Goal: Task Accomplishment & Management: Use online tool/utility

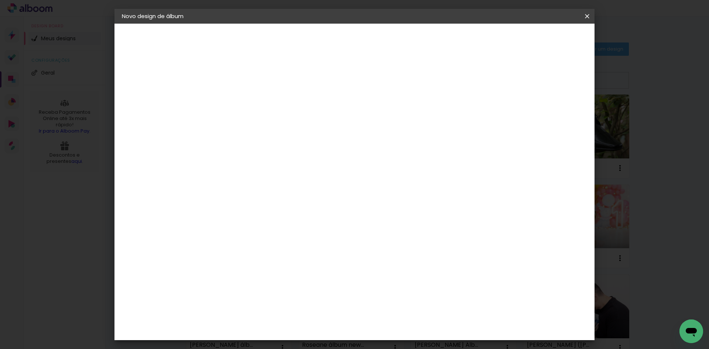
click at [229, 210] on input "30" at bounding box center [219, 209] width 19 height 11
type input "30,3"
type paper-input "30,3"
click at [404, 309] on input "60" at bounding box center [395, 309] width 19 height 11
type input "60,4"
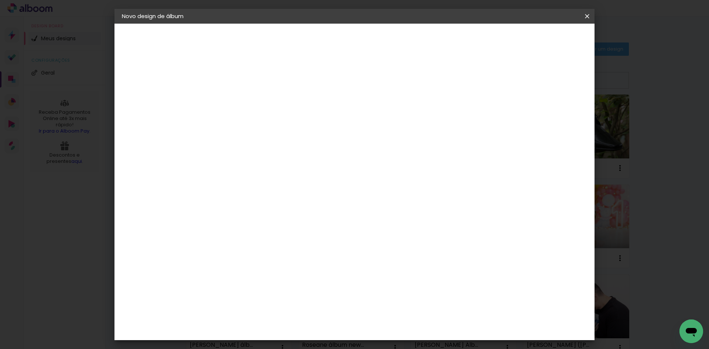
type paper-input "60,4"
click at [541, 38] on span "Iniciar design" at bounding box center [524, 39] width 34 height 5
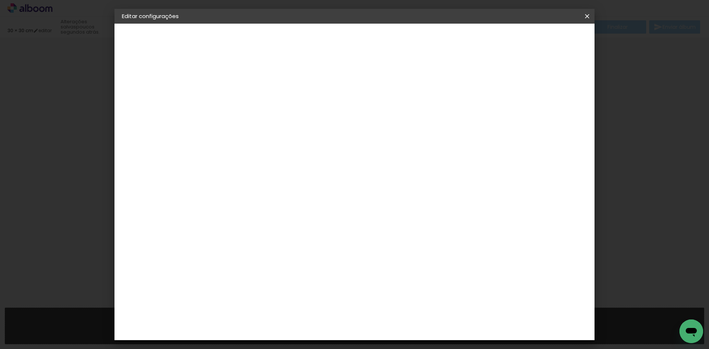
type input "30,3"
type input "60,4"
click at [541, 41] on span "Salvar configurações" at bounding box center [513, 39] width 55 height 5
click at [541, 38] on span "Salvar configurações" at bounding box center [513, 39] width 55 height 5
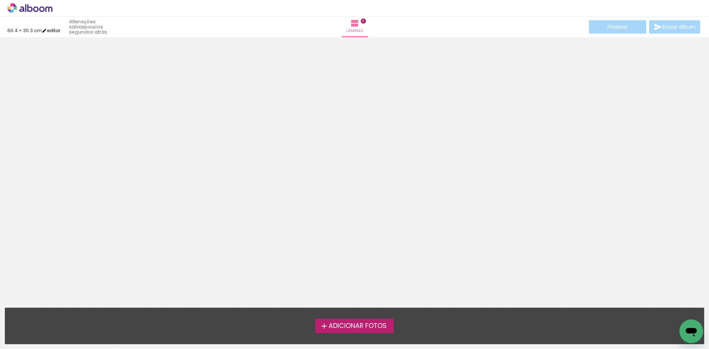
click at [47, 30] on iron-icon at bounding box center [44, 30] width 5 height 5
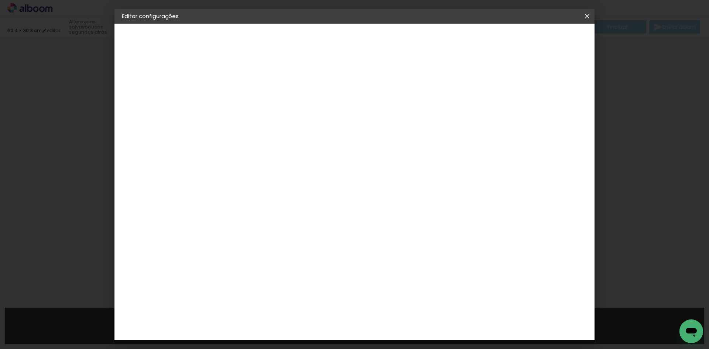
click at [530, 42] on span "Salvar configurações" at bounding box center [513, 39] width 55 height 5
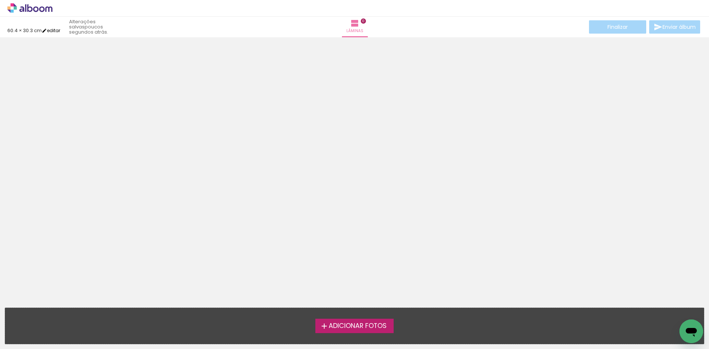
click at [55, 29] on link "editar" at bounding box center [51, 30] width 18 height 6
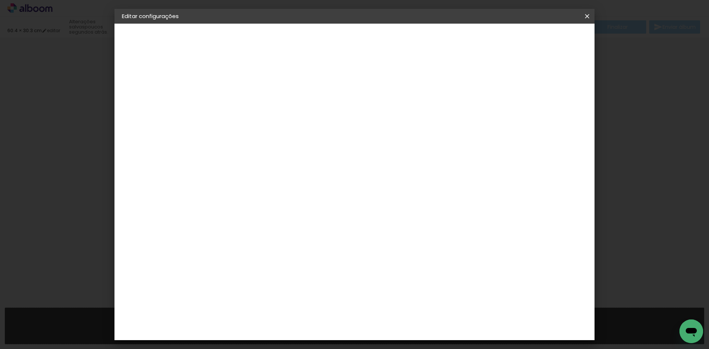
click at [269, 36] on h2 "Tamanho livre" at bounding box center [287, 37] width 131 height 9
click at [251, 50] on p "Defina a largura, altura e sangria das lâminas." at bounding box center [287, 50] width 131 height 6
click at [134, 73] on div "2. Especificações" at bounding box center [162, 75] width 81 height 9
click at [129, 112] on iron-icon at bounding box center [126, 112] width 9 height 9
click at [143, 38] on div "1. Informações" at bounding box center [162, 39] width 81 height 9
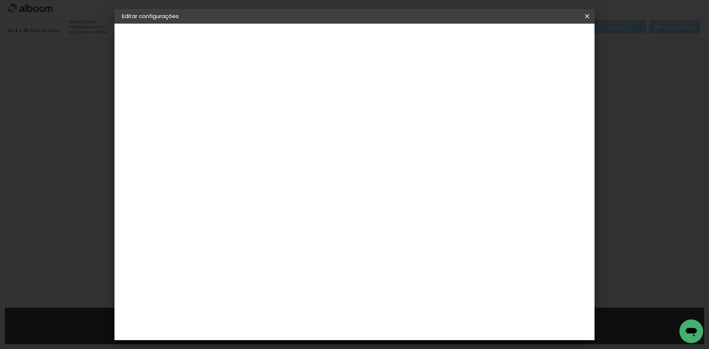
click at [151, 35] on div "1. Informações" at bounding box center [162, 39] width 81 height 9
click at [148, 41] on div "1. Informações" at bounding box center [162, 39] width 81 height 9
click at [135, 13] on h2 "Editar configurações" at bounding box center [150, 16] width 72 height 6
click at [584, 17] on iron-icon at bounding box center [587, 16] width 9 height 7
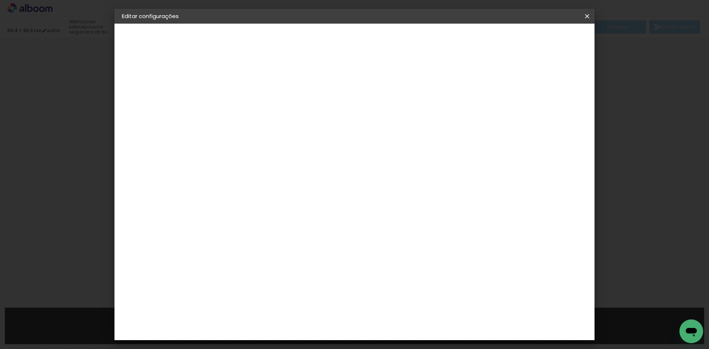
click at [169, 38] on div "1. Informações" at bounding box center [162, 39] width 81 height 9
click at [475, 43] on paper-button "Voltar" at bounding box center [460, 39] width 30 height 13
click at [0, 0] on slot "Voltar" at bounding box center [0, 0] width 0 height 0
click at [243, 94] on input at bounding box center [243, 98] width 0 height 11
type input "ÁLBUM"
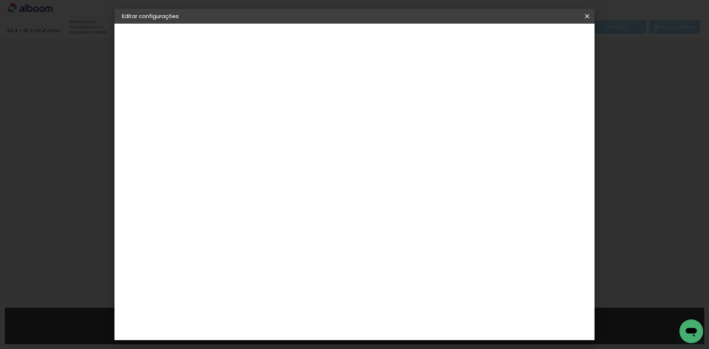
type paper-input "ÁLBUM"
click at [245, 100] on paper-input-container "Título do álbum ÁLBUM" at bounding box center [242, 99] width 5 height 19
click at [243, 101] on input "ÁLBUM" at bounding box center [243, 98] width 0 height 11
click at [243, 102] on input "Renata ÁLBUM" at bounding box center [243, 98] width 0 height 11
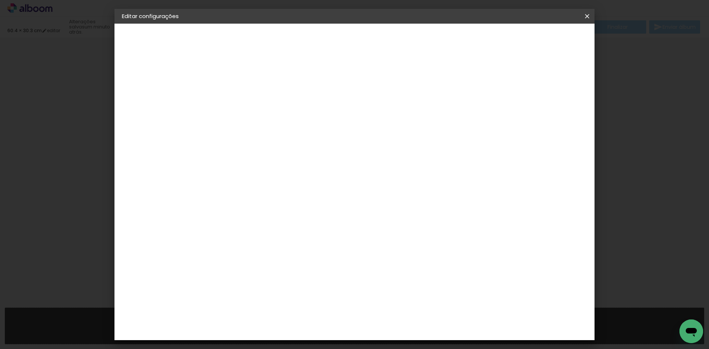
scroll to position [0, 39]
type input "[PERSON_NAME] ÁLBUM aniversário - [PERSON_NAME] 2 anos - 30x30"
type paper-input "[PERSON_NAME] ÁLBUM aniversário - [PERSON_NAME] 2 anos - 30x30"
click at [275, 47] on header "Informações Dê um título ao seu álbum. Avançar" at bounding box center [243, 46] width 64 height 44
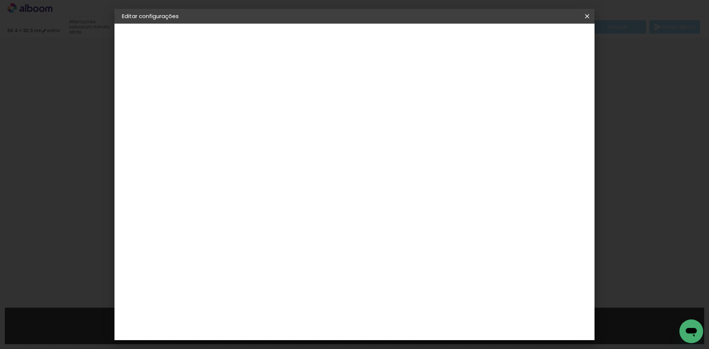
click at [0, 0] on slot "Avançar" at bounding box center [0, 0] width 0 height 0
click at [381, 113] on paper-item "Tamanho Livre" at bounding box center [345, 112] width 71 height 16
click at [381, 41] on paper-button "Avançar" at bounding box center [363, 39] width 36 height 13
click at [530, 40] on span "Salvar configurações" at bounding box center [513, 39] width 55 height 5
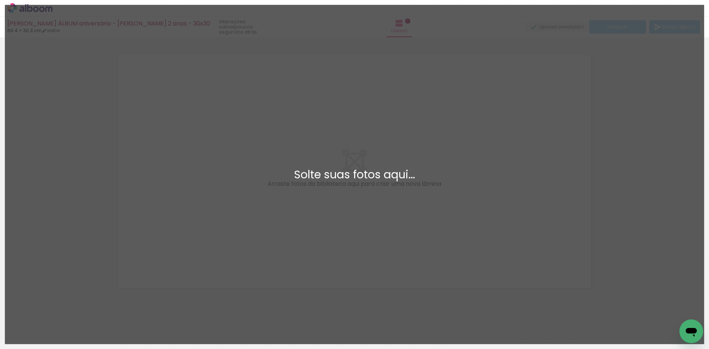
scroll to position [10, 0]
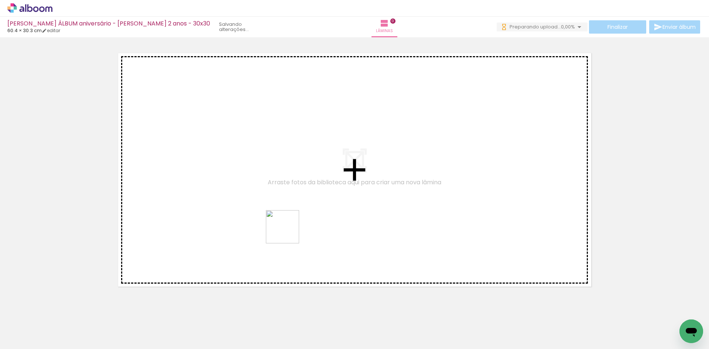
drag, startPoint x: 195, startPoint y: 299, endPoint x: 293, endPoint y: 229, distance: 120.1
click at [293, 229] on quentale-workspace at bounding box center [354, 174] width 709 height 349
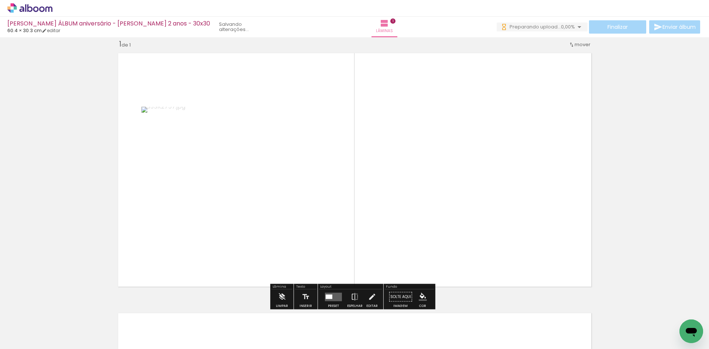
click at [328, 294] on div at bounding box center [329, 296] width 7 height 4
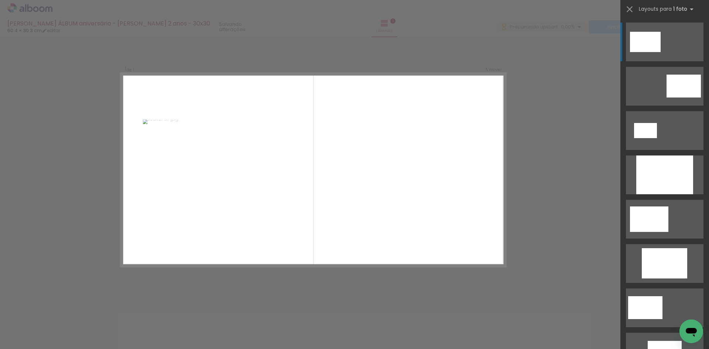
scroll to position [0, 0]
click at [649, 162] on div at bounding box center [664, 174] width 57 height 39
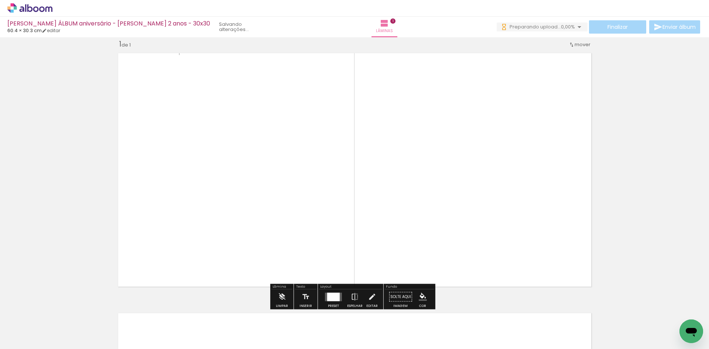
scroll to position [9, 0]
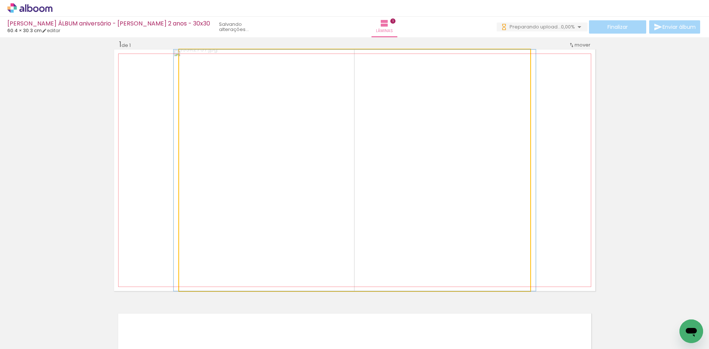
click at [465, 185] on quentale-photo at bounding box center [354, 170] width 351 height 242
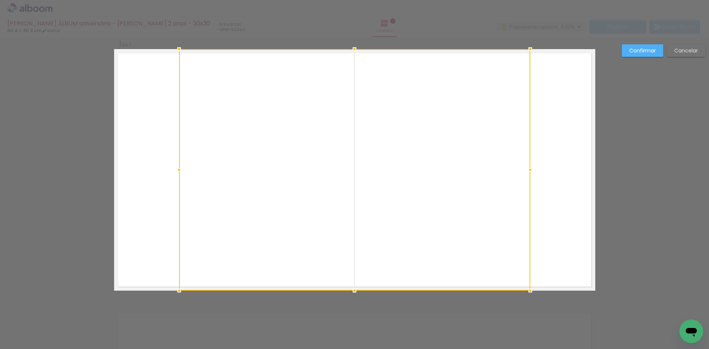
scroll to position [0, 0]
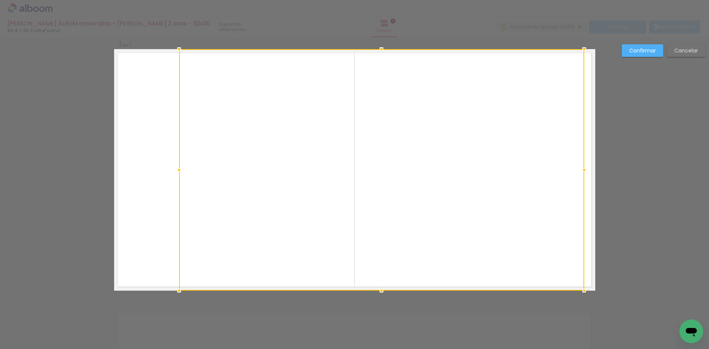
drag, startPoint x: 528, startPoint y: 167, endPoint x: 582, endPoint y: 152, distance: 55.9
click at [582, 152] on album-spread "1 de 1" at bounding box center [354, 170] width 481 height 242
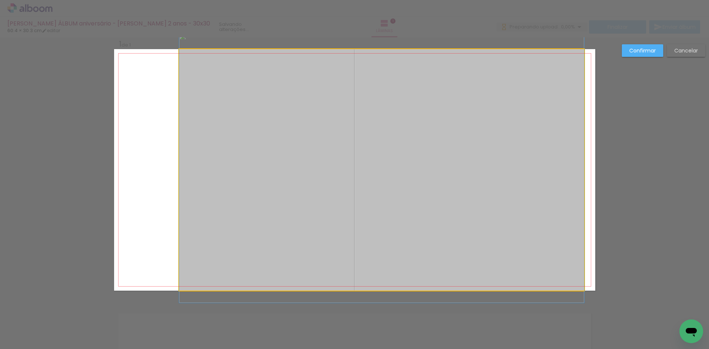
drag, startPoint x: 446, startPoint y: 192, endPoint x: 417, endPoint y: 190, distance: 28.9
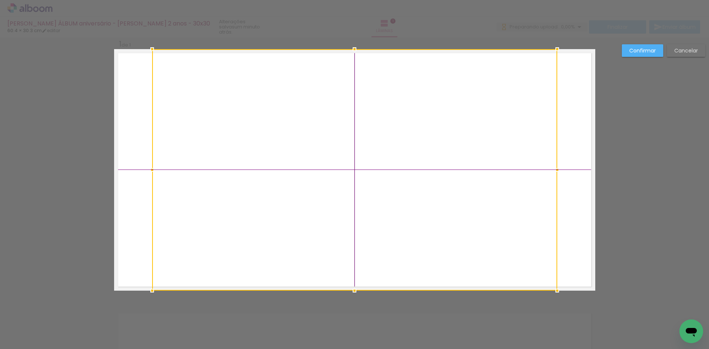
drag, startPoint x: 410, startPoint y: 188, endPoint x: 385, endPoint y: 186, distance: 24.4
click at [385, 186] on div at bounding box center [354, 170] width 405 height 242
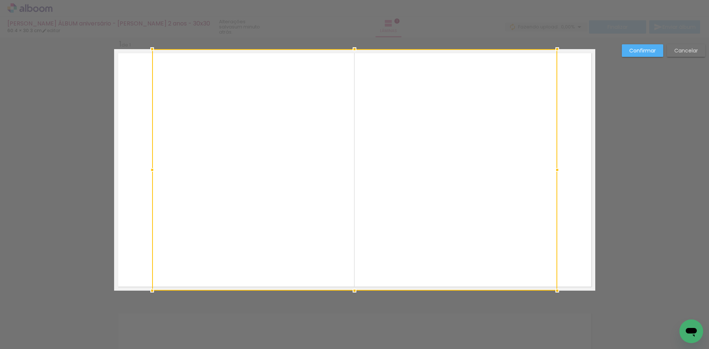
click at [0, 0] on slot "Confirmar" at bounding box center [0, 0] width 0 height 0
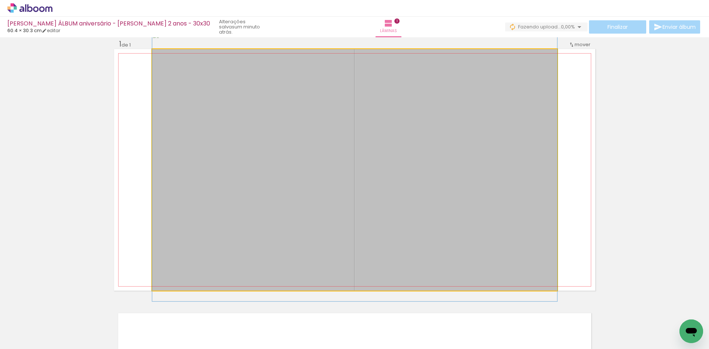
drag, startPoint x: 408, startPoint y: 137, endPoint x: 420, endPoint y: 136, distance: 12.3
drag, startPoint x: 404, startPoint y: 208, endPoint x: 407, endPoint y: 195, distance: 12.8
drag, startPoint x: 407, startPoint y: 196, endPoint x: 406, endPoint y: 203, distance: 6.7
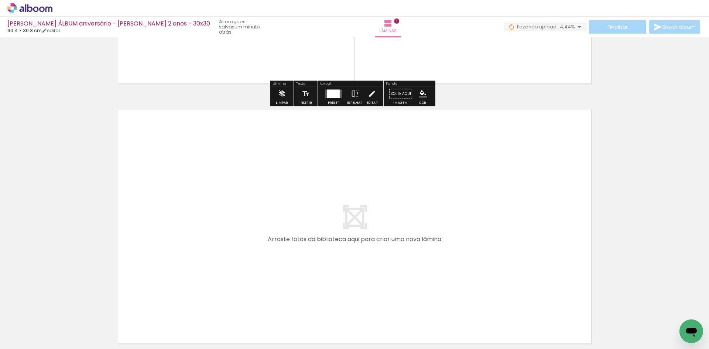
scroll to position [231, 0]
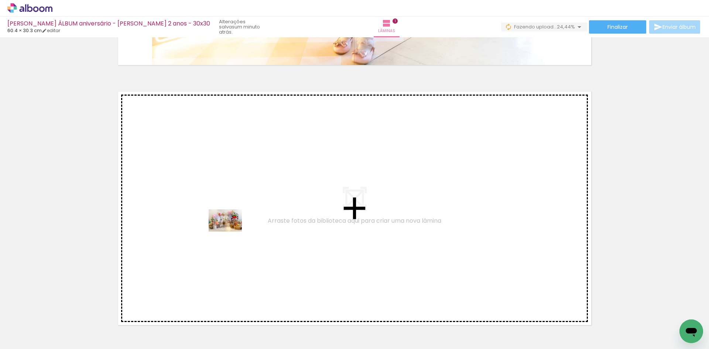
drag, startPoint x: 77, startPoint y: 323, endPoint x: 231, endPoint y: 232, distance: 178.7
click at [231, 232] on quentale-workspace at bounding box center [354, 174] width 709 height 349
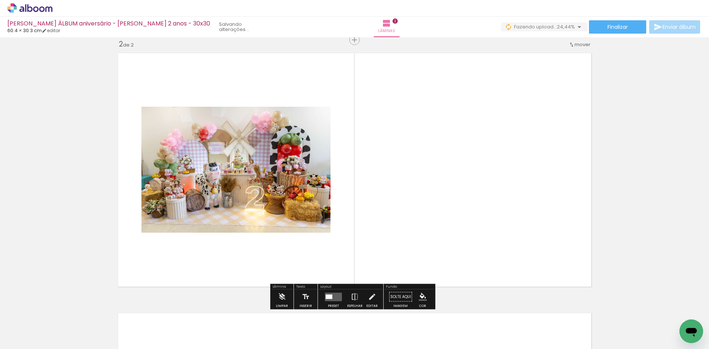
scroll to position [0, 10]
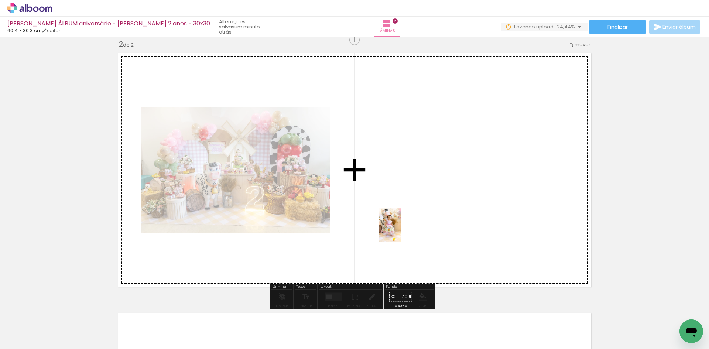
drag, startPoint x: 274, startPoint y: 327, endPoint x: 401, endPoint y: 230, distance: 159.3
click at [401, 230] on quentale-workspace at bounding box center [354, 174] width 709 height 349
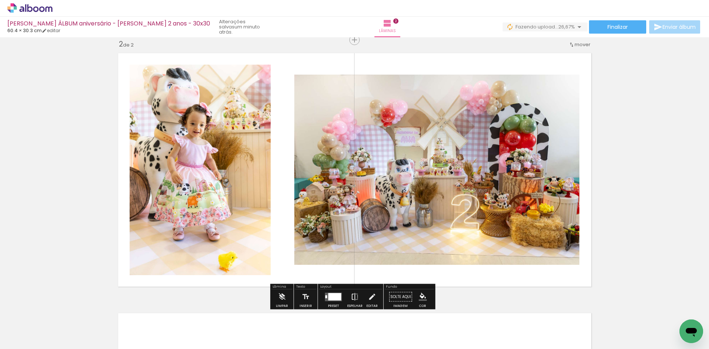
click at [353, 295] on iron-icon at bounding box center [355, 297] width 8 height 15
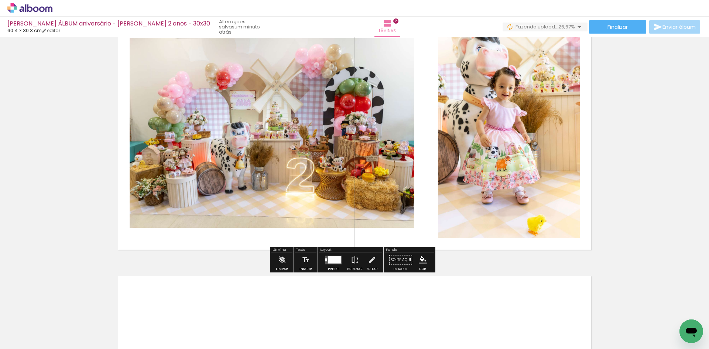
click at [297, 191] on quentale-photo at bounding box center [272, 133] width 285 height 190
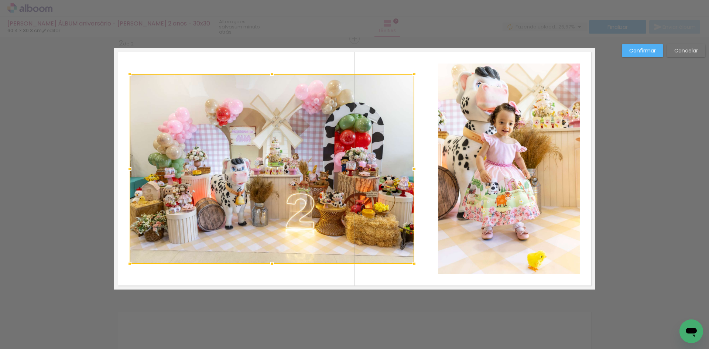
scroll to position [270, 0]
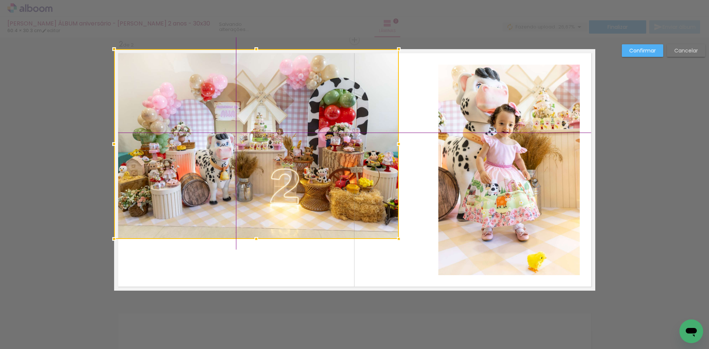
drag, startPoint x: 297, startPoint y: 189, endPoint x: 258, endPoint y: 152, distance: 53.6
click at [258, 152] on div at bounding box center [256, 144] width 285 height 190
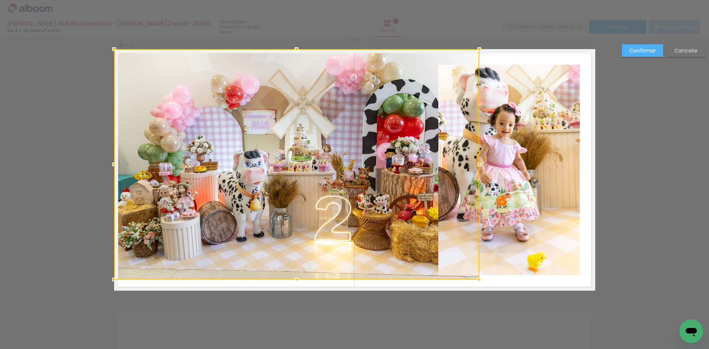
drag, startPoint x: 395, startPoint y: 239, endPoint x: 499, endPoint y: 312, distance: 127.5
click at [499, 312] on div "Inserir lâmina 1 de 2 Inserir lâmina 2 de 2 Confirmar Cancelar" at bounding box center [354, 167] width 709 height 798
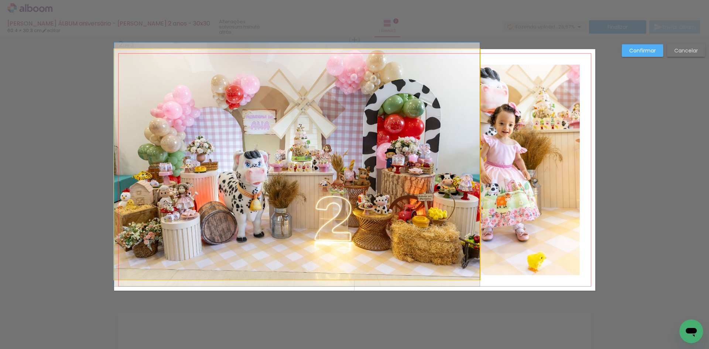
click at [312, 260] on quentale-photo at bounding box center [297, 164] width 366 height 230
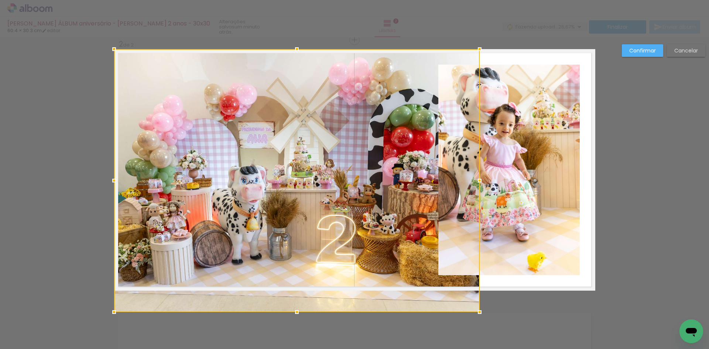
drag, startPoint x: 292, startPoint y: 280, endPoint x: 293, endPoint y: 295, distance: 14.8
click at [293, 295] on div at bounding box center [297, 180] width 366 height 263
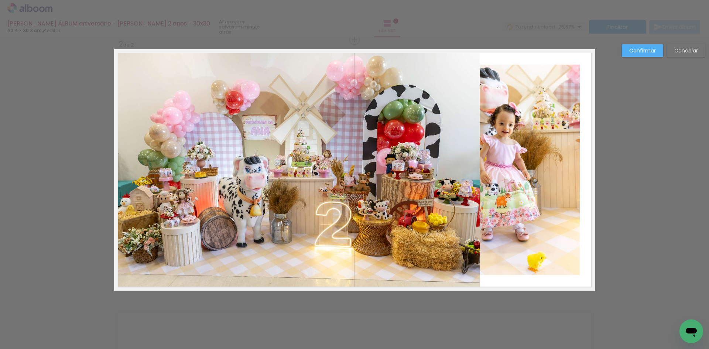
click at [308, 254] on quentale-photo at bounding box center [297, 170] width 366 height 242
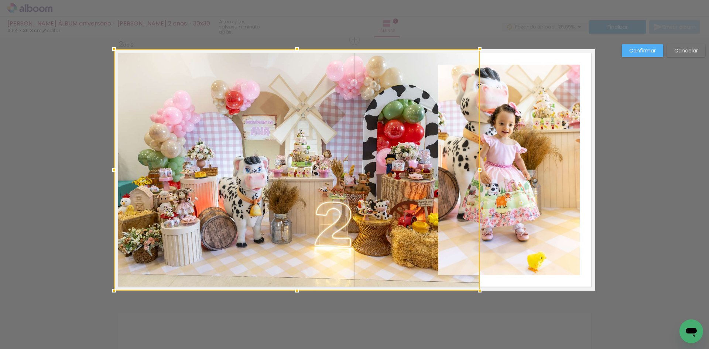
click at [495, 168] on quentale-photo at bounding box center [508, 170] width 141 height 211
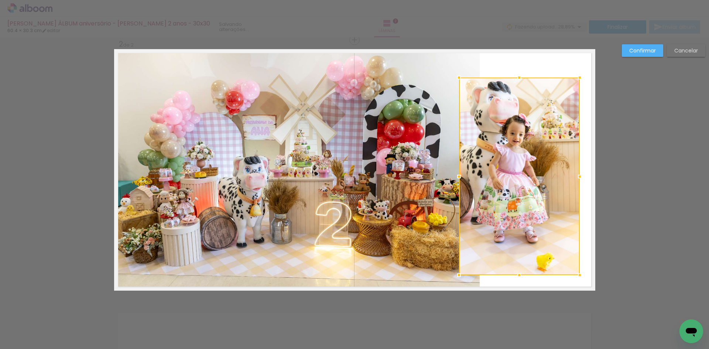
drag, startPoint x: 437, startPoint y: 66, endPoint x: 458, endPoint y: 75, distance: 22.5
click at [458, 75] on div at bounding box center [459, 77] width 15 height 15
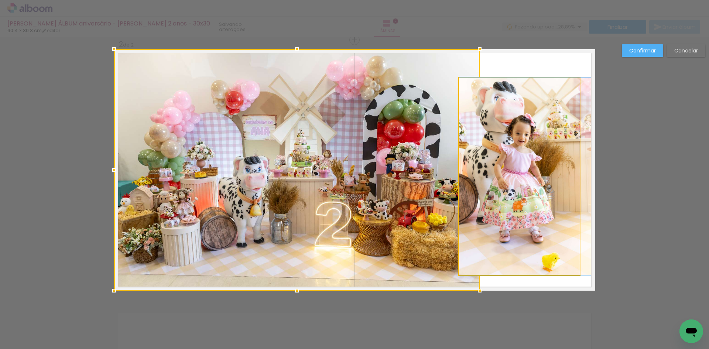
drag, startPoint x: 488, startPoint y: 138, endPoint x: 495, endPoint y: 137, distance: 7.5
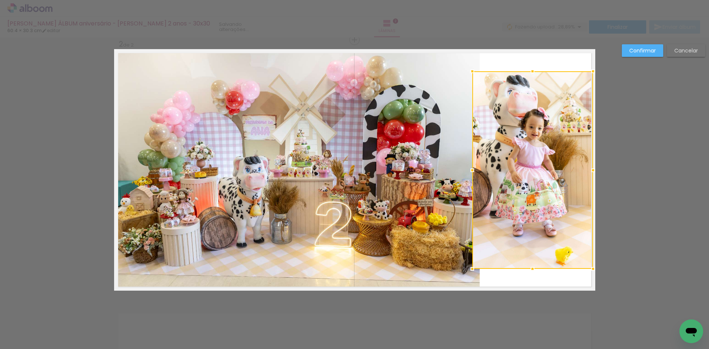
drag, startPoint x: 513, startPoint y: 169, endPoint x: 527, endPoint y: 165, distance: 13.9
click at [527, 165] on div at bounding box center [532, 170] width 121 height 198
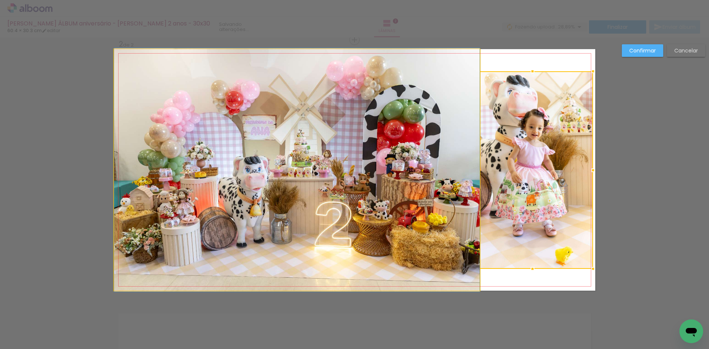
click at [422, 175] on quentale-photo at bounding box center [297, 170] width 366 height 242
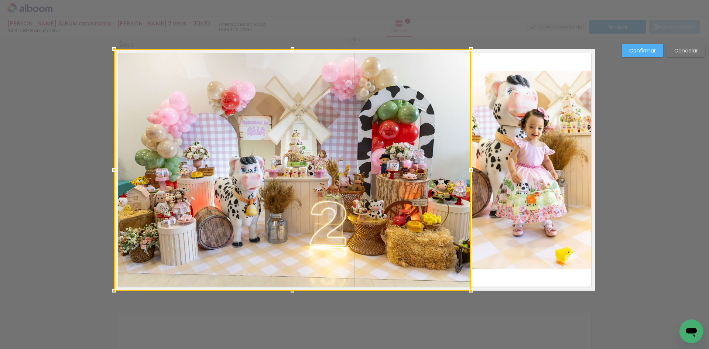
drag, startPoint x: 475, startPoint y: 172, endPoint x: 470, endPoint y: 177, distance: 6.9
click at [470, 177] on div at bounding box center [471, 170] width 15 height 15
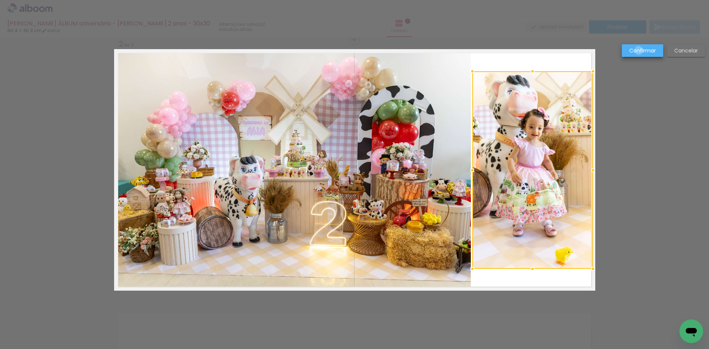
click at [0, 0] on slot "Confirmar" at bounding box center [0, 0] width 0 height 0
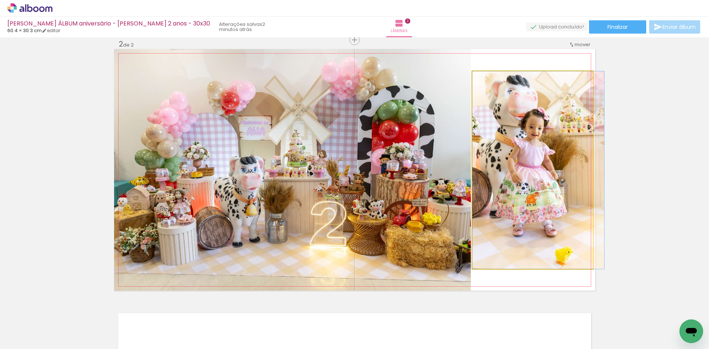
click at [554, 158] on quentale-photo at bounding box center [532, 170] width 121 height 198
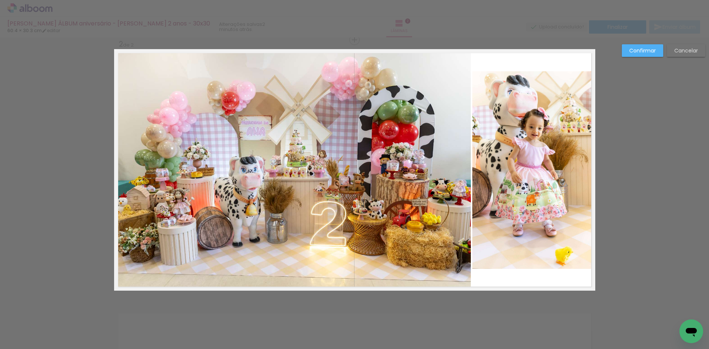
click at [550, 122] on quentale-photo at bounding box center [532, 170] width 121 height 198
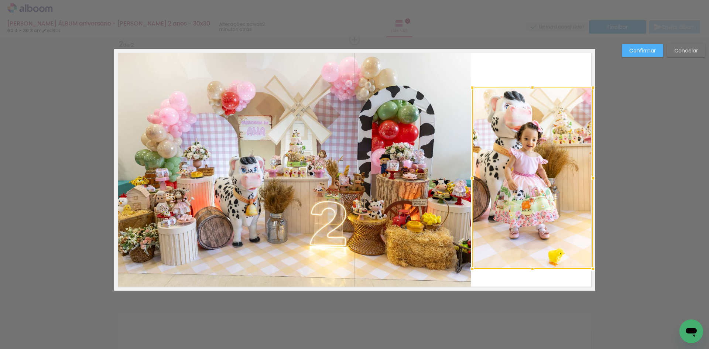
drag, startPoint x: 534, startPoint y: 72, endPoint x: 537, endPoint y: 89, distance: 16.5
click at [537, 89] on div at bounding box center [532, 87] width 15 height 15
click at [533, 149] on div at bounding box center [532, 178] width 121 height 181
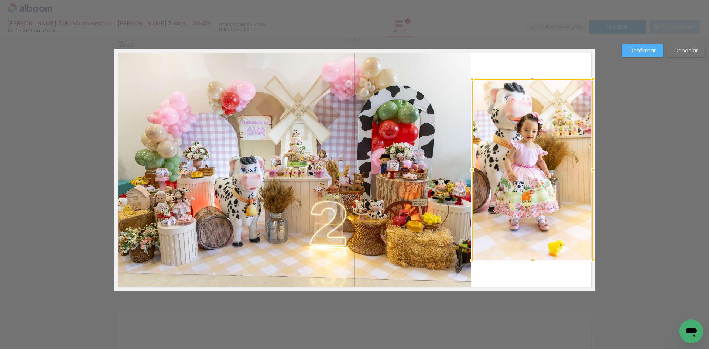
drag, startPoint x: 540, startPoint y: 221, endPoint x: 538, endPoint y: 212, distance: 9.0
click at [538, 212] on div at bounding box center [532, 169] width 121 height 181
click at [538, 198] on div at bounding box center [533, 169] width 121 height 181
click at [0, 0] on slot "Confirmar" at bounding box center [0, 0] width 0 height 0
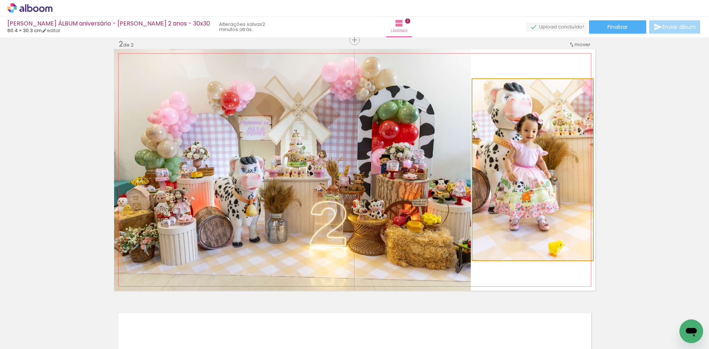
drag, startPoint x: 508, startPoint y: 161, endPoint x: 521, endPoint y: 158, distance: 13.3
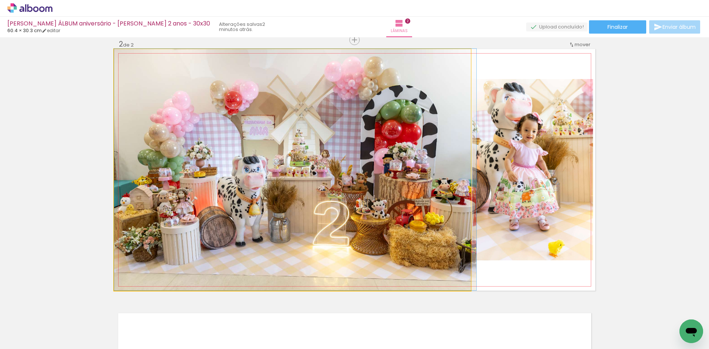
drag, startPoint x: 395, startPoint y: 180, endPoint x: 412, endPoint y: 179, distance: 17.0
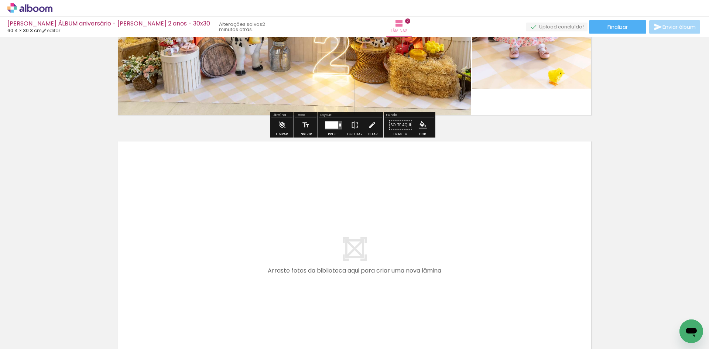
scroll to position [454, 0]
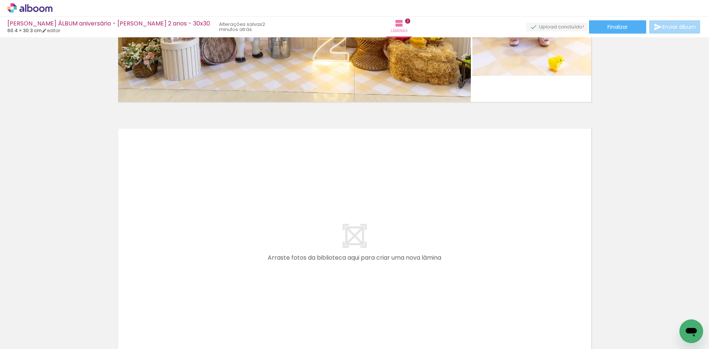
drag, startPoint x: 304, startPoint y: 327, endPoint x: 226, endPoint y: 248, distance: 111.0
click at [226, 248] on quentale-workspace at bounding box center [354, 174] width 709 height 349
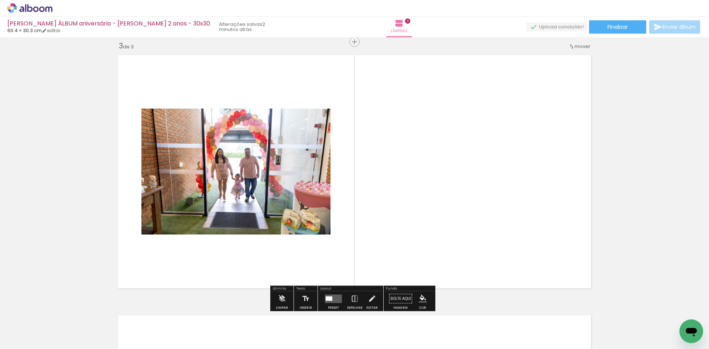
scroll to position [530, 0]
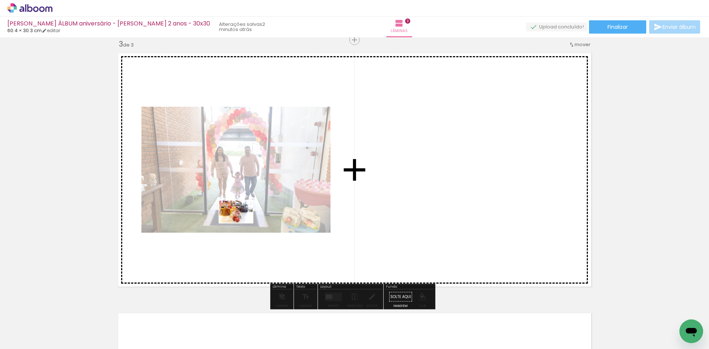
drag, startPoint x: 109, startPoint y: 326, endPoint x: 242, endPoint y: 223, distance: 167.9
click at [242, 223] on quentale-workspace at bounding box center [354, 174] width 709 height 349
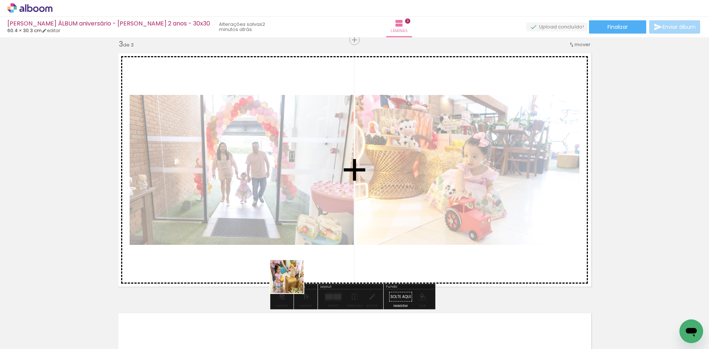
drag, startPoint x: 239, startPoint y: 328, endPoint x: 294, endPoint y: 280, distance: 73.1
click at [294, 280] on quentale-workspace at bounding box center [354, 174] width 709 height 349
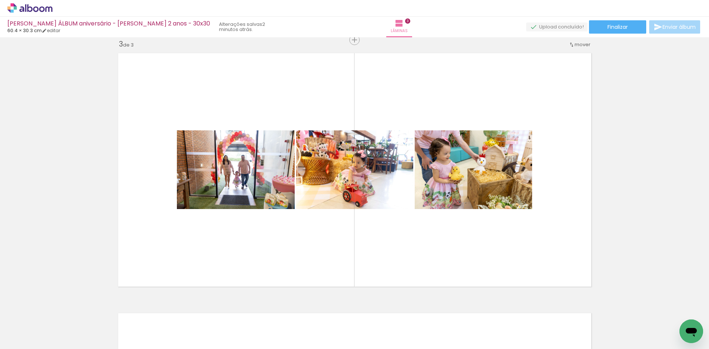
scroll to position [0, 48]
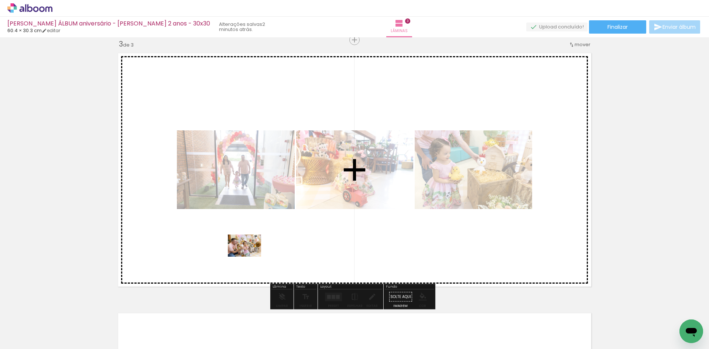
drag, startPoint x: 151, startPoint y: 327, endPoint x: 250, endPoint y: 256, distance: 121.6
click at [250, 256] on quentale-workspace at bounding box center [354, 174] width 709 height 349
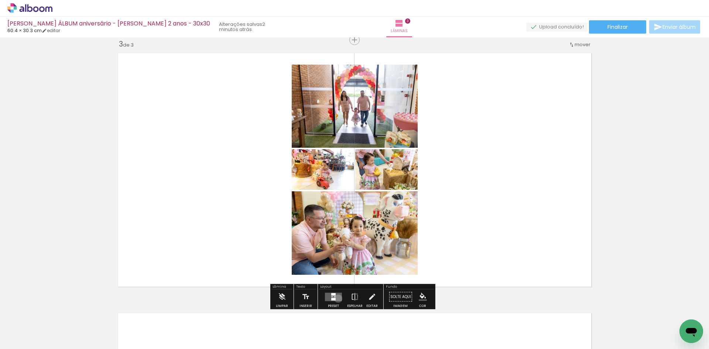
click at [336, 298] on quentale-layouter at bounding box center [333, 297] width 17 height 8
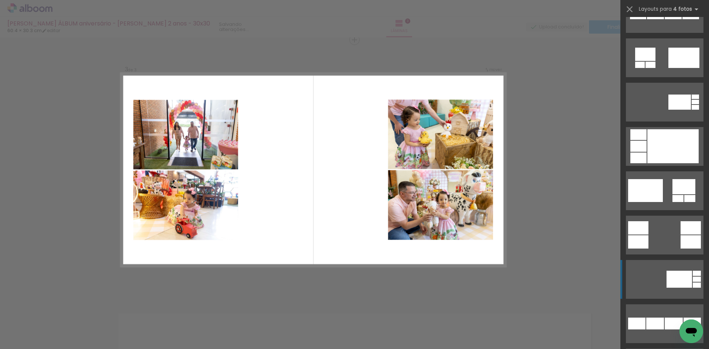
scroll to position [776, 0]
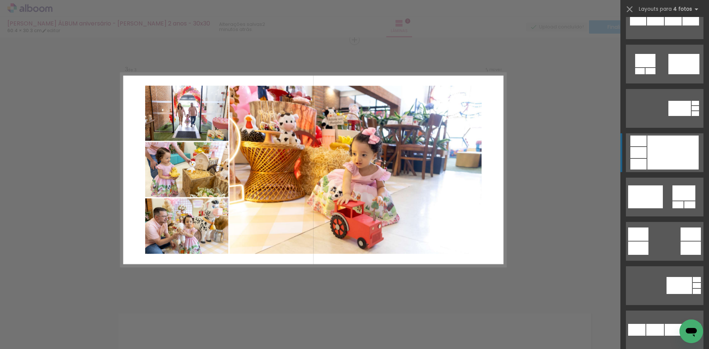
click at [663, 150] on div at bounding box center [672, 153] width 51 height 34
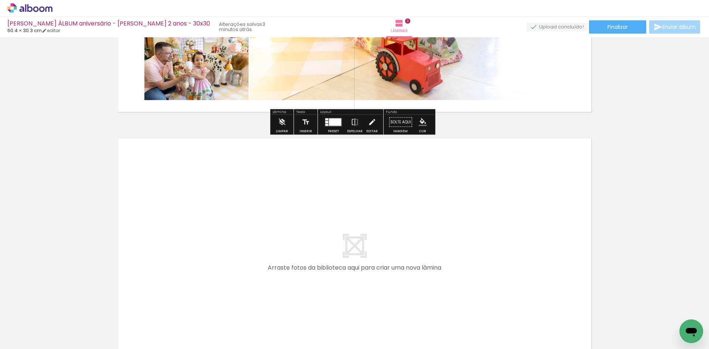
scroll to position [751, 0]
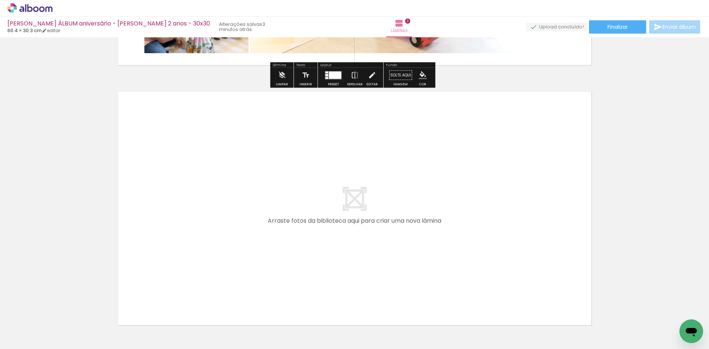
click at [315, 278] on quentale-layouter at bounding box center [354, 209] width 481 height 242
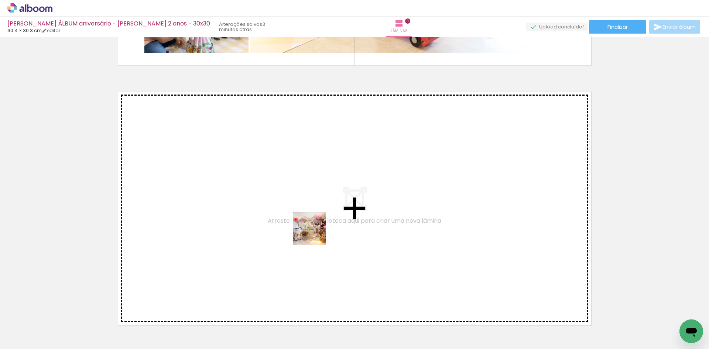
drag, startPoint x: 324, startPoint y: 324, endPoint x: 315, endPoint y: 234, distance: 90.5
click at [315, 234] on quentale-workspace at bounding box center [354, 174] width 709 height 349
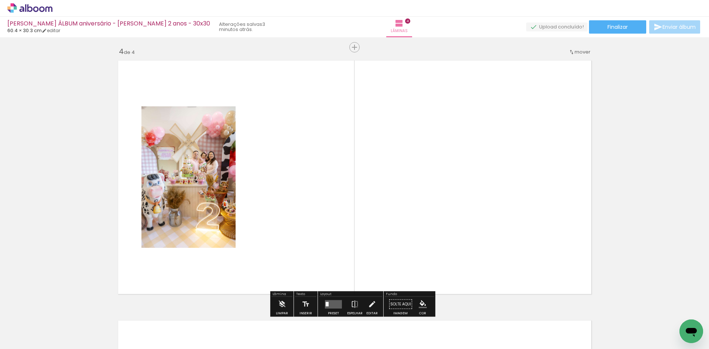
scroll to position [790, 0]
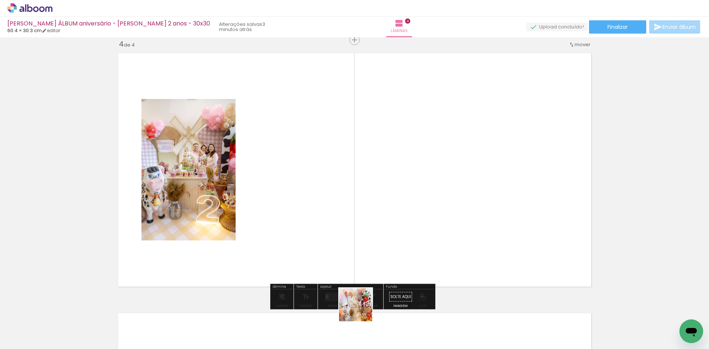
drag, startPoint x: 359, startPoint y: 331, endPoint x: 373, endPoint y: 231, distance: 101.0
click at [373, 231] on quentale-workspace at bounding box center [354, 174] width 709 height 349
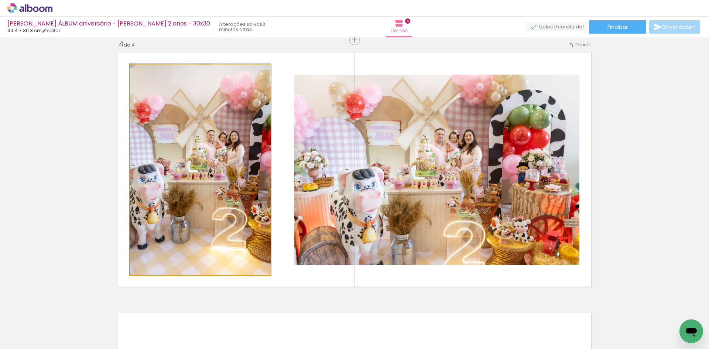
drag, startPoint x: 234, startPoint y: 217, endPoint x: 243, endPoint y: 216, distance: 9.3
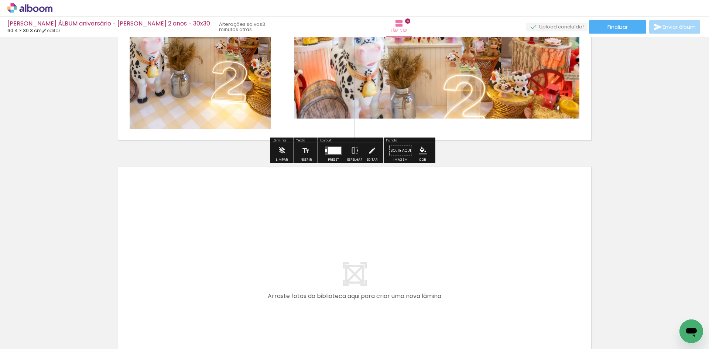
scroll to position [937, 0]
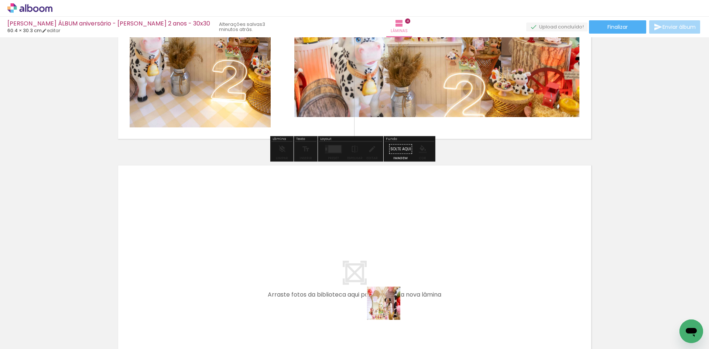
drag, startPoint x: 389, startPoint y: 319, endPoint x: 384, endPoint y: 276, distance: 42.7
click at [384, 276] on quentale-workspace at bounding box center [354, 174] width 709 height 349
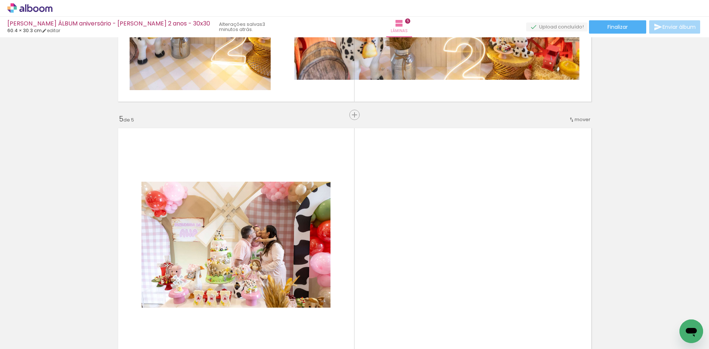
scroll to position [1050, 0]
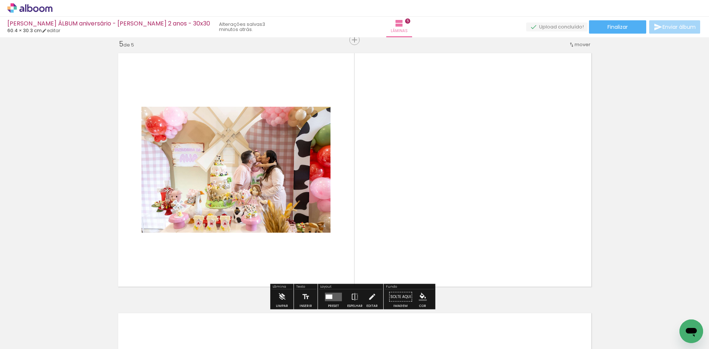
click at [325, 299] on quentale-layouter at bounding box center [333, 297] width 17 height 8
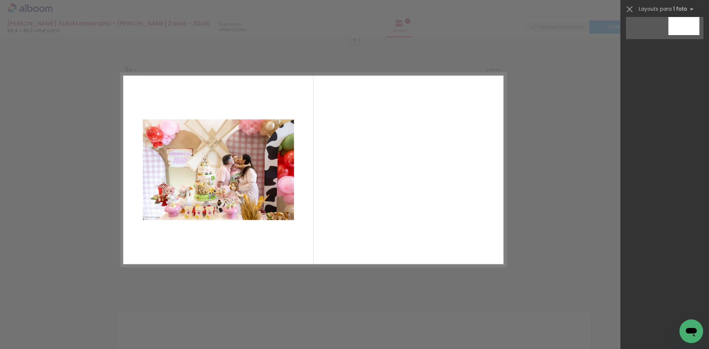
scroll to position [0, 0]
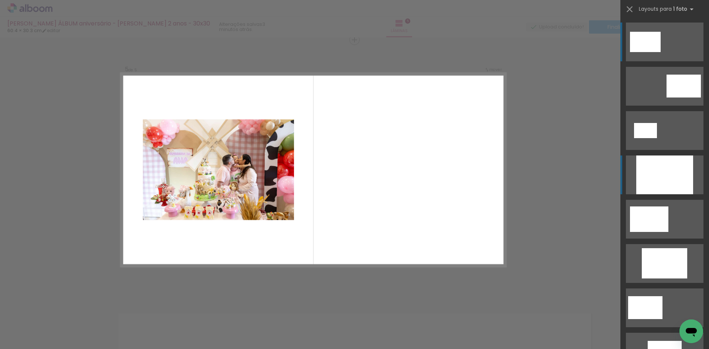
click at [656, 177] on div at bounding box center [664, 174] width 57 height 39
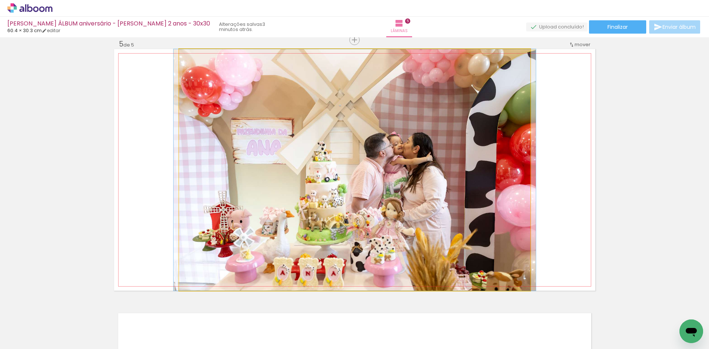
click at [505, 193] on quentale-photo at bounding box center [354, 170] width 351 height 242
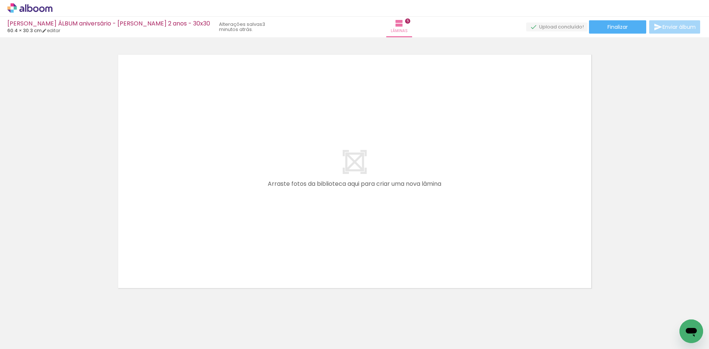
scroll to position [0, 319]
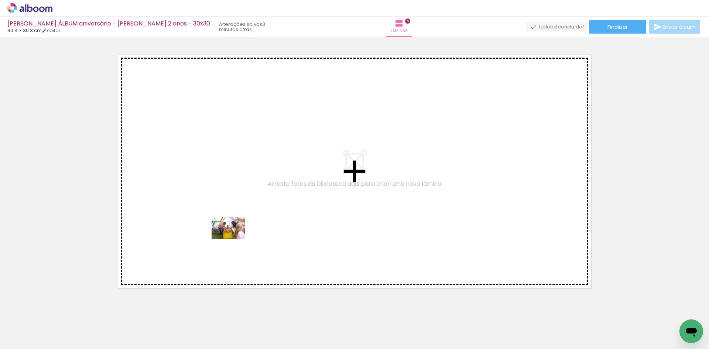
drag, startPoint x: 183, startPoint y: 333, endPoint x: 234, endPoint y: 239, distance: 106.3
click at [234, 239] on quentale-workspace at bounding box center [354, 174] width 709 height 349
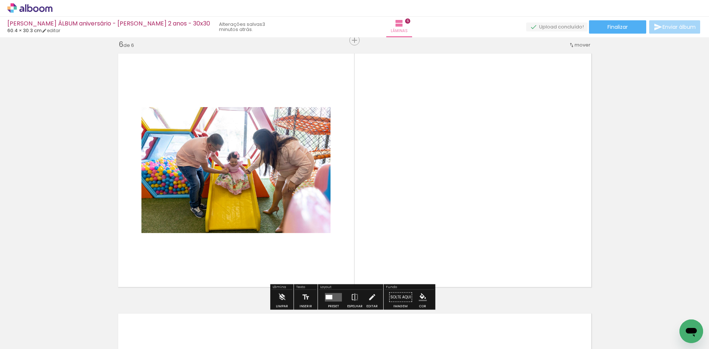
scroll to position [1310, 0]
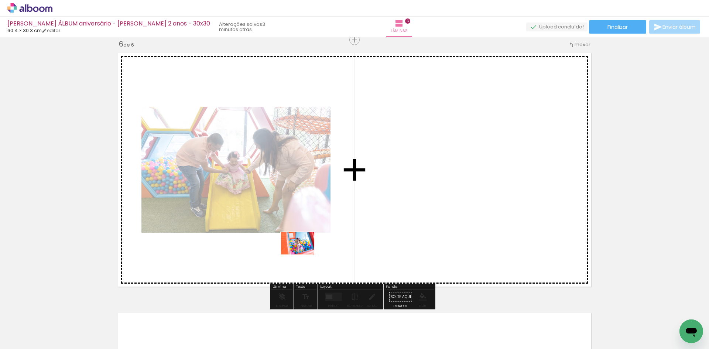
drag, startPoint x: 221, startPoint y: 318, endPoint x: 304, endPoint y: 254, distance: 104.3
click at [304, 254] on quentale-workspace at bounding box center [354, 174] width 709 height 349
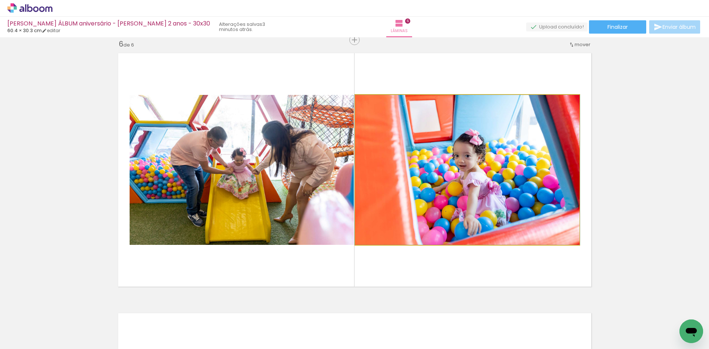
click at [451, 170] on quentale-photo at bounding box center [467, 170] width 224 height 150
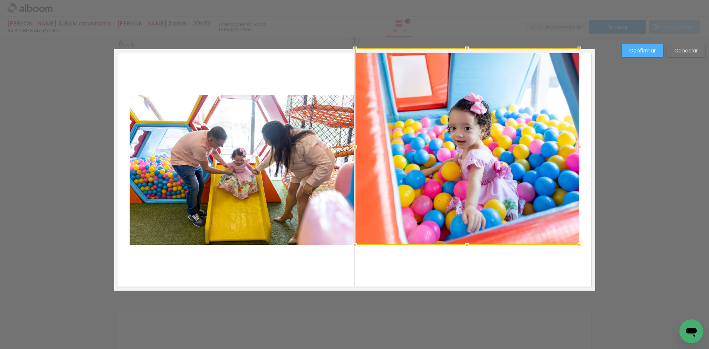
drag, startPoint x: 471, startPoint y: 96, endPoint x: 466, endPoint y: 21, distance: 75.1
click at [466, 0] on div "Renata ÁLBUM aniversário - Ana 2 anos - 30x30 60.4 × 30.3 cm editar 3 minutos a…" at bounding box center [354, 0] width 709 height 0
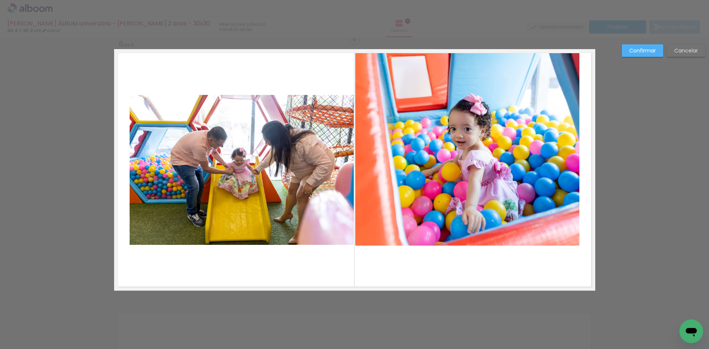
click at [458, 201] on quentale-photo at bounding box center [467, 147] width 224 height 196
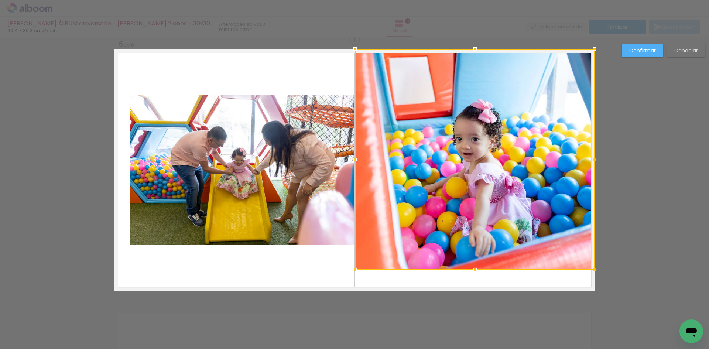
drag, startPoint x: 578, startPoint y: 249, endPoint x: 615, endPoint y: 321, distance: 81.8
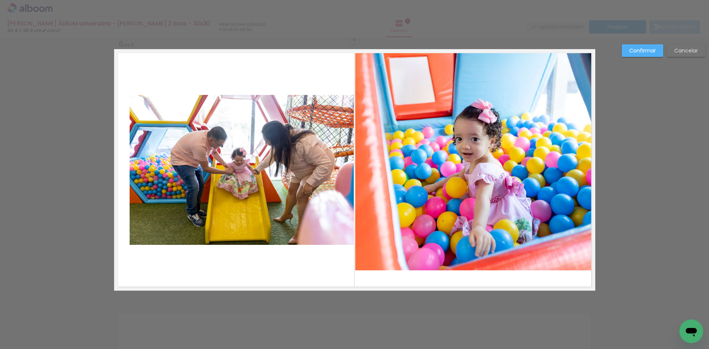
click at [520, 246] on quentale-photo at bounding box center [474, 159] width 239 height 221
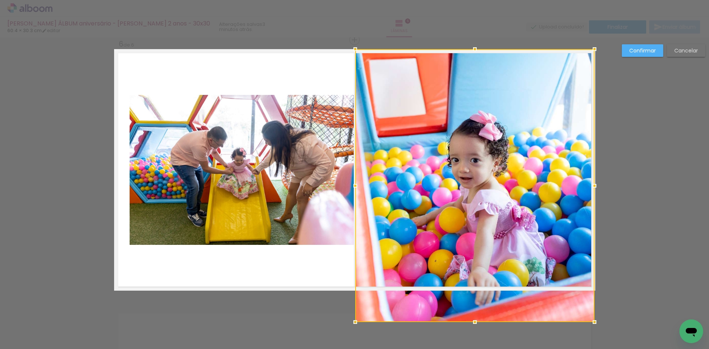
drag, startPoint x: 475, startPoint y: 270, endPoint x: 471, endPoint y: 294, distance: 24.8
click at [471, 294] on div at bounding box center [474, 185] width 239 height 273
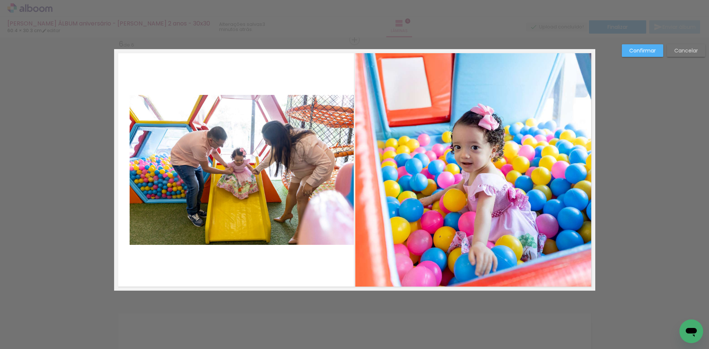
click at [478, 239] on quentale-photo at bounding box center [474, 170] width 239 height 242
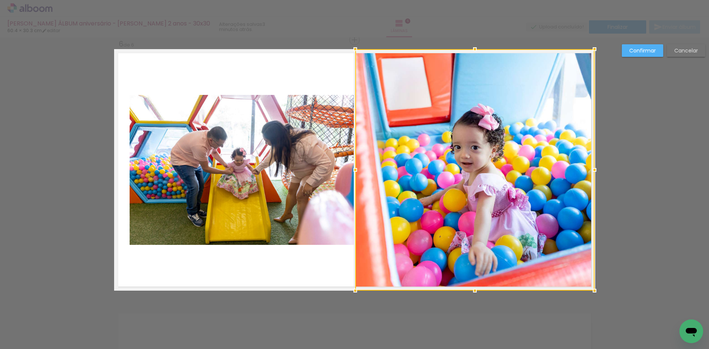
click at [0, 0] on slot "Confirmar" at bounding box center [0, 0] width 0 height 0
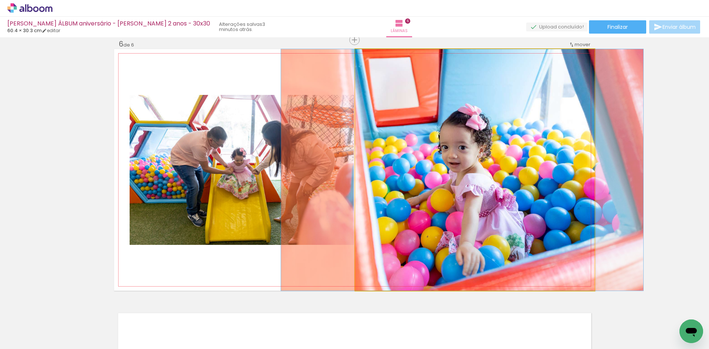
drag, startPoint x: 505, startPoint y: 202, endPoint x: 493, endPoint y: 203, distance: 12.6
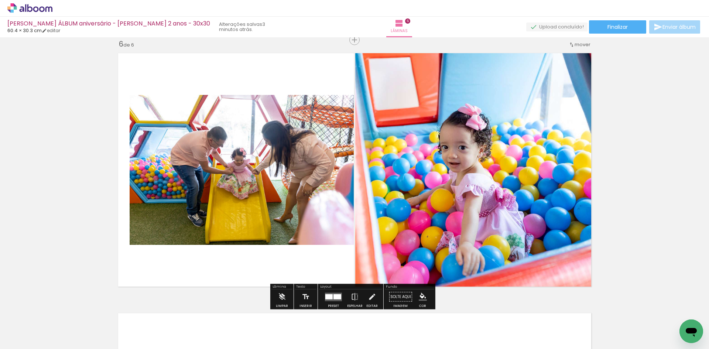
click at [173, 195] on quentale-photo at bounding box center [242, 170] width 224 height 150
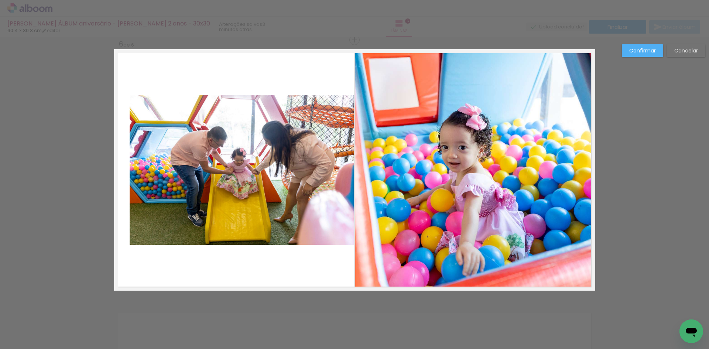
click at [195, 168] on quentale-photo at bounding box center [242, 170] width 224 height 150
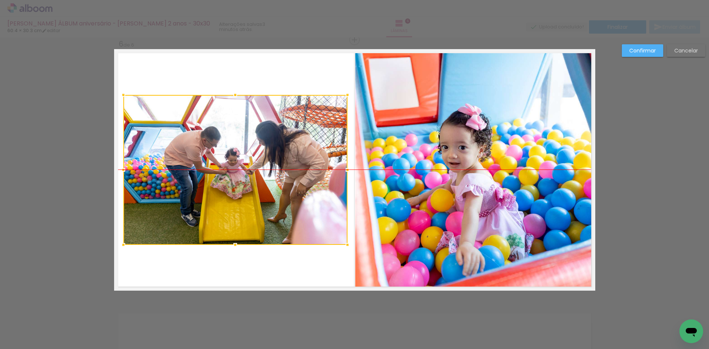
drag, startPoint x: 252, startPoint y: 185, endPoint x: 244, endPoint y: 185, distance: 7.4
click at [244, 185] on div at bounding box center [235, 170] width 224 height 150
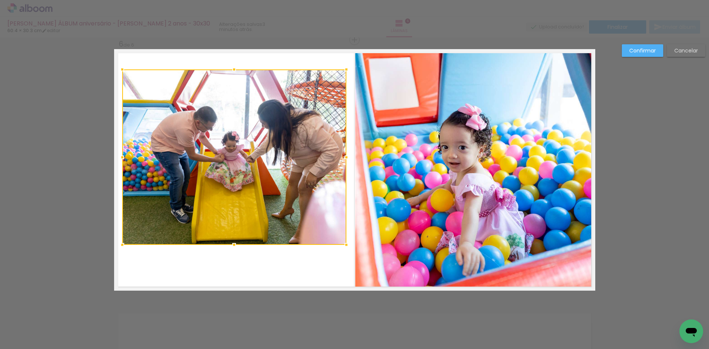
drag, startPoint x: 235, startPoint y: 94, endPoint x: 244, endPoint y: 69, distance: 27.1
click at [244, 69] on album-spread "6 de 6" at bounding box center [354, 170] width 481 height 242
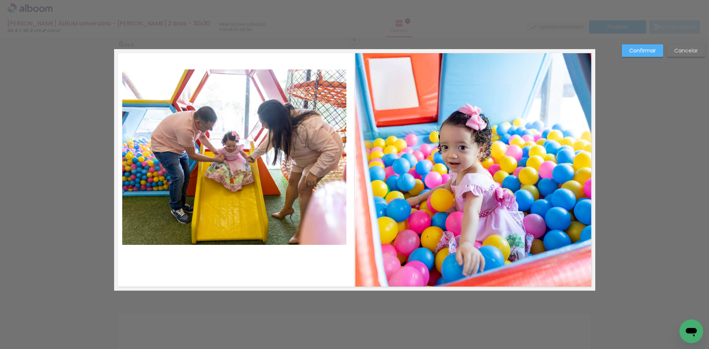
click at [246, 151] on quentale-photo at bounding box center [234, 156] width 224 height 175
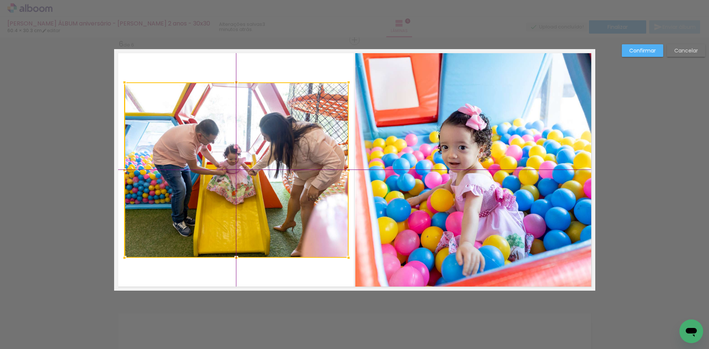
drag, startPoint x: 246, startPoint y: 165, endPoint x: 246, endPoint y: 172, distance: 6.3
click at [246, 172] on div at bounding box center [236, 169] width 224 height 175
click at [639, 45] on paper-button "Confirmar" at bounding box center [642, 50] width 41 height 13
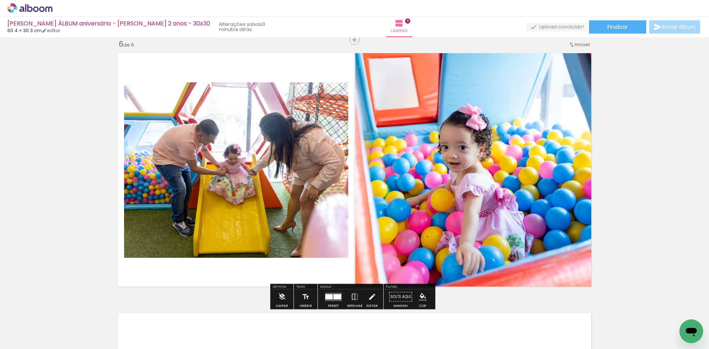
scroll to position [1457, 0]
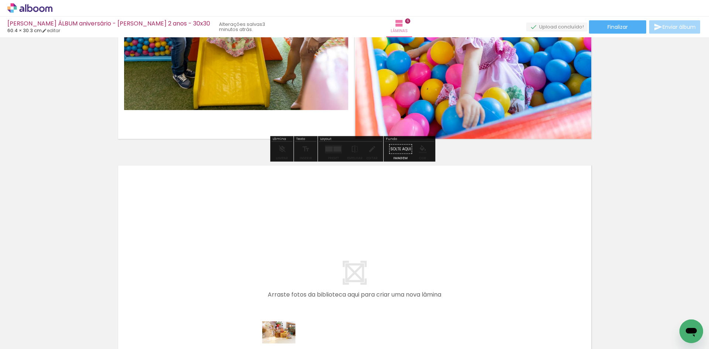
drag, startPoint x: 273, startPoint y: 343, endPoint x: 284, endPoint y: 343, distance: 11.1
click at [61, 343] on iron-horizontal-list at bounding box center [53, 326] width 15 height 46
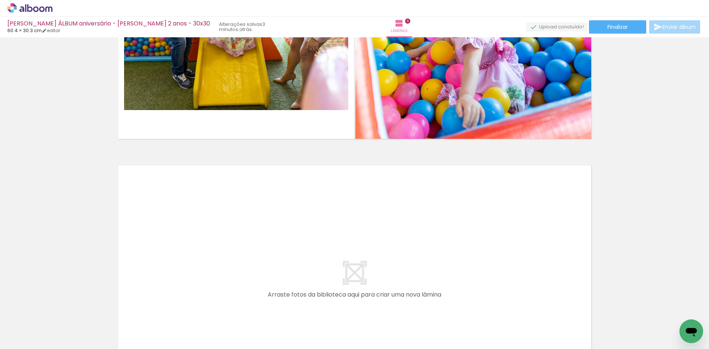
scroll to position [0, 412]
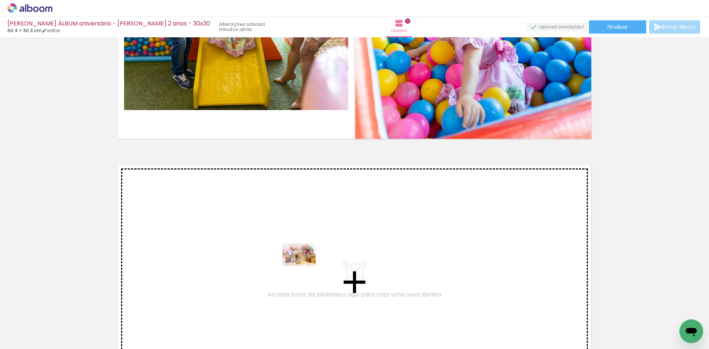
drag, startPoint x: 291, startPoint y: 333, endPoint x: 305, endPoint y: 266, distance: 68.7
click at [305, 266] on quentale-workspace at bounding box center [354, 174] width 709 height 349
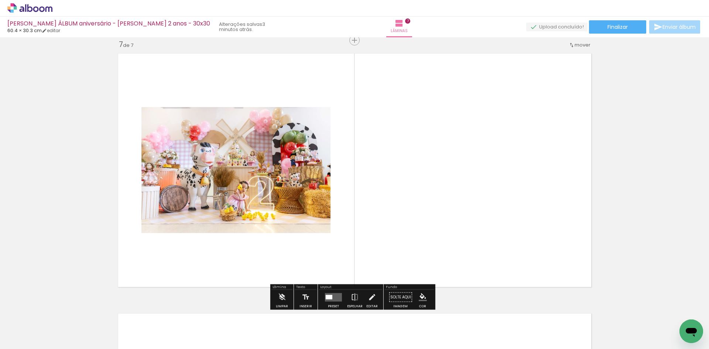
scroll to position [1570, 0]
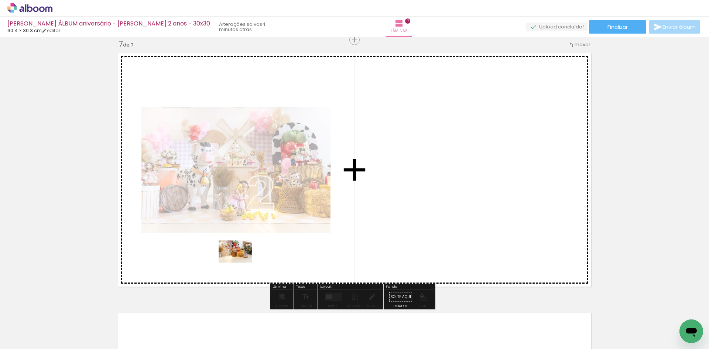
drag, startPoint x: 176, startPoint y: 329, endPoint x: 241, endPoint y: 263, distance: 92.7
click at [241, 263] on quentale-workspace at bounding box center [354, 174] width 709 height 349
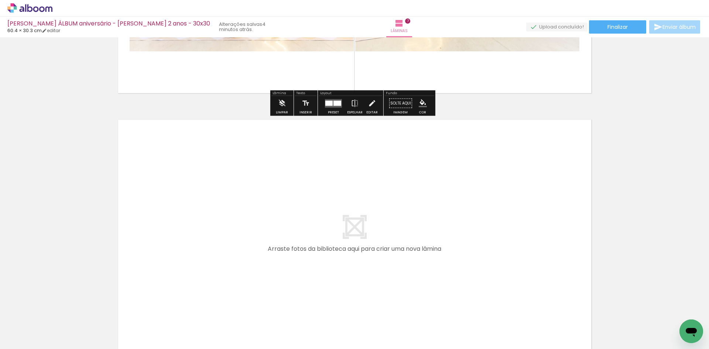
scroll to position [1791, 0]
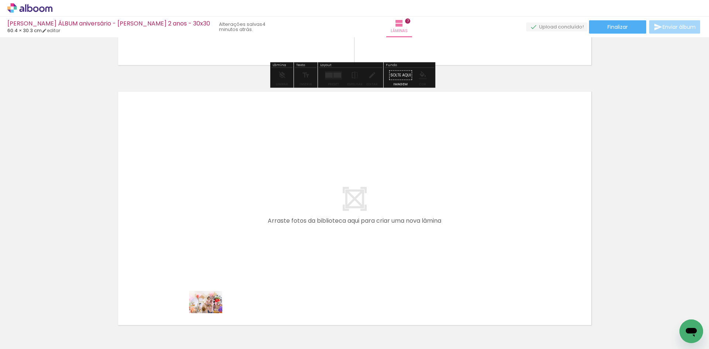
drag, startPoint x: 202, startPoint y: 326, endPoint x: 210, endPoint y: 323, distance: 8.8
click at [210, 323] on div at bounding box center [200, 324] width 37 height 24
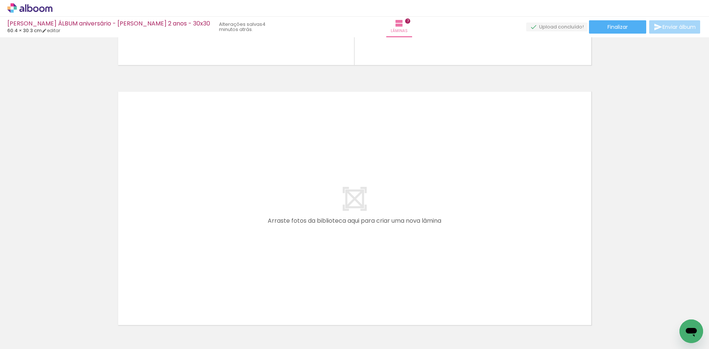
scroll to position [0, 432]
drag, startPoint x: 190, startPoint y: 329, endPoint x: 307, endPoint y: 196, distance: 177.4
click at [307, 196] on quentale-workspace at bounding box center [354, 174] width 709 height 349
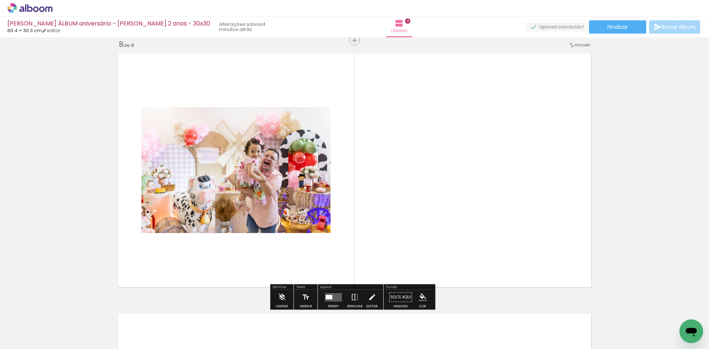
scroll to position [1830, 0]
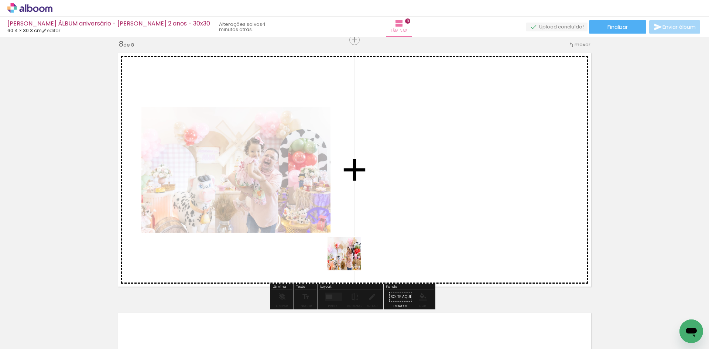
drag, startPoint x: 228, startPoint y: 328, endPoint x: 361, endPoint y: 253, distance: 152.3
click at [361, 253] on quentale-workspace at bounding box center [354, 174] width 709 height 349
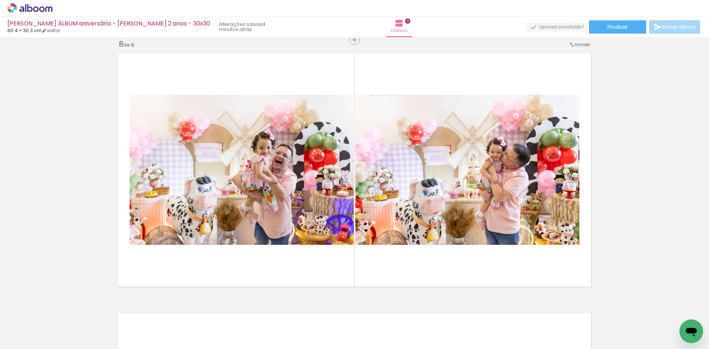
scroll to position [0, 587]
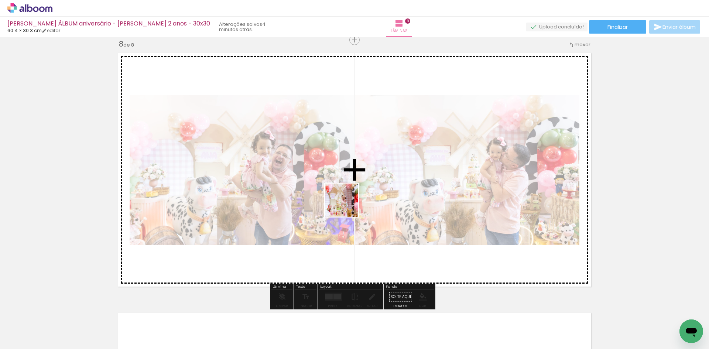
drag, startPoint x: 329, startPoint y: 332, endPoint x: 347, endPoint y: 205, distance: 127.6
click at [347, 205] on quentale-workspace at bounding box center [354, 174] width 709 height 349
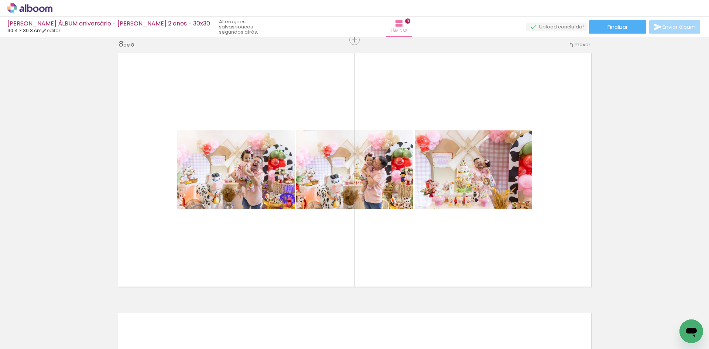
scroll to position [0, 566]
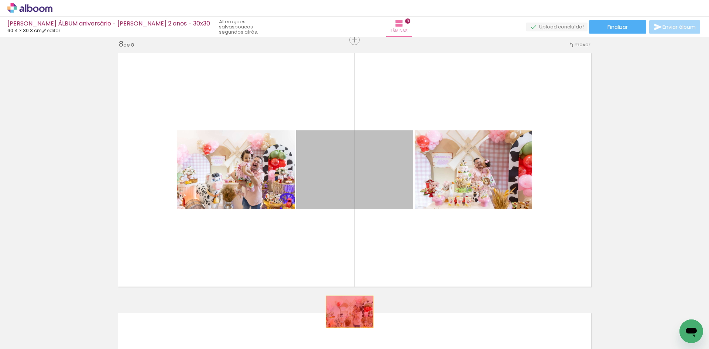
drag, startPoint x: 347, startPoint y: 185, endPoint x: 292, endPoint y: 236, distance: 74.5
click at [347, 317] on quentale-workspace at bounding box center [354, 174] width 709 height 349
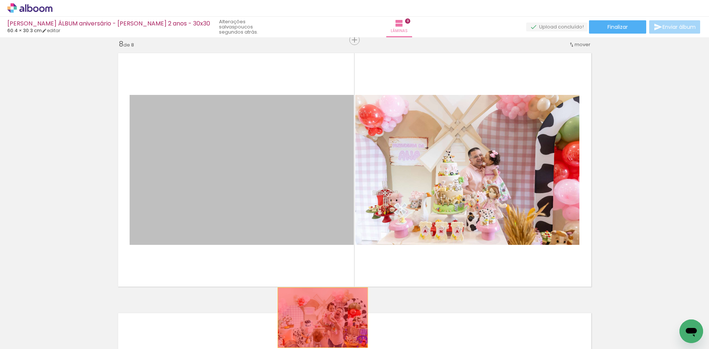
drag, startPoint x: 266, startPoint y: 184, endPoint x: 320, endPoint y: 318, distance: 144.0
click at [320, 318] on quentale-workspace at bounding box center [354, 174] width 709 height 349
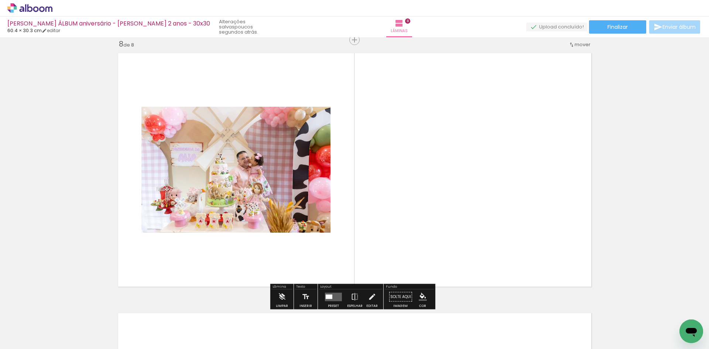
click at [331, 294] on quentale-layouter at bounding box center [333, 297] width 17 height 8
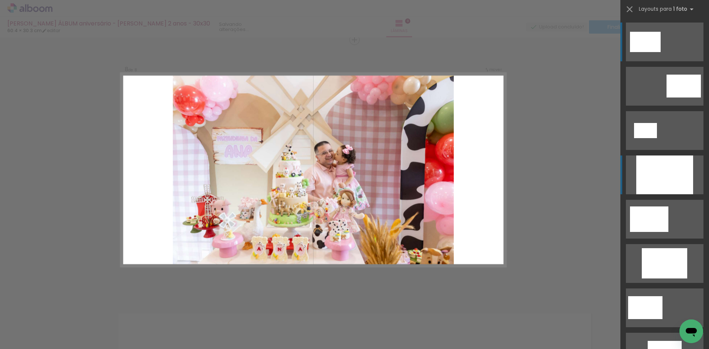
click at [648, 174] on div at bounding box center [664, 174] width 57 height 39
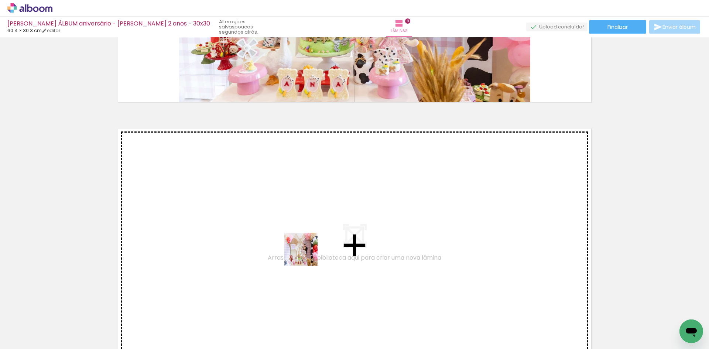
drag, startPoint x: 291, startPoint y: 332, endPoint x: 307, endPoint y: 253, distance: 80.7
click at [307, 253] on quentale-workspace at bounding box center [354, 174] width 709 height 349
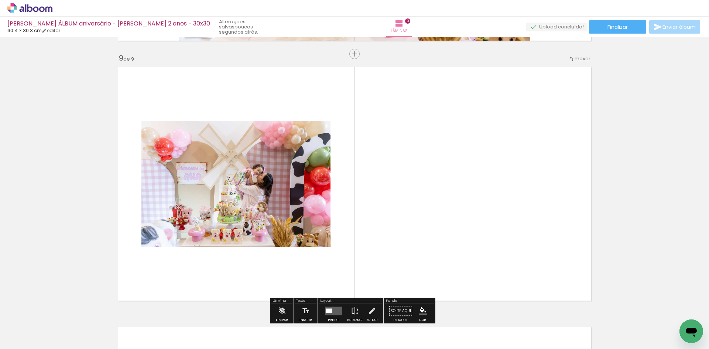
scroll to position [2090, 0]
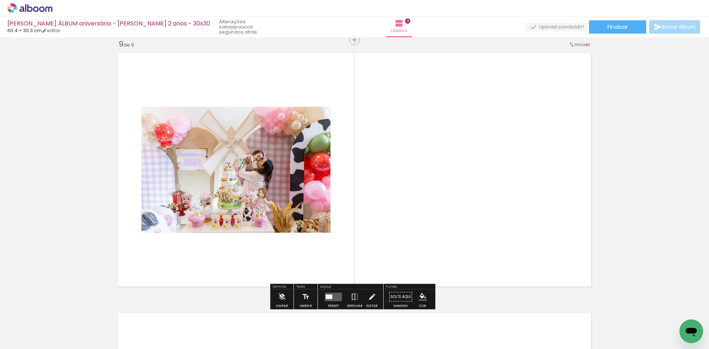
click at [331, 295] on quentale-layouter at bounding box center [333, 297] width 17 height 8
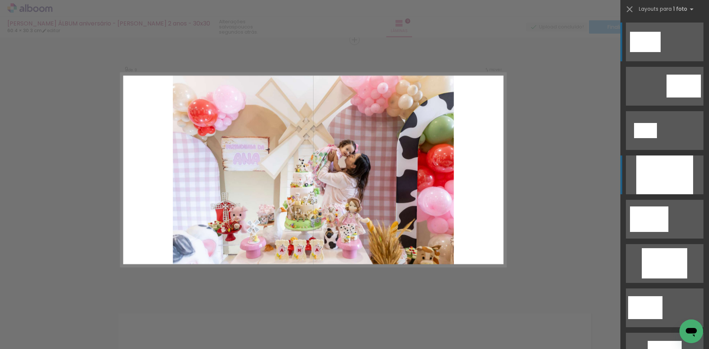
click at [637, 174] on div at bounding box center [664, 174] width 57 height 39
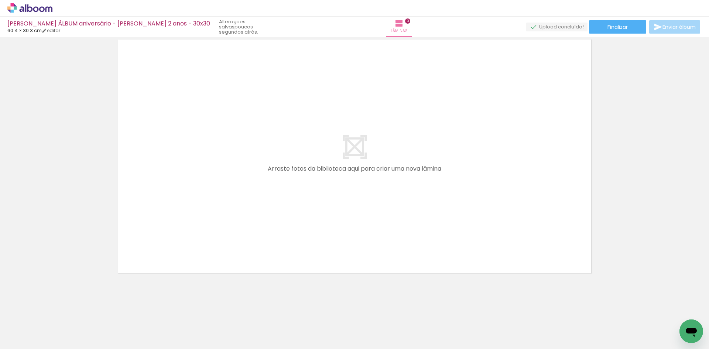
scroll to position [2369, 0]
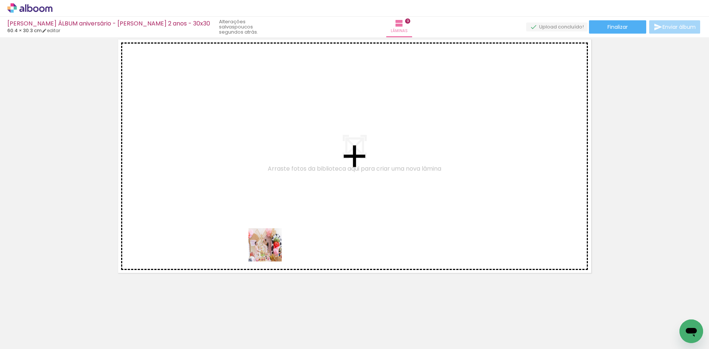
drag, startPoint x: 256, startPoint y: 329, endPoint x: 273, endPoint y: 223, distance: 107.0
click at [273, 223] on quentale-workspace at bounding box center [354, 174] width 709 height 349
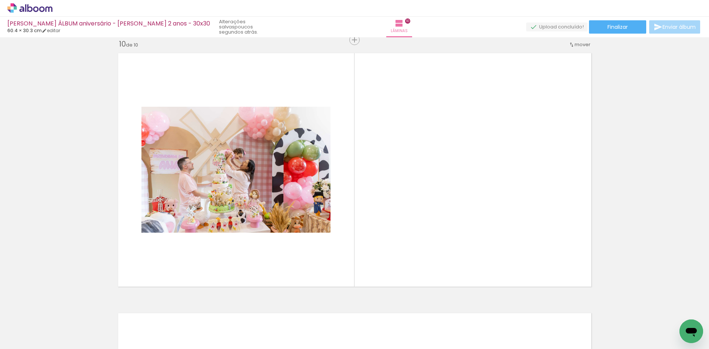
scroll to position [0, 465]
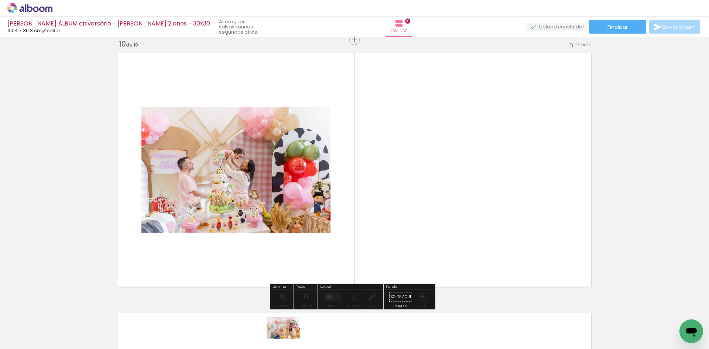
drag, startPoint x: 278, startPoint y: 328, endPoint x: 289, endPoint y: 339, distance: 15.4
click at [289, 336] on div at bounding box center [270, 324] width 37 height 24
click at [328, 296] on div at bounding box center [329, 296] width 7 height 4
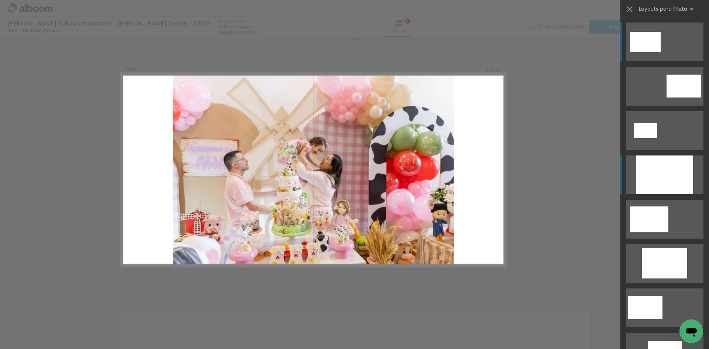
click at [670, 174] on div at bounding box center [664, 174] width 57 height 39
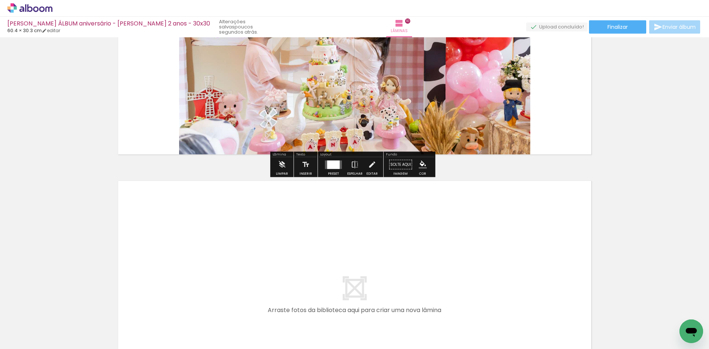
scroll to position [2498, 0]
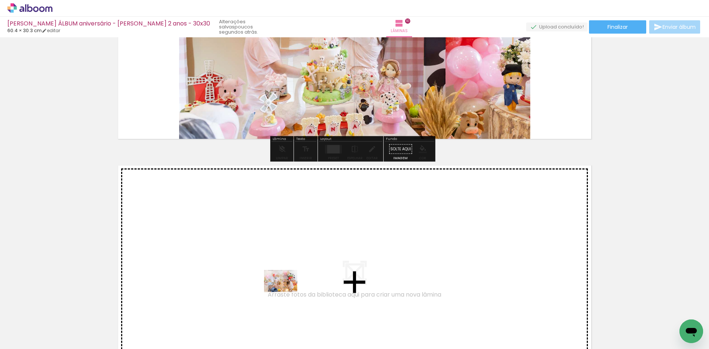
drag, startPoint x: 273, startPoint y: 325, endPoint x: 286, endPoint y: 292, distance: 35.8
click at [286, 292] on quentale-workspace at bounding box center [354, 174] width 709 height 349
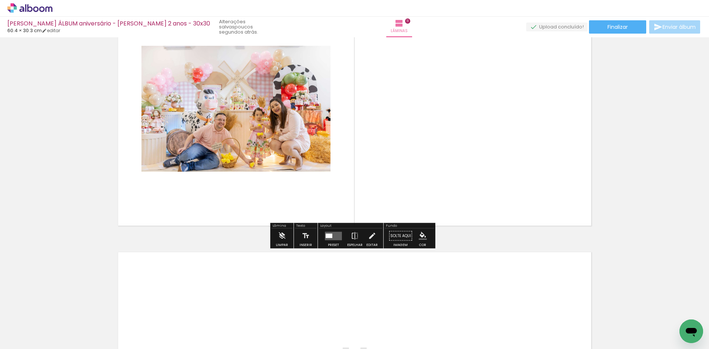
scroll to position [2681, 0]
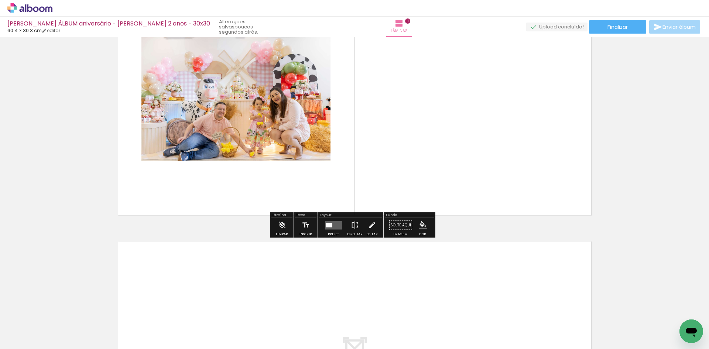
click at [335, 231] on div at bounding box center [334, 225] width 20 height 15
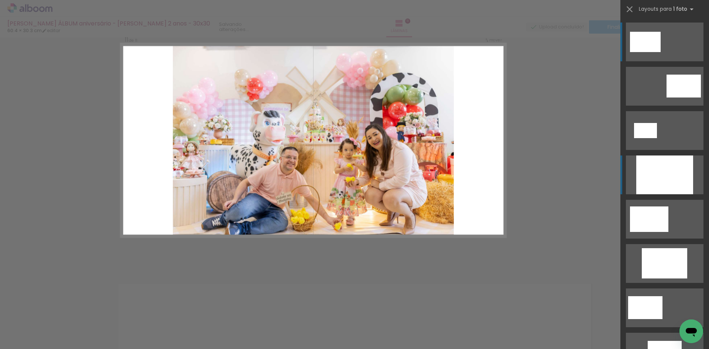
click at [650, 167] on div at bounding box center [664, 174] width 57 height 39
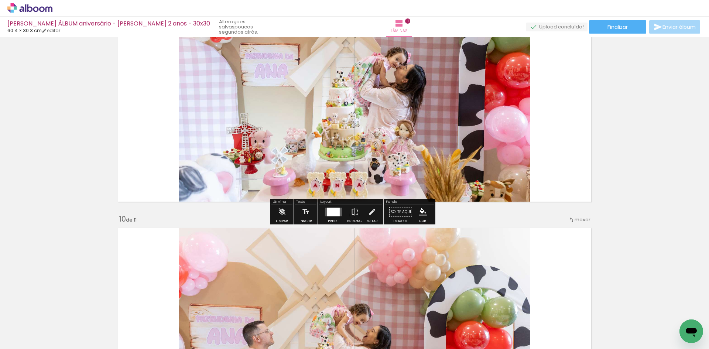
scroll to position [2204, 0]
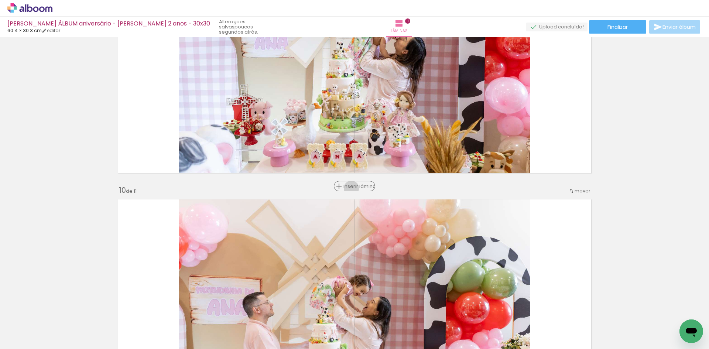
click at [352, 188] on span "Inserir lâmina" at bounding box center [357, 186] width 29 height 5
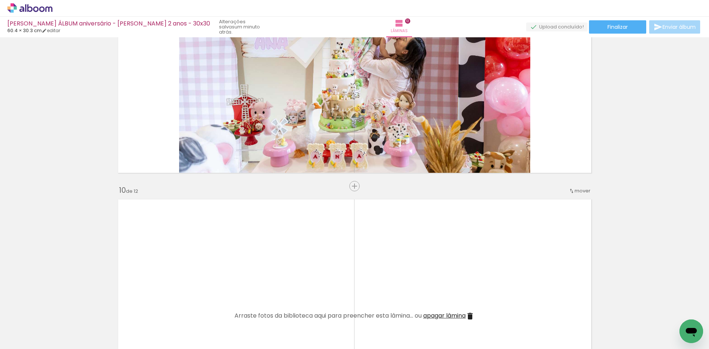
drag, startPoint x: 142, startPoint y: 327, endPoint x: 191, endPoint y: 307, distance: 52.5
click at [197, 265] on quentale-workspace at bounding box center [354, 174] width 709 height 349
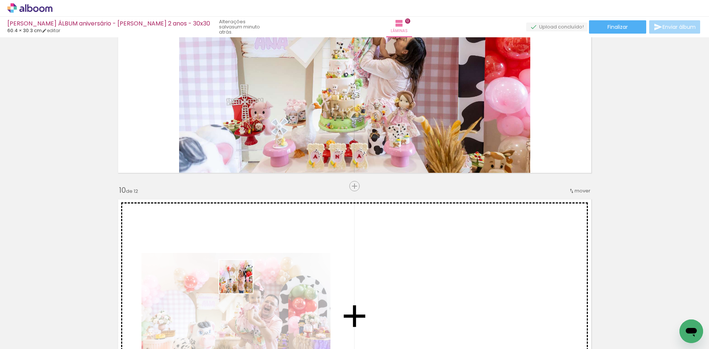
drag, startPoint x: 191, startPoint y: 314, endPoint x: 242, endPoint y: 282, distance: 59.9
click at [242, 282] on quentale-workspace at bounding box center [354, 174] width 709 height 349
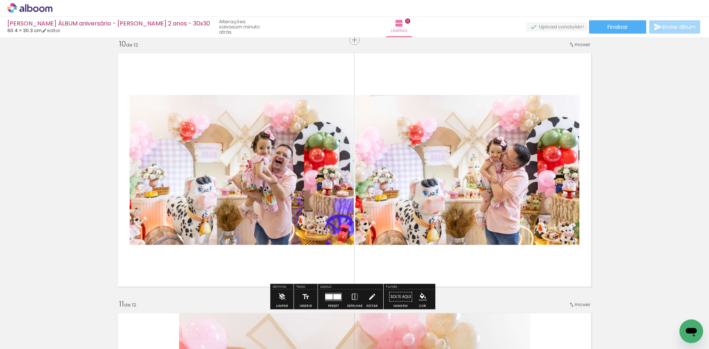
scroll to position [2351, 0]
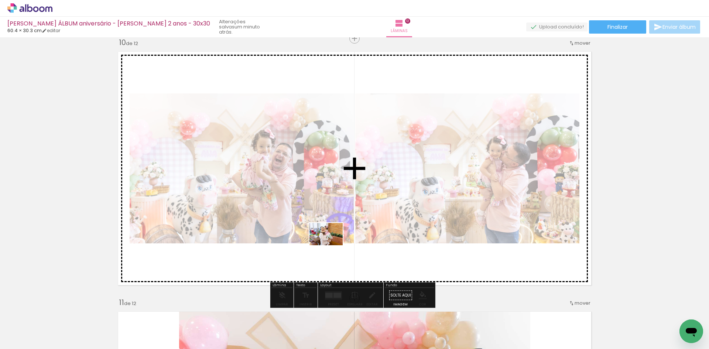
drag, startPoint x: 315, startPoint y: 325, endPoint x: 332, endPoint y: 245, distance: 81.4
click at [332, 245] on quentale-workspace at bounding box center [354, 174] width 709 height 349
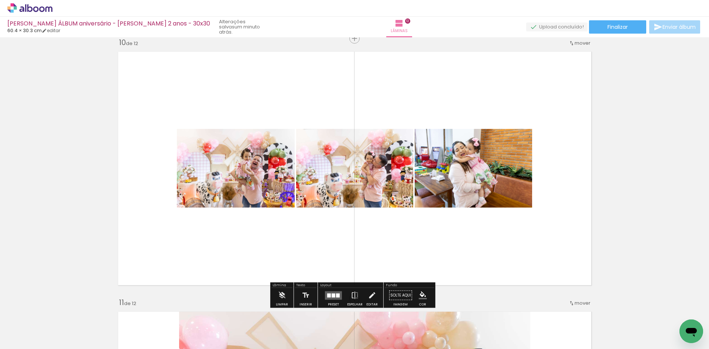
click at [331, 297] on quentale-layouter at bounding box center [333, 295] width 17 height 8
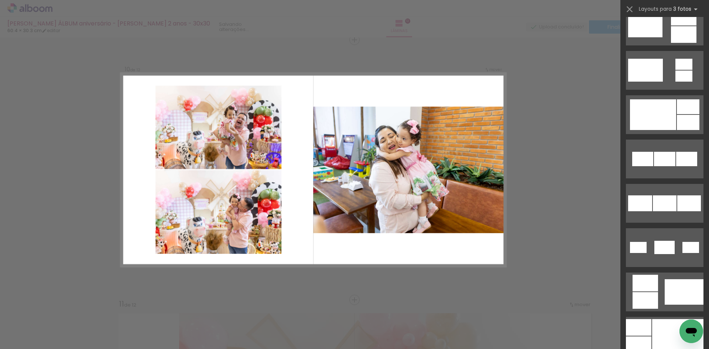
scroll to position [369, 0]
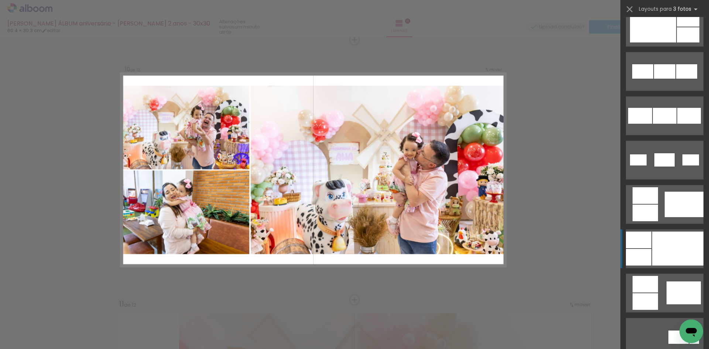
click at [670, 239] on div at bounding box center [677, 249] width 51 height 34
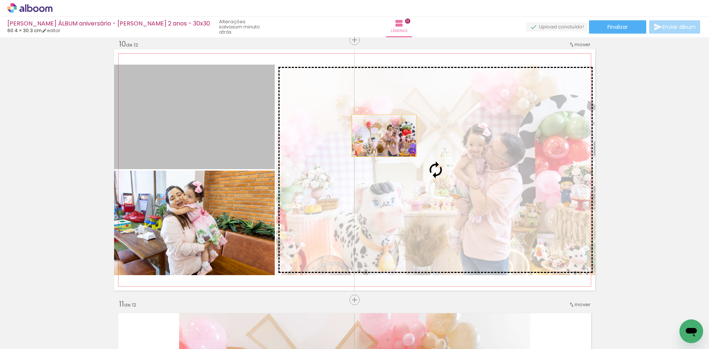
drag, startPoint x: 187, startPoint y: 136, endPoint x: 381, endPoint y: 136, distance: 194.3
click at [0, 0] on slot at bounding box center [0, 0] width 0 height 0
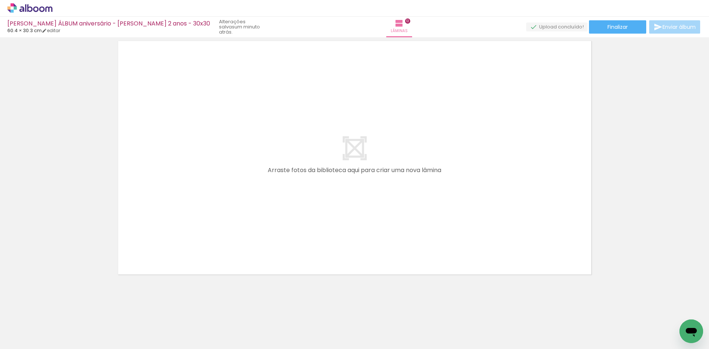
scroll to position [3149, 0]
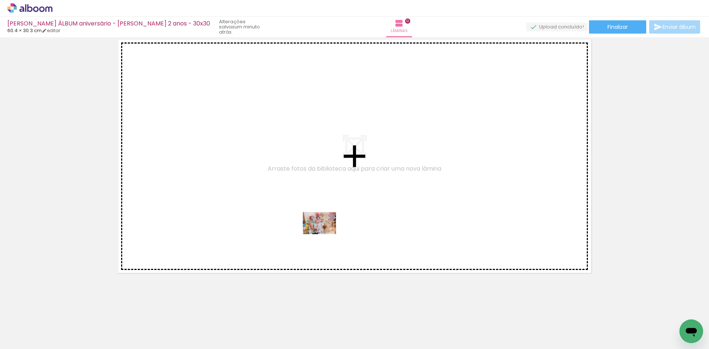
drag, startPoint x: 311, startPoint y: 331, endPoint x: 325, endPoint y: 234, distance: 97.4
click at [325, 234] on quentale-workspace at bounding box center [354, 174] width 709 height 349
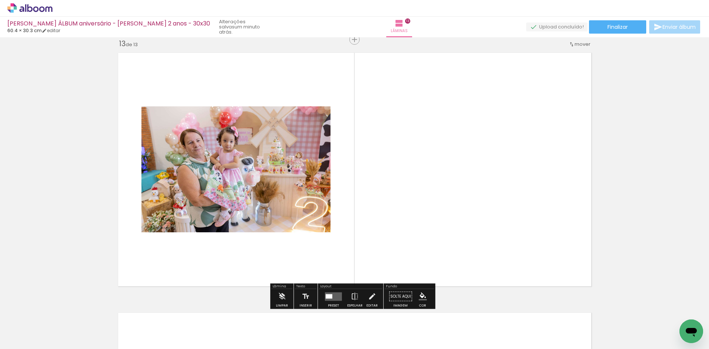
scroll to position [3130, 0]
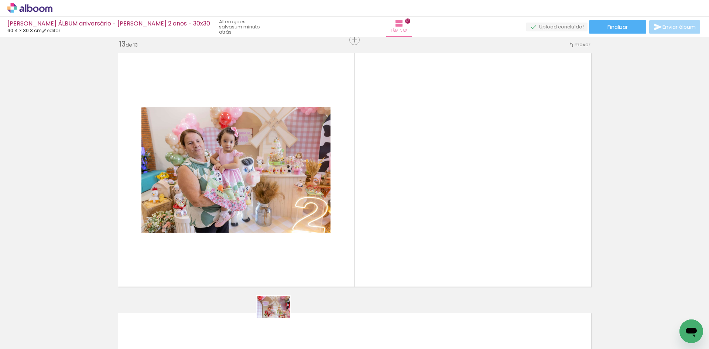
drag, startPoint x: 266, startPoint y: 335, endPoint x: 279, endPoint y: 318, distance: 21.1
click at [279, 318] on div at bounding box center [263, 324] width 37 height 24
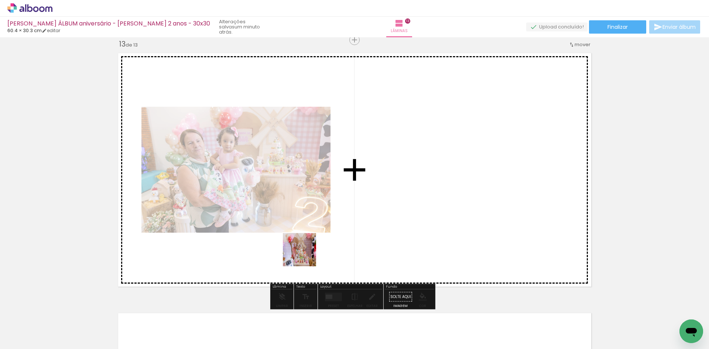
drag, startPoint x: 216, startPoint y: 326, endPoint x: 310, endPoint y: 251, distance: 120.2
click at [310, 251] on quentale-workspace at bounding box center [354, 174] width 709 height 349
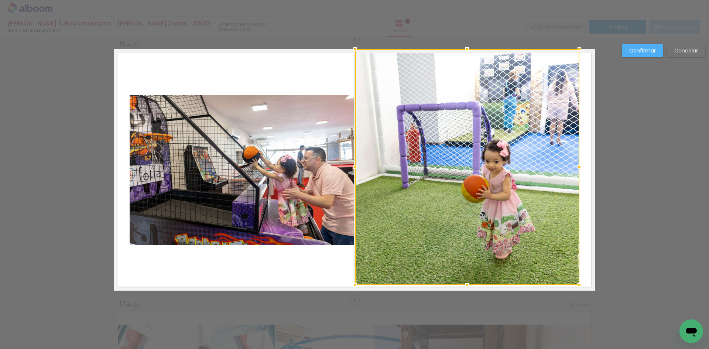
scroll to position [443, 0]
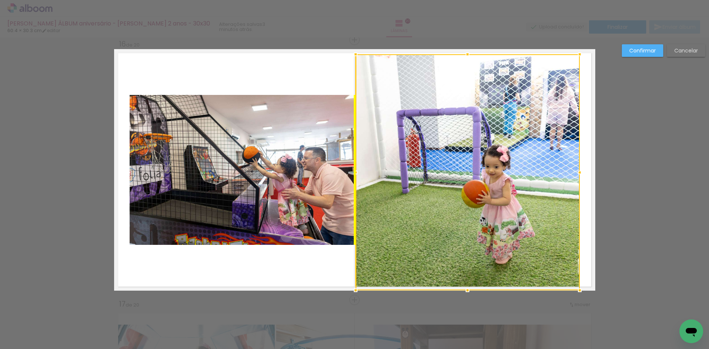
drag, startPoint x: 479, startPoint y: 161, endPoint x: 479, endPoint y: 166, distance: 5.2
click at [479, 166] on div at bounding box center [468, 172] width 224 height 236
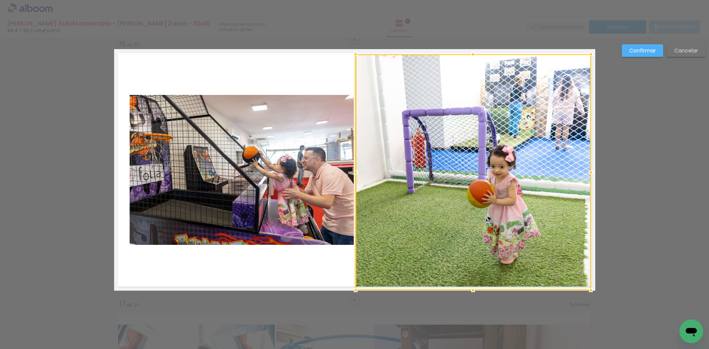
drag, startPoint x: 576, startPoint y: 174, endPoint x: 587, endPoint y: 172, distance: 10.9
click at [587, 172] on div at bounding box center [591, 172] width 15 height 15
click at [465, 186] on div at bounding box center [473, 172] width 235 height 236
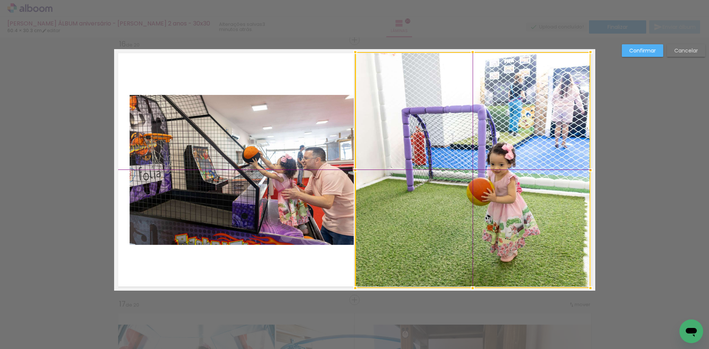
click at [460, 191] on div at bounding box center [472, 170] width 235 height 236
click at [641, 44] on paper-button "Confirmar" at bounding box center [642, 50] width 41 height 13
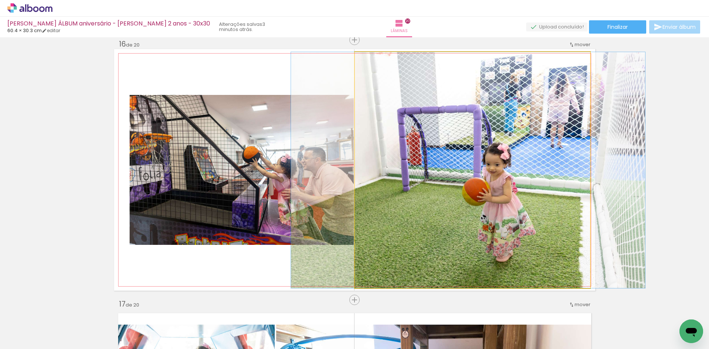
drag, startPoint x: 459, startPoint y: 169, endPoint x: 455, endPoint y: 168, distance: 4.5
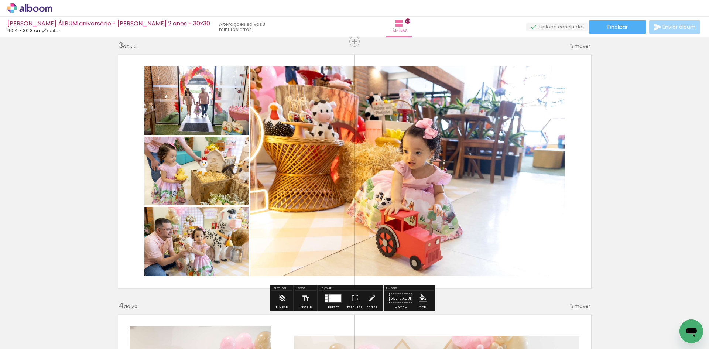
scroll to position [517, 0]
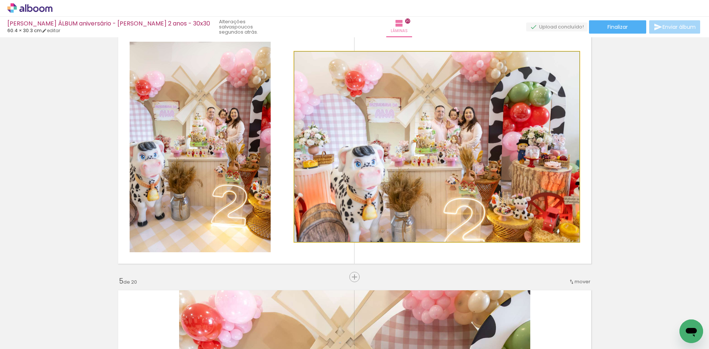
click at [503, 198] on quentale-photo at bounding box center [436, 147] width 285 height 190
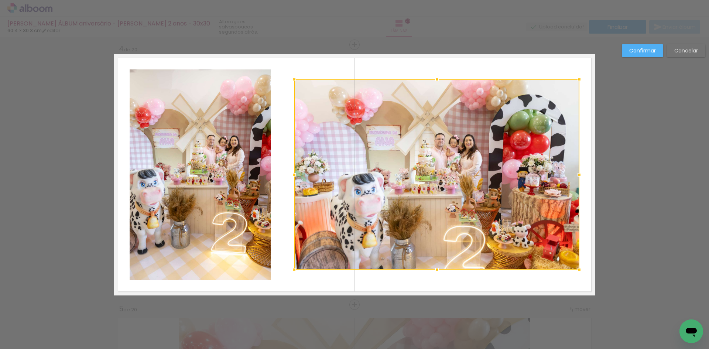
scroll to position [785, 0]
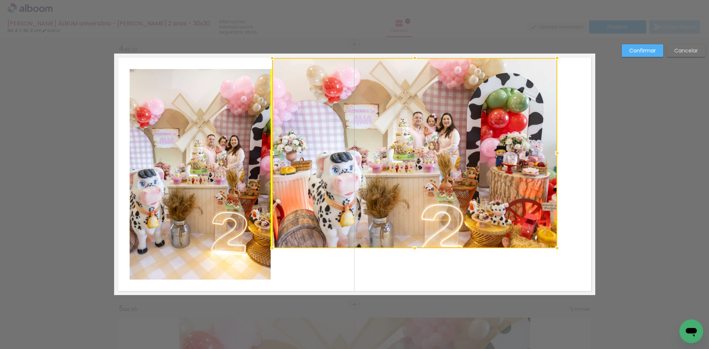
drag, startPoint x: 460, startPoint y: 200, endPoint x: 441, endPoint y: 179, distance: 28.2
click at [441, 179] on div at bounding box center [414, 153] width 285 height 190
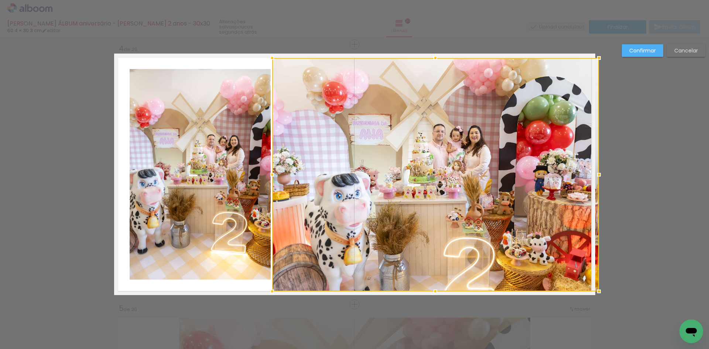
drag, startPoint x: 554, startPoint y: 247, endPoint x: 588, endPoint y: 290, distance: 55.2
click at [588, 290] on div at bounding box center [435, 174] width 327 height 233
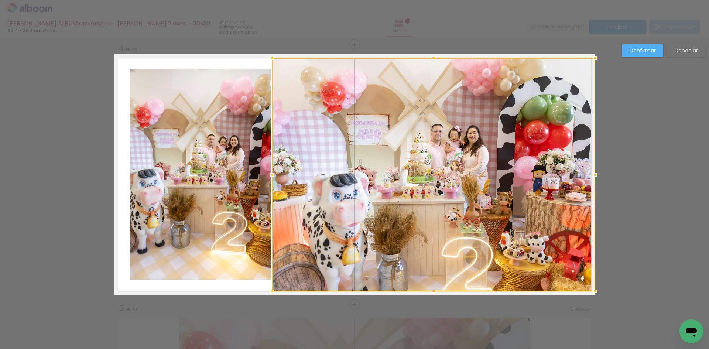
click at [557, 240] on div at bounding box center [433, 174] width 323 height 233
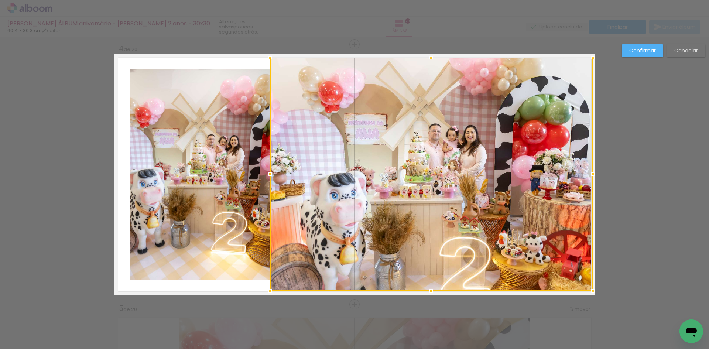
click at [535, 224] on div at bounding box center [431, 174] width 323 height 233
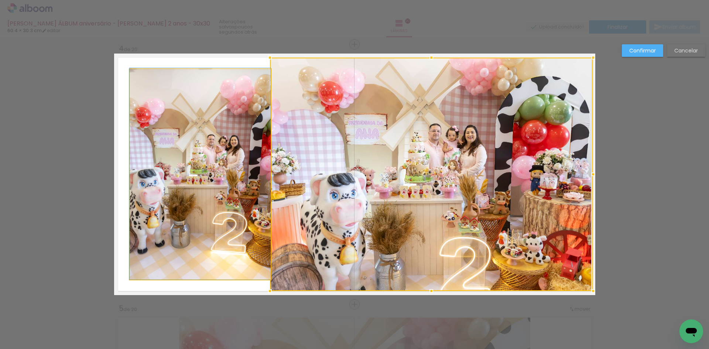
click at [252, 235] on quentale-photo at bounding box center [200, 174] width 141 height 211
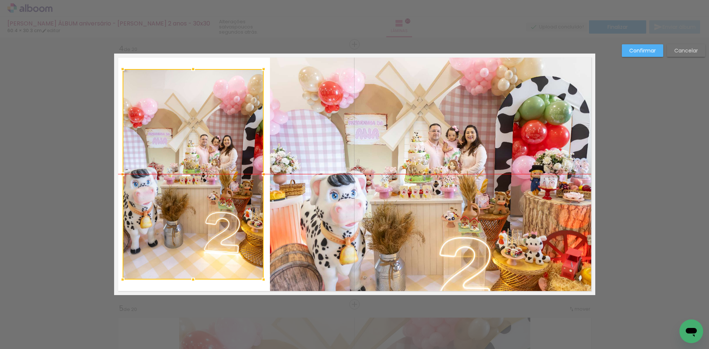
drag, startPoint x: 241, startPoint y: 232, endPoint x: 234, endPoint y: 232, distance: 7.1
click at [234, 232] on div at bounding box center [193, 174] width 141 height 211
click at [360, 230] on quentale-photo at bounding box center [431, 174] width 323 height 233
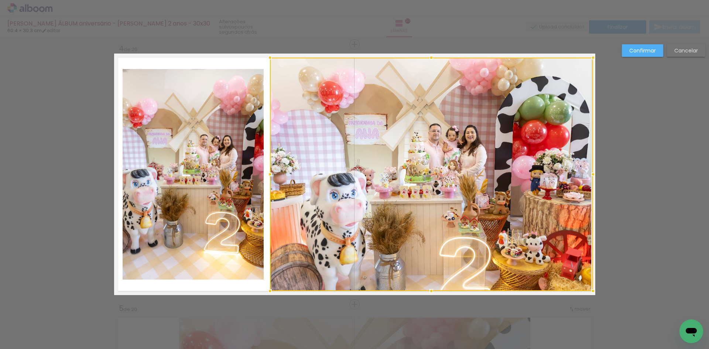
click at [0, 0] on slot "Confirmar" at bounding box center [0, 0] width 0 height 0
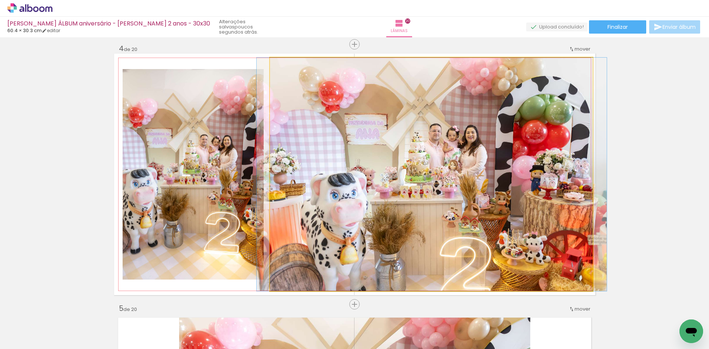
drag, startPoint x: 433, startPoint y: 193, endPoint x: 433, endPoint y: 182, distance: 10.7
click at [432, 186] on quentale-photo at bounding box center [431, 174] width 323 height 233
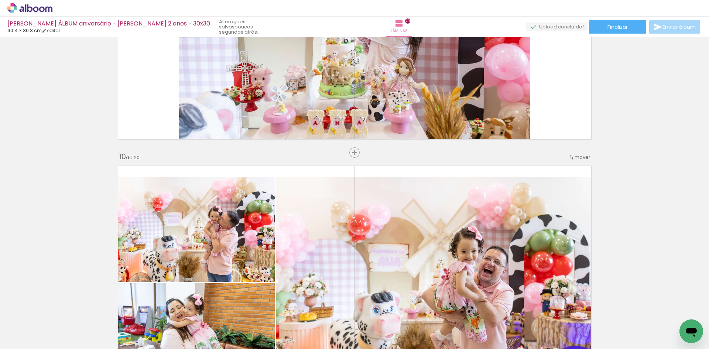
scroll to position [2336, 0]
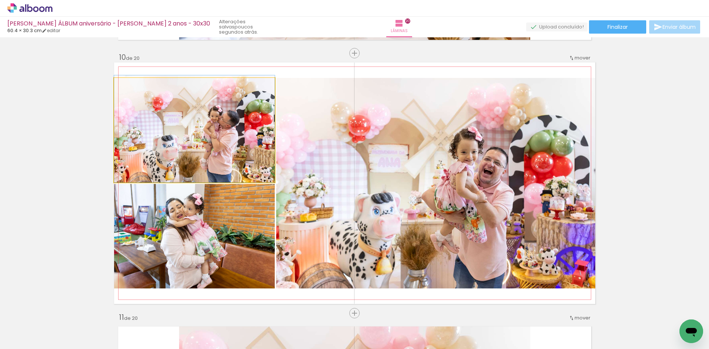
drag, startPoint x: 269, startPoint y: 161, endPoint x: 270, endPoint y: 157, distance: 4.1
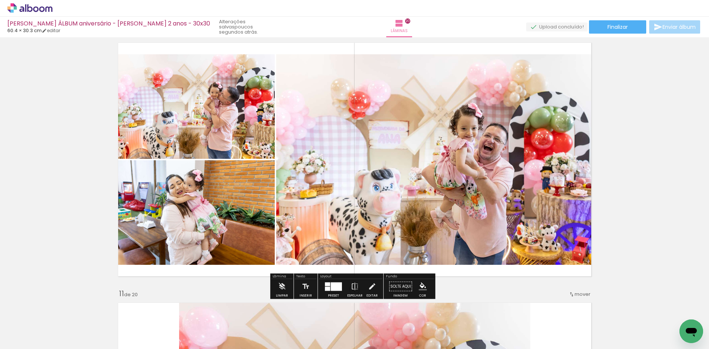
scroll to position [2373, 0]
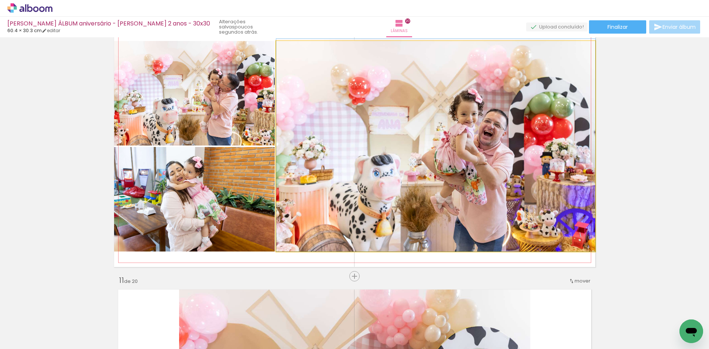
drag, startPoint x: 419, startPoint y: 199, endPoint x: 418, endPoint y: 188, distance: 11.1
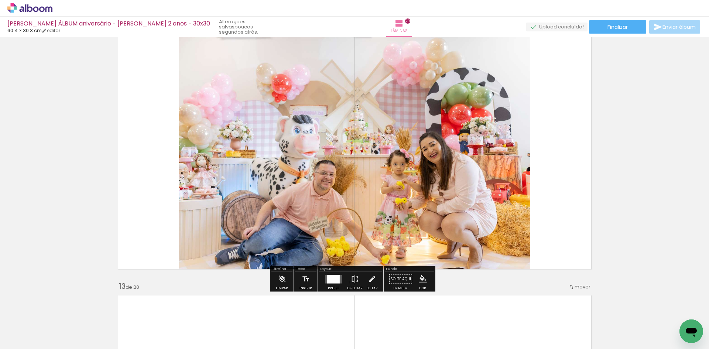
scroll to position [2891, 0]
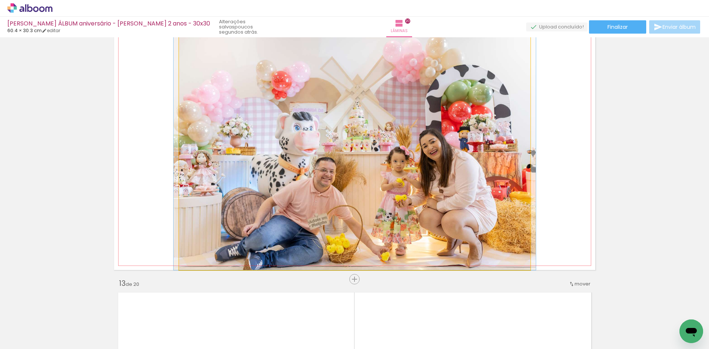
click at [413, 196] on quentale-photo at bounding box center [354, 149] width 351 height 242
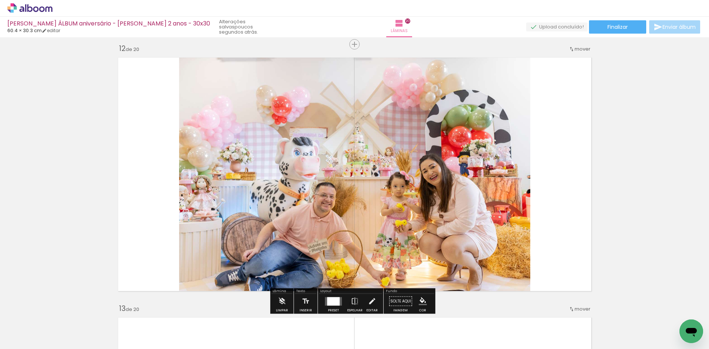
scroll to position [2854, 0]
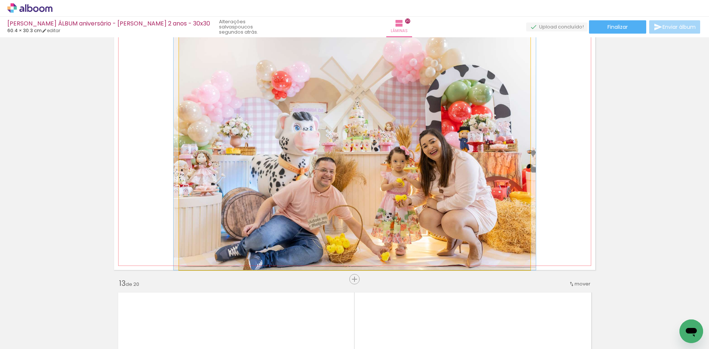
click at [413, 196] on quentale-photo at bounding box center [354, 149] width 351 height 242
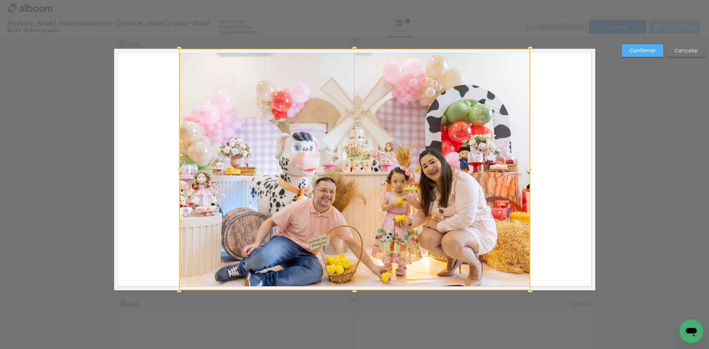
scroll to position [2870, 0]
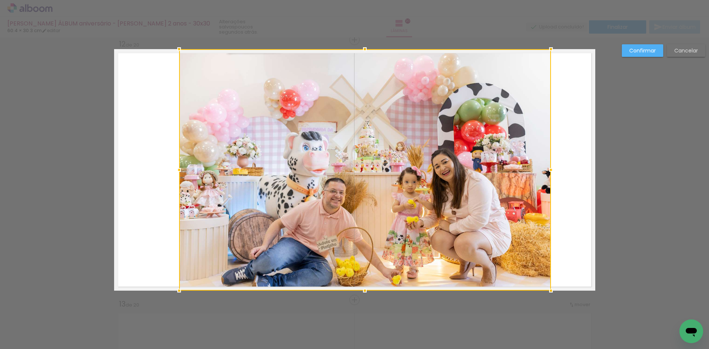
drag, startPoint x: 529, startPoint y: 174, endPoint x: 550, endPoint y: 169, distance: 21.3
click at [550, 169] on div at bounding box center [551, 170] width 15 height 15
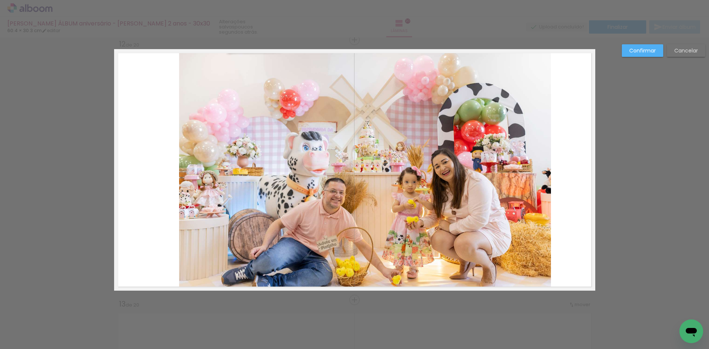
click at [469, 195] on quentale-photo at bounding box center [365, 170] width 372 height 242
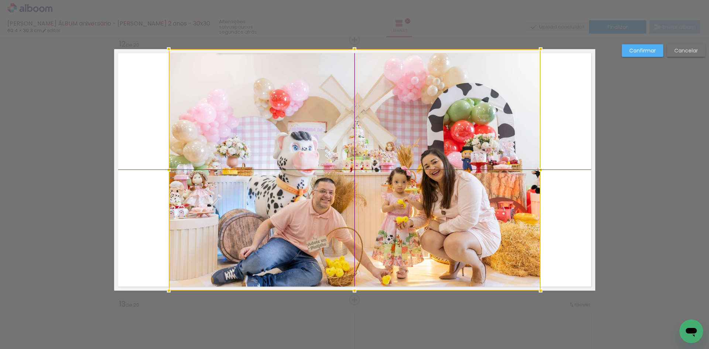
drag, startPoint x: 462, startPoint y: 195, endPoint x: 455, endPoint y: 194, distance: 7.1
click at [455, 194] on div at bounding box center [355, 170] width 372 height 242
click at [0, 0] on slot "Confirmar" at bounding box center [0, 0] width 0 height 0
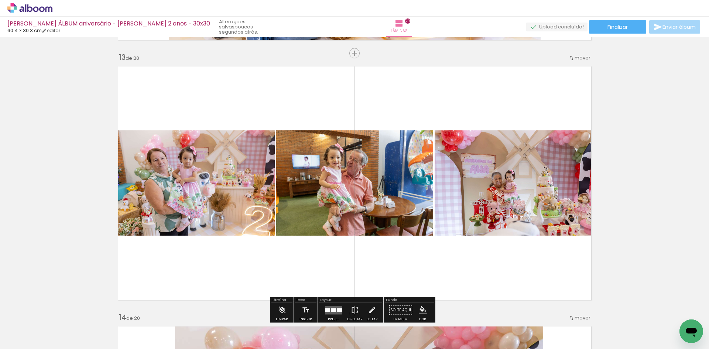
scroll to position [3128, 0]
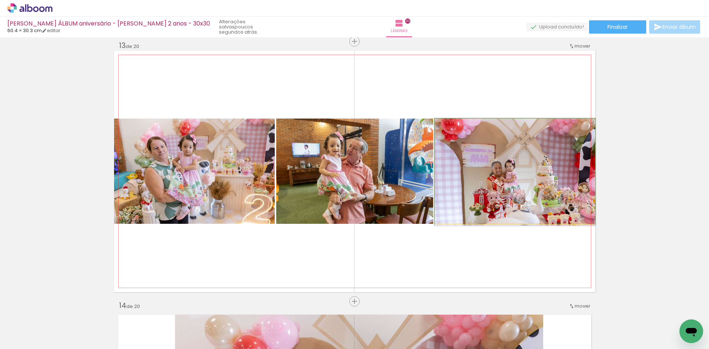
drag, startPoint x: 512, startPoint y: 170, endPoint x: 474, endPoint y: 175, distance: 38.1
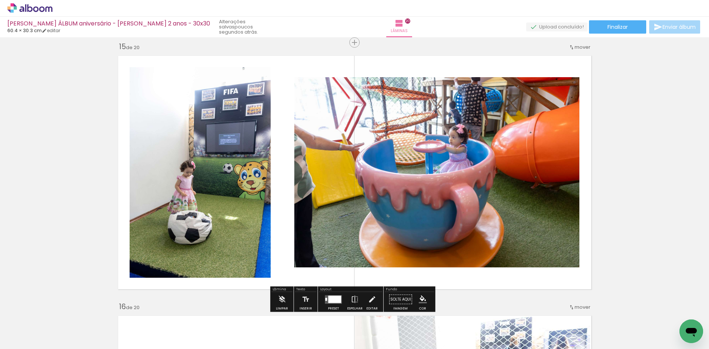
scroll to position [3645, 0]
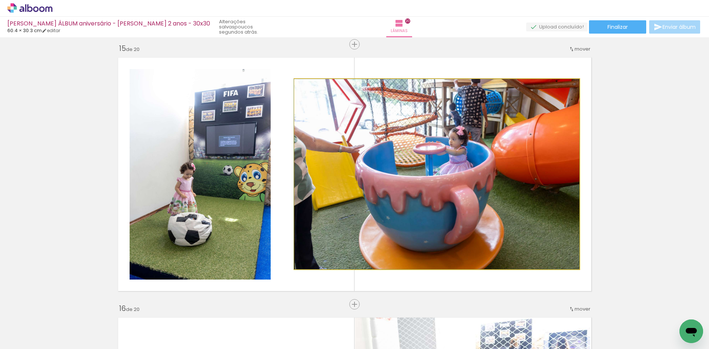
click at [472, 177] on quentale-photo at bounding box center [436, 174] width 285 height 190
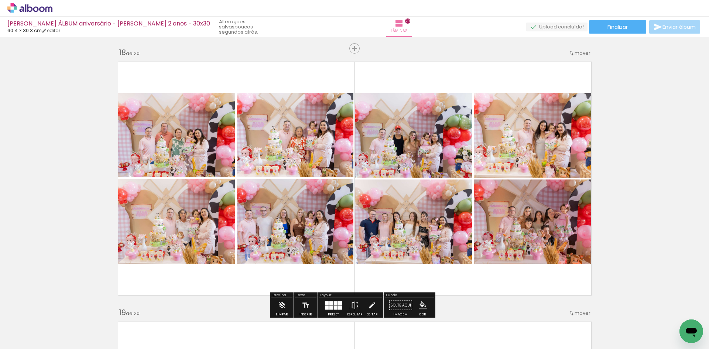
scroll to position [4421, 0]
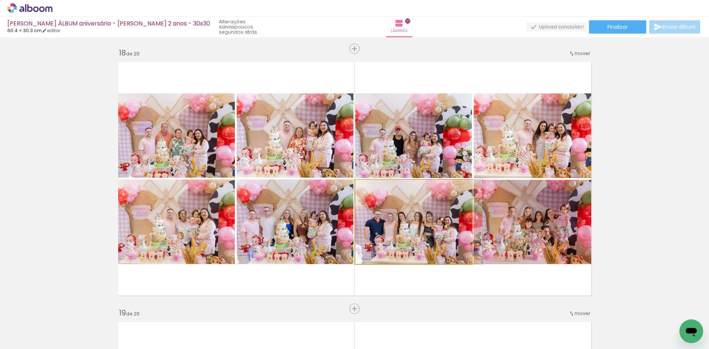
drag, startPoint x: 424, startPoint y: 260, endPoint x: 430, endPoint y: 257, distance: 6.8
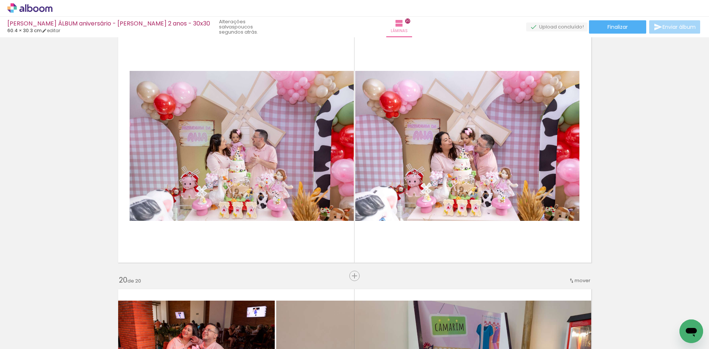
scroll to position [4717, 0]
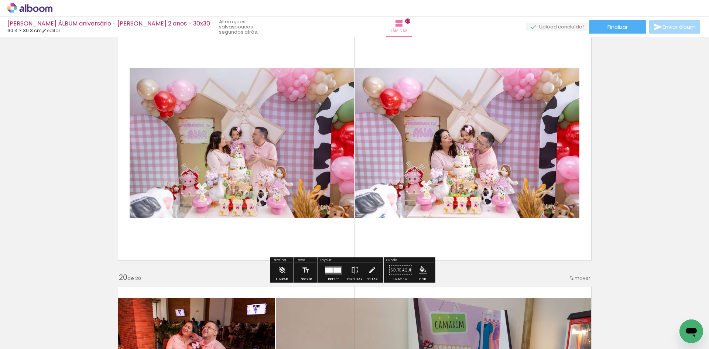
click at [332, 266] on quentale-layouter at bounding box center [333, 270] width 17 height 8
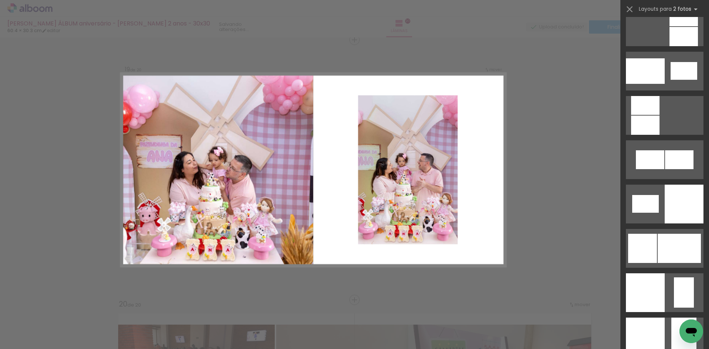
scroll to position [923, 0]
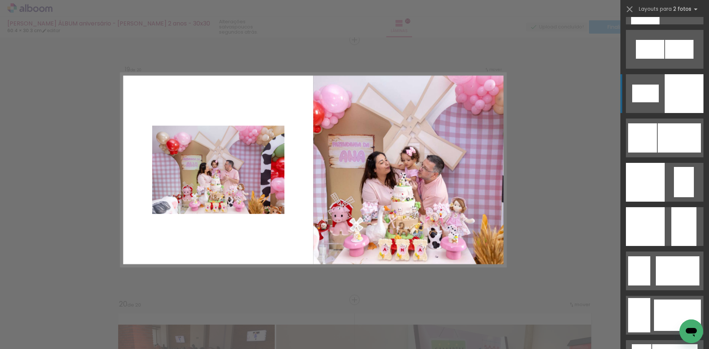
click at [660, 24] on div at bounding box center [645, 14] width 28 height 19
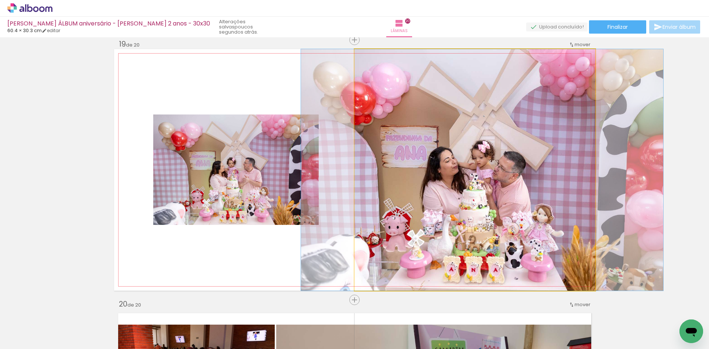
drag, startPoint x: 456, startPoint y: 223, endPoint x: 463, endPoint y: 222, distance: 7.5
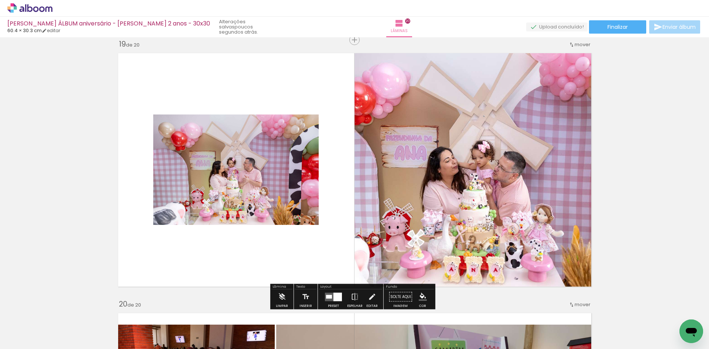
click at [220, 185] on quentale-photo at bounding box center [235, 169] width 165 height 110
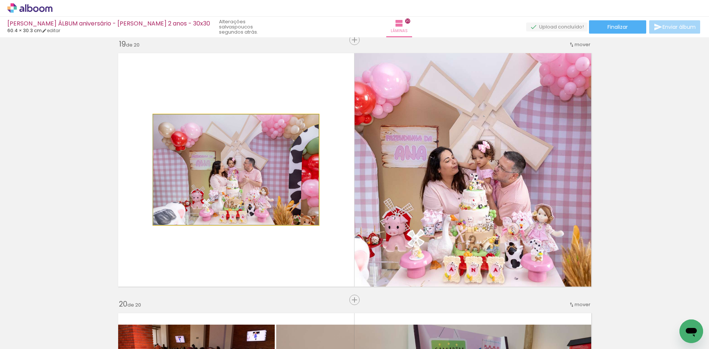
click at [220, 185] on quentale-photo at bounding box center [235, 169] width 165 height 110
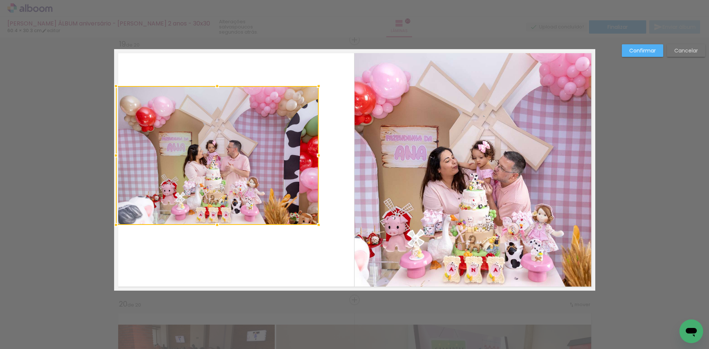
drag, startPoint x: 149, startPoint y: 114, endPoint x: 112, endPoint y: 87, distance: 45.7
click at [112, 87] on div at bounding box center [116, 86] width 15 height 15
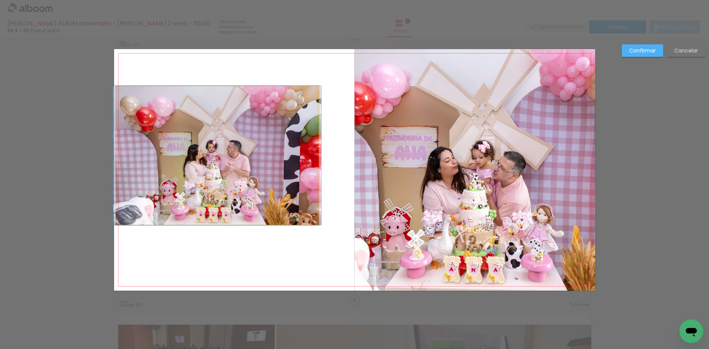
click at [243, 174] on quentale-photo at bounding box center [217, 155] width 203 height 139
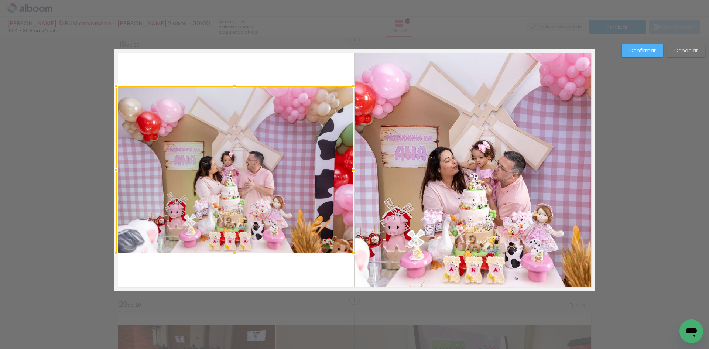
drag, startPoint x: 318, startPoint y: 225, endPoint x: 350, endPoint y: 252, distance: 41.9
click at [350, 252] on div at bounding box center [353, 253] width 15 height 15
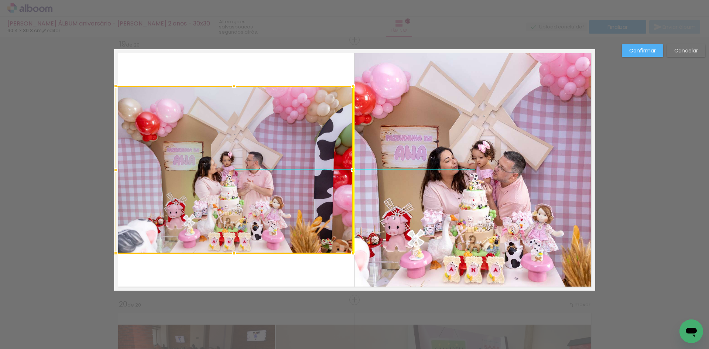
click at [209, 187] on div at bounding box center [234, 169] width 237 height 167
click at [0, 0] on slot "Confirmar" at bounding box center [0, 0] width 0 height 0
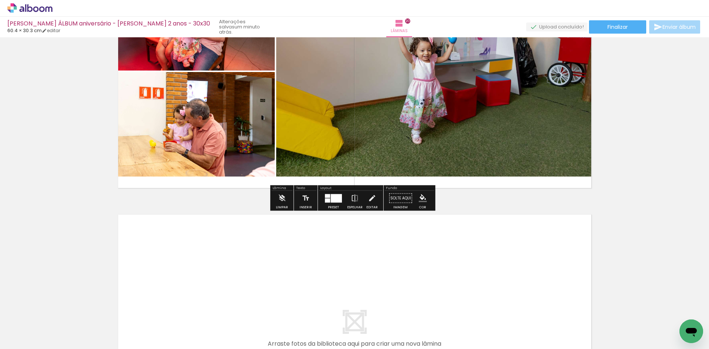
scroll to position [5045, 0]
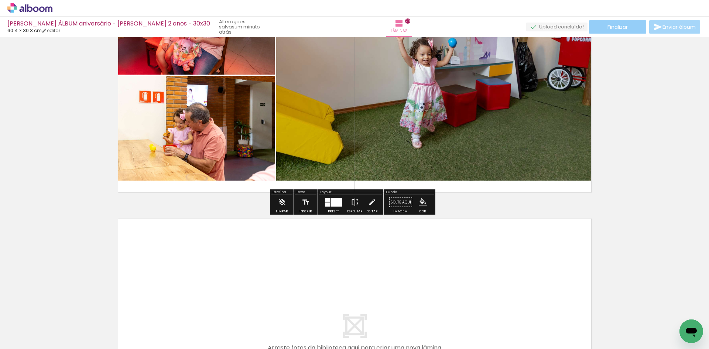
click at [621, 30] on span "Finalizar" at bounding box center [618, 26] width 20 height 5
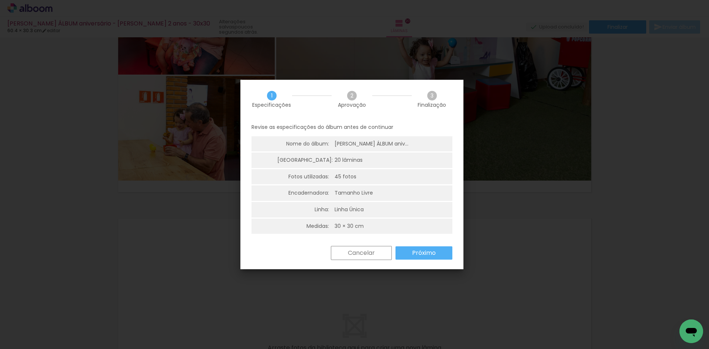
click at [0, 0] on slot "Próximo" at bounding box center [0, 0] width 0 height 0
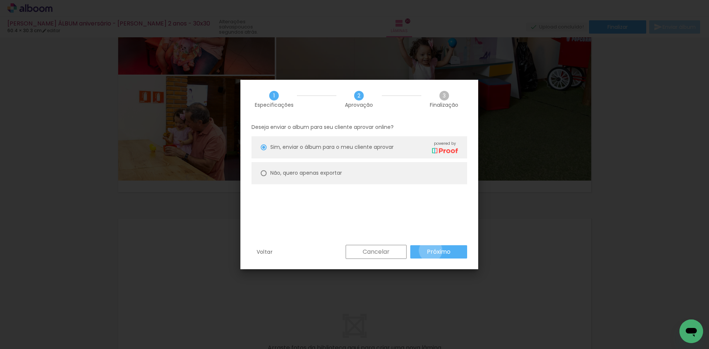
click at [0, 0] on slot "Próximo" at bounding box center [0, 0] width 0 height 0
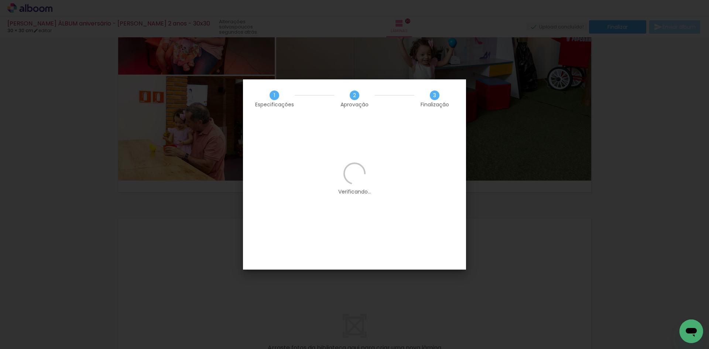
scroll to position [0, 0]
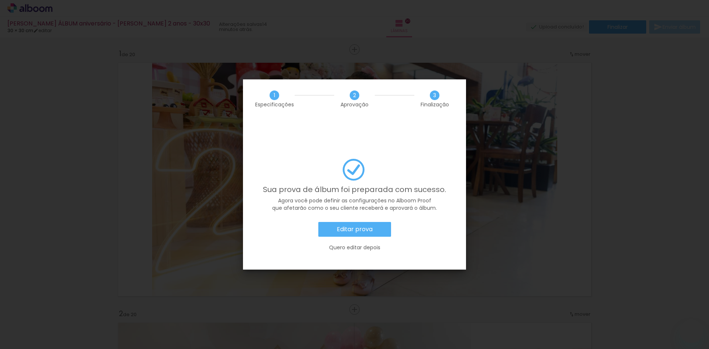
click at [0, 0] on slot "Editar prova" at bounding box center [0, 0] width 0 height 0
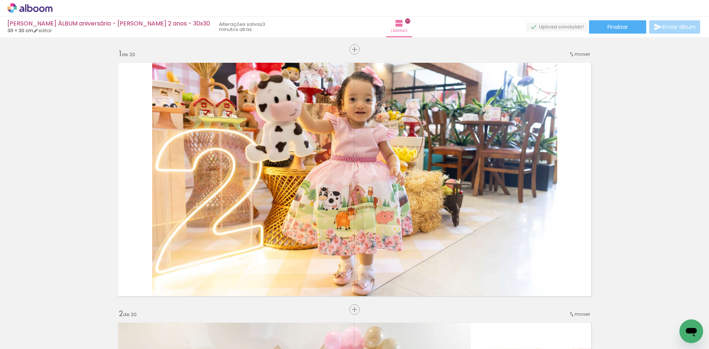
scroll to position [5045, 0]
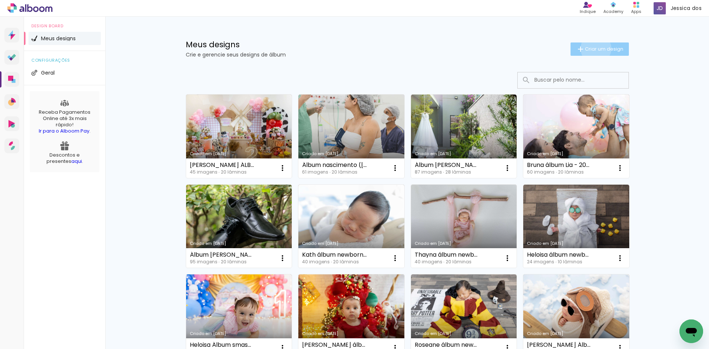
click at [592, 48] on span "Criar um design" at bounding box center [604, 49] width 38 height 5
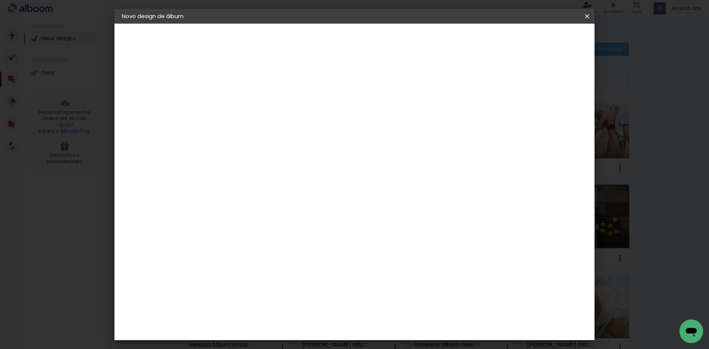
click at [0, 0] on paper-input-container "Título do álbum" at bounding box center [0, 0] width 0 height 0
type input "[PERSON_NAME] - Álbum newborn ([PERSON_NAME]) 20x20"
type paper-input "[PERSON_NAME] - Álbum newborn ([PERSON_NAME]) 20x20"
click at [0, 0] on slot "Avançar" at bounding box center [0, 0] width 0 height 0
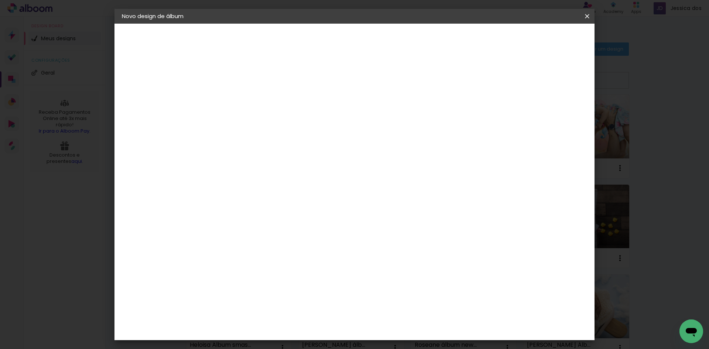
click at [0, 0] on slot "Tamanho Livre" at bounding box center [0, 0] width 0 height 0
click at [0, 0] on slot "Avançar" at bounding box center [0, 0] width 0 height 0
drag, startPoint x: 229, startPoint y: 210, endPoint x: 213, endPoint y: 211, distance: 15.9
click at [213, 211] on div "30" at bounding box center [224, 209] width 28 height 11
type input "3"
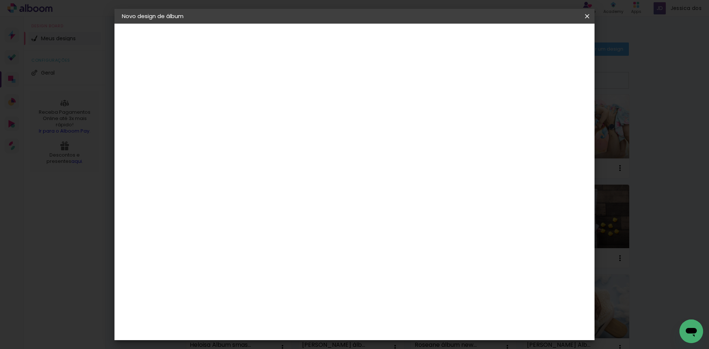
type input "20,3"
type paper-input "20,3"
drag, startPoint x: 404, startPoint y: 264, endPoint x: 381, endPoint y: 265, distance: 22.9
click at [381, 265] on div "cm" at bounding box center [400, 262] width 290 height 26
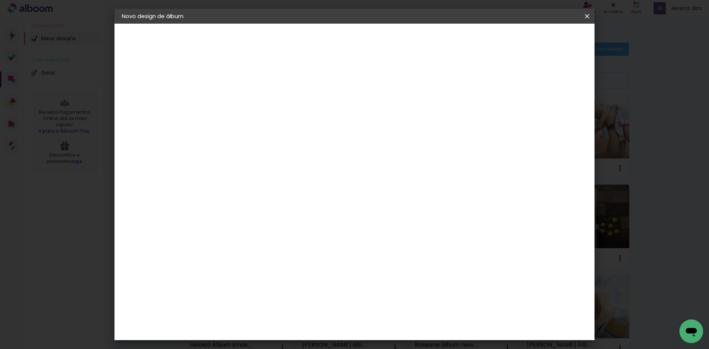
type input "40,4"
type paper-input "40,4"
click at [541, 41] on span "Iniciar design" at bounding box center [524, 39] width 34 height 5
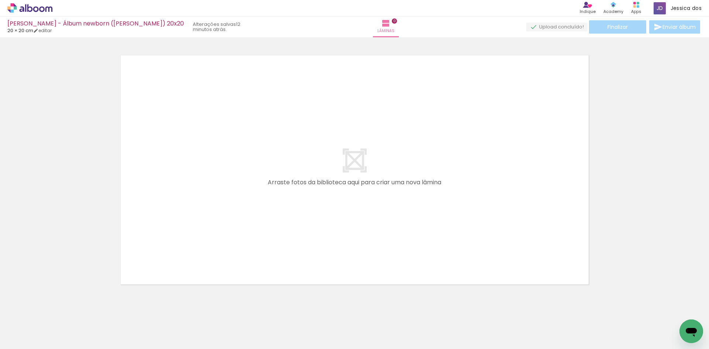
scroll to position [0, 809]
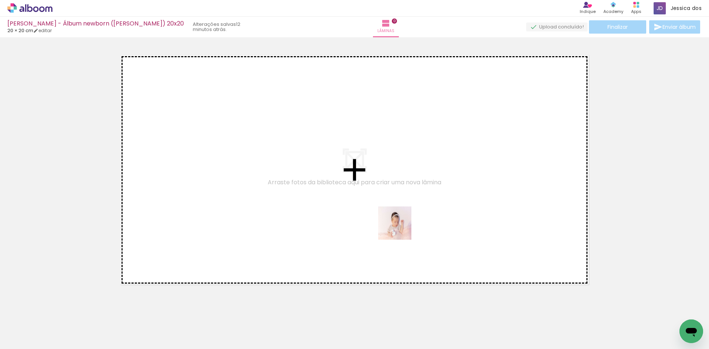
drag, startPoint x: 391, startPoint y: 331, endPoint x: 402, endPoint y: 216, distance: 114.7
click at [402, 216] on quentale-workspace at bounding box center [354, 174] width 709 height 349
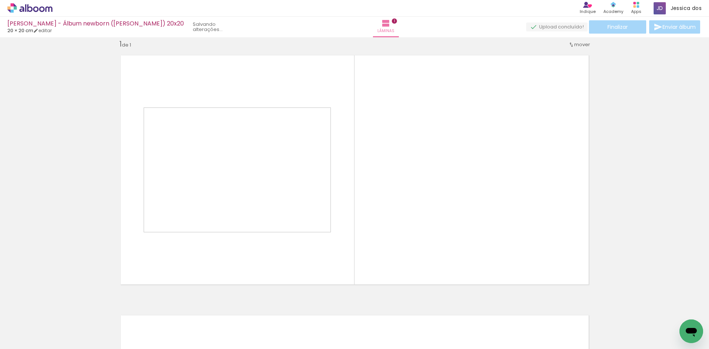
scroll to position [10, 0]
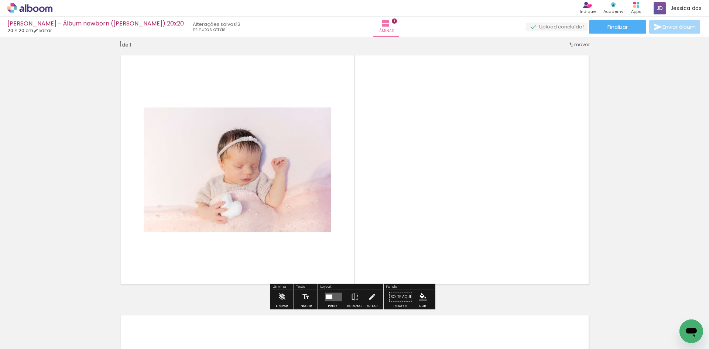
click at [336, 301] on quentale-layouter at bounding box center [333, 297] width 17 height 8
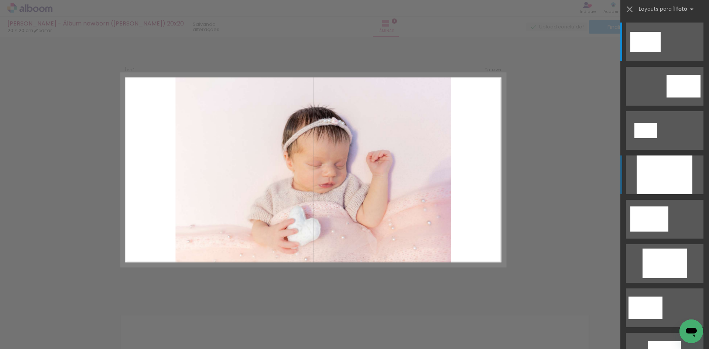
scroll to position [9, 0]
click at [641, 178] on div at bounding box center [665, 174] width 56 height 39
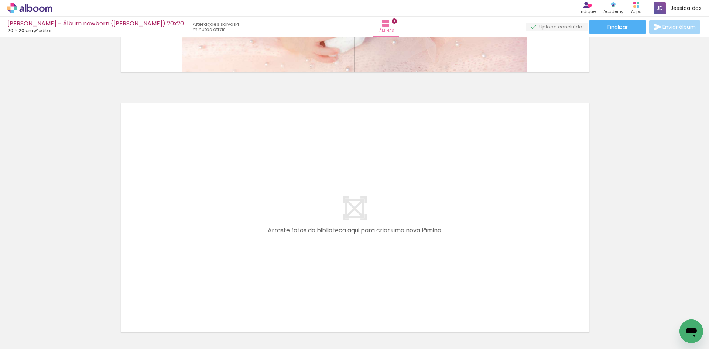
scroll to position [259, 0]
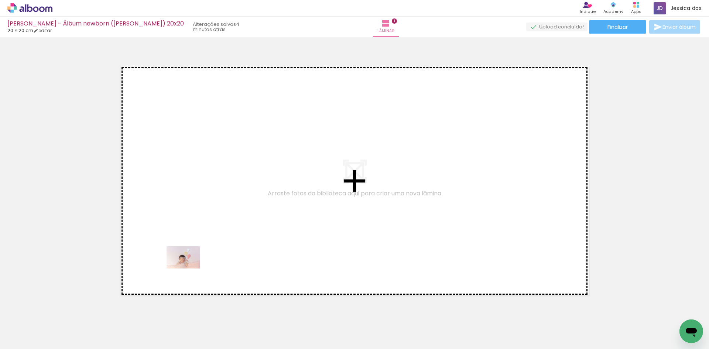
drag, startPoint x: 112, startPoint y: 334, endPoint x: 190, endPoint y: 267, distance: 102.9
click at [190, 267] on quentale-workspace at bounding box center [354, 174] width 709 height 349
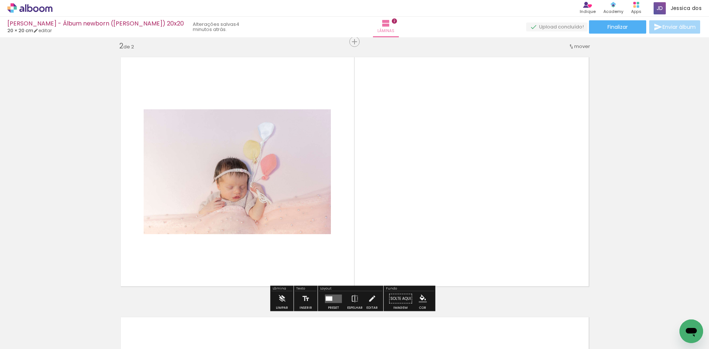
scroll to position [270, 0]
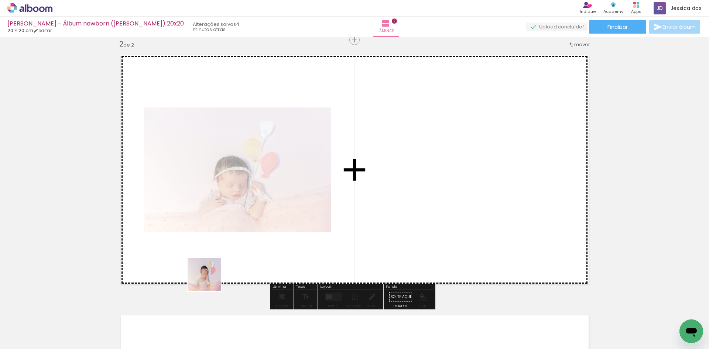
drag, startPoint x: 153, startPoint y: 327, endPoint x: 226, endPoint y: 266, distance: 94.9
click at [226, 266] on quentale-workspace at bounding box center [354, 174] width 709 height 349
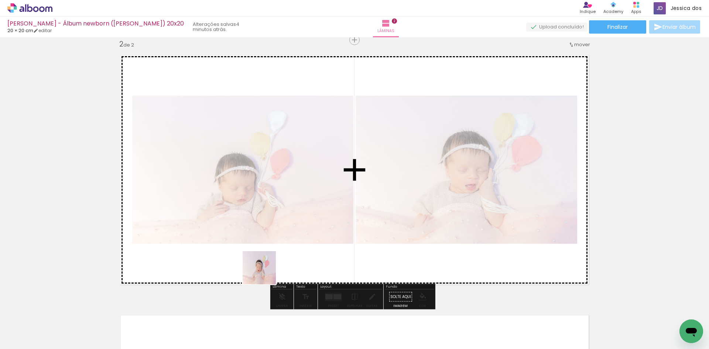
drag, startPoint x: 197, startPoint y: 325, endPoint x: 270, endPoint y: 269, distance: 92.5
click at [270, 269] on quentale-workspace at bounding box center [354, 174] width 709 height 349
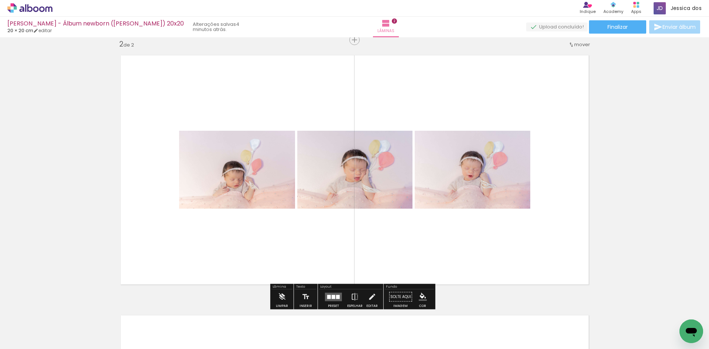
click at [332, 295] on div at bounding box center [334, 297] width 4 height 4
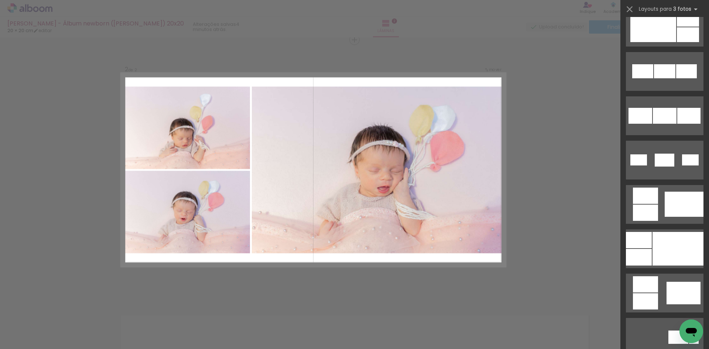
scroll to position [406, 0]
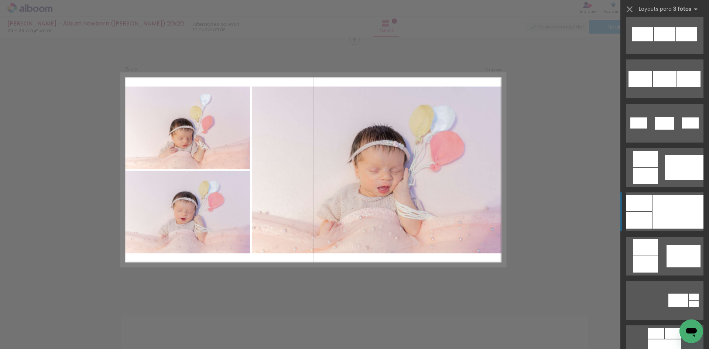
click at [681, 205] on div at bounding box center [678, 212] width 51 height 34
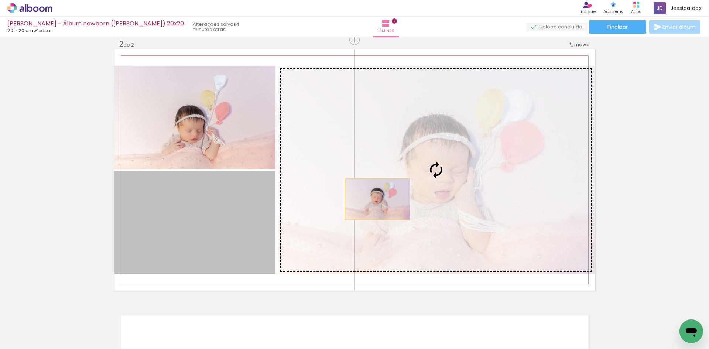
drag, startPoint x: 227, startPoint y: 244, endPoint x: 375, endPoint y: 199, distance: 154.1
click at [0, 0] on slot at bounding box center [0, 0] width 0 height 0
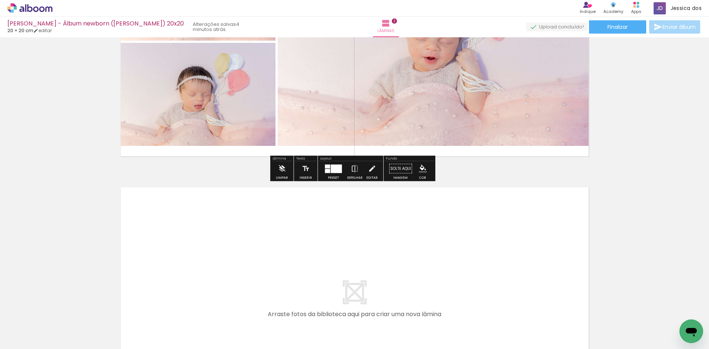
scroll to position [417, 0]
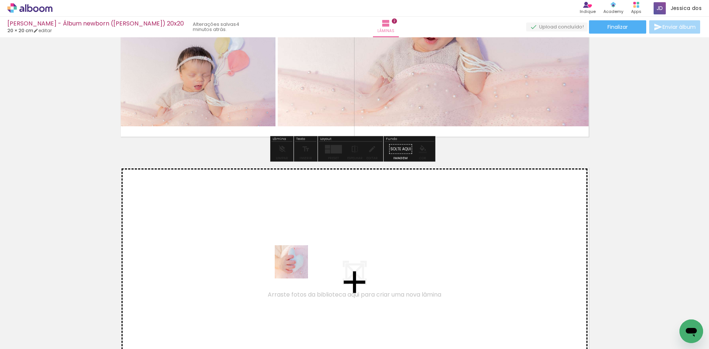
drag, startPoint x: 269, startPoint y: 331, endPoint x: 297, endPoint y: 267, distance: 69.8
click at [297, 267] on quentale-workspace at bounding box center [354, 174] width 709 height 349
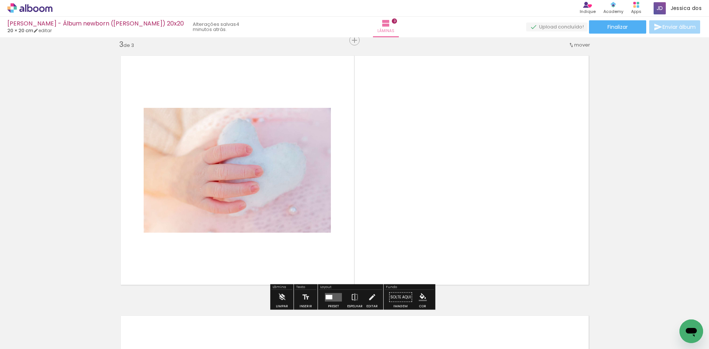
scroll to position [530, 0]
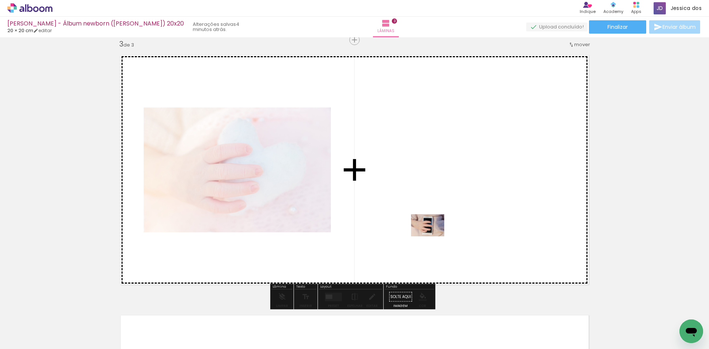
drag, startPoint x: 434, startPoint y: 328, endPoint x: 433, endPoint y: 236, distance: 91.2
click at [433, 236] on quentale-workspace at bounding box center [354, 174] width 709 height 349
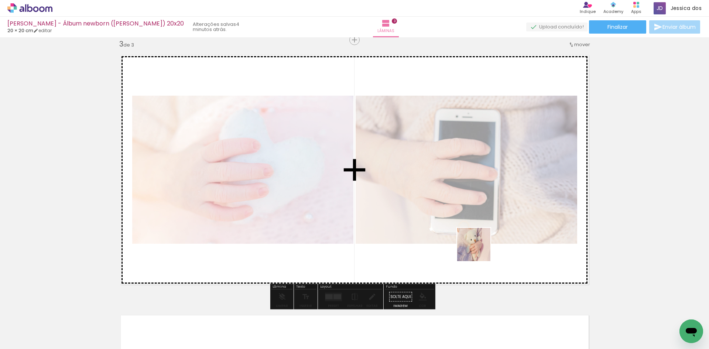
drag, startPoint x: 484, startPoint y: 324, endPoint x: 479, endPoint y: 250, distance: 74.4
click at [479, 248] on quentale-workspace at bounding box center [354, 174] width 709 height 349
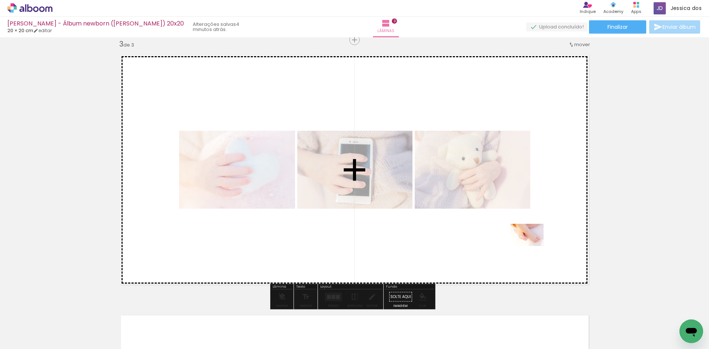
drag, startPoint x: 564, startPoint y: 321, endPoint x: 533, endPoint y: 246, distance: 81.4
click at [533, 246] on quentale-workspace at bounding box center [354, 174] width 709 height 349
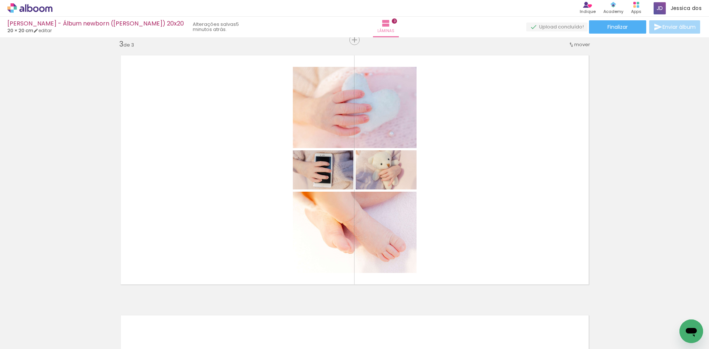
scroll to position [0, 1024]
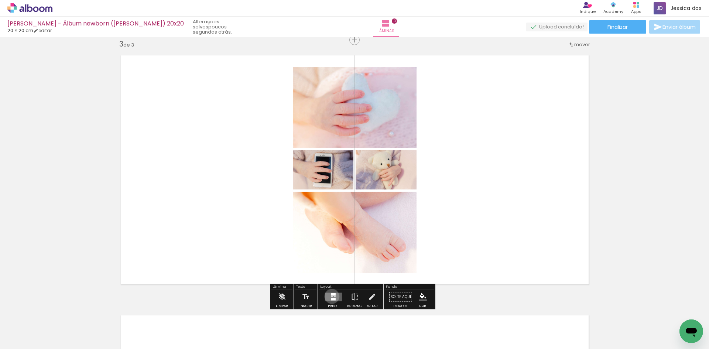
click at [331, 296] on div at bounding box center [332, 296] width 2 height 1
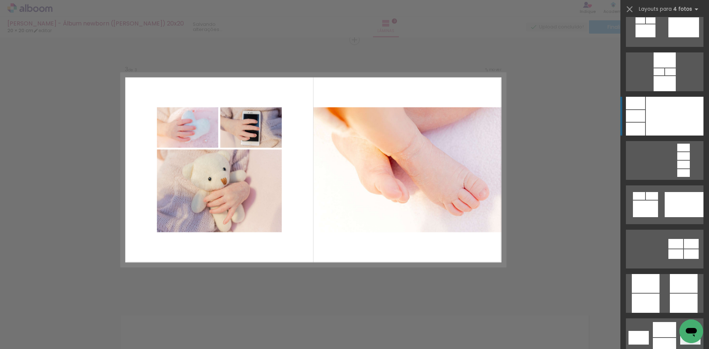
scroll to position [2290, 0]
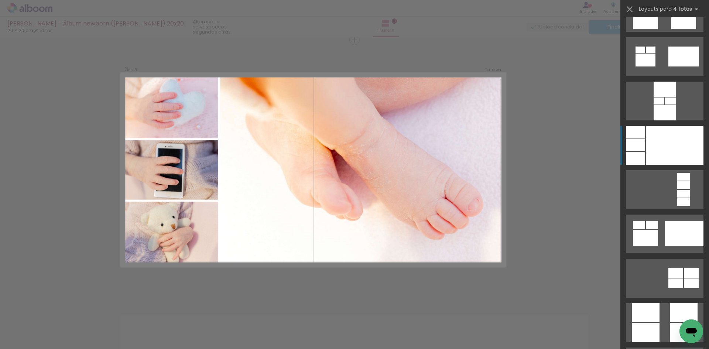
click at [667, 120] on div at bounding box center [665, 112] width 22 height 15
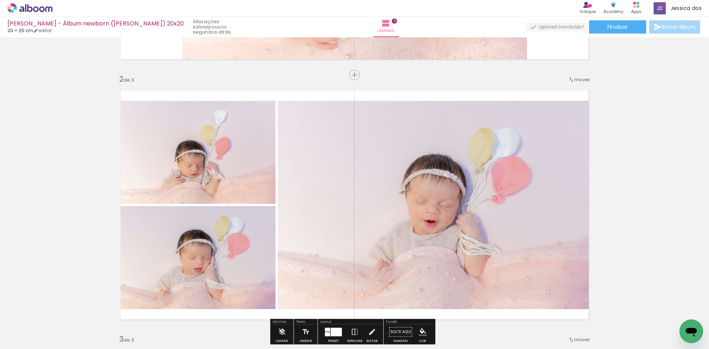
scroll to position [234, 0]
click at [585, 83] on span "mover" at bounding box center [582, 79] width 16 height 7
click at [547, 108] on span "depois da" at bounding box center [550, 103] width 25 height 12
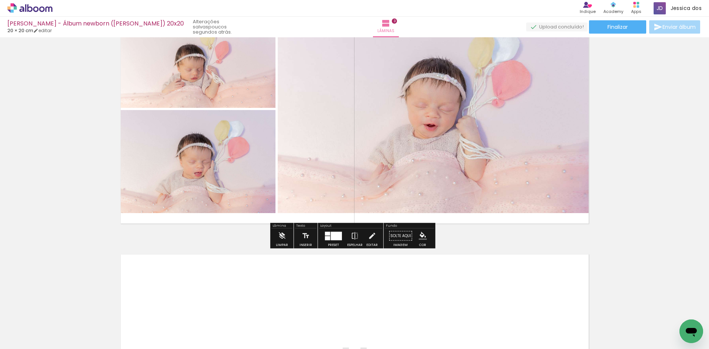
scroll to position [604, 0]
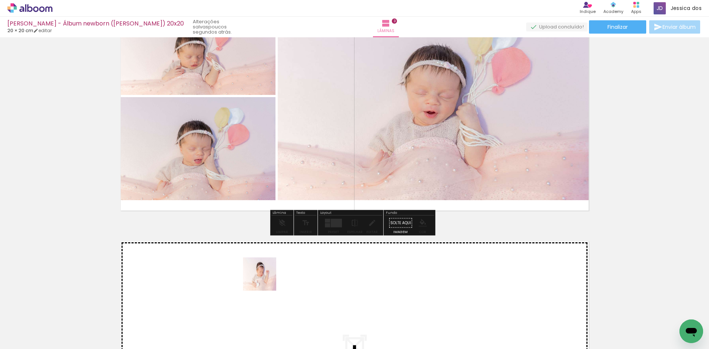
drag, startPoint x: 249, startPoint y: 321, endPoint x: 266, endPoint y: 279, distance: 44.9
click at [266, 279] on quentale-workspace at bounding box center [354, 174] width 709 height 349
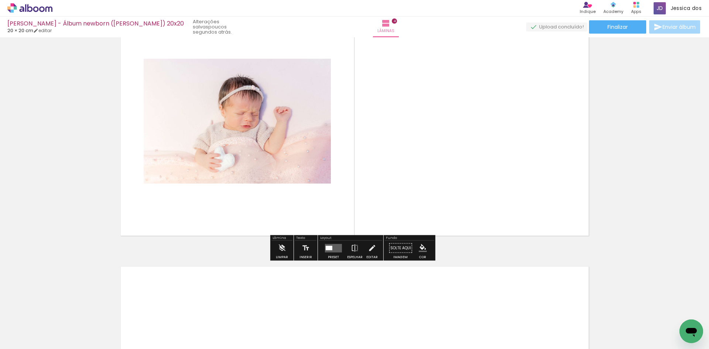
scroll to position [863, 0]
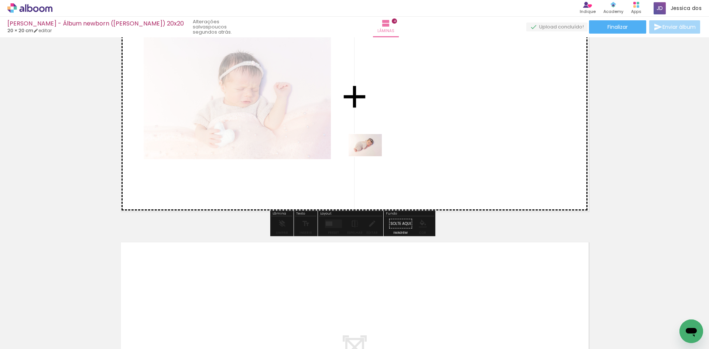
drag, startPoint x: 301, startPoint y: 331, endPoint x: 374, endPoint y: 135, distance: 208.5
click at [374, 135] on quentale-workspace at bounding box center [354, 174] width 709 height 349
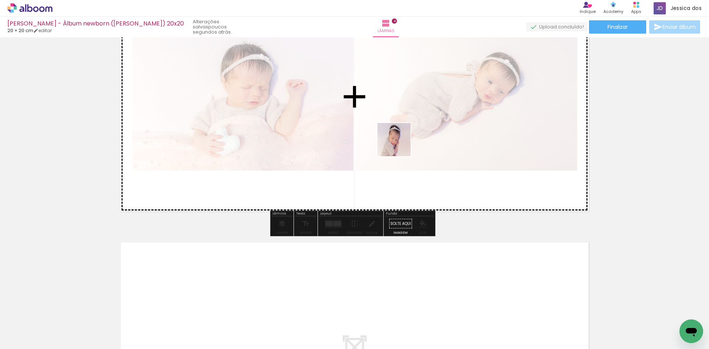
drag, startPoint x: 333, startPoint y: 329, endPoint x: 401, endPoint y: 134, distance: 206.1
click at [401, 134] on quentale-workspace at bounding box center [354, 174] width 709 height 349
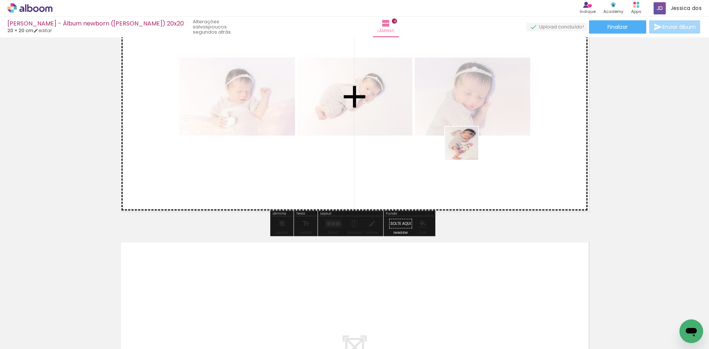
drag, startPoint x: 452, startPoint y: 315, endPoint x: 466, endPoint y: 134, distance: 181.5
click at [466, 134] on quentale-workspace at bounding box center [354, 174] width 709 height 349
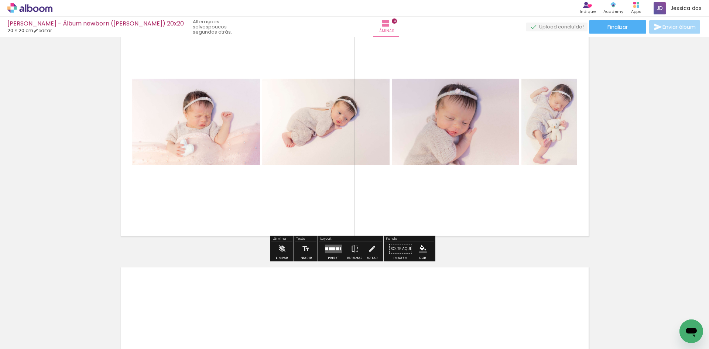
scroll to position [826, 0]
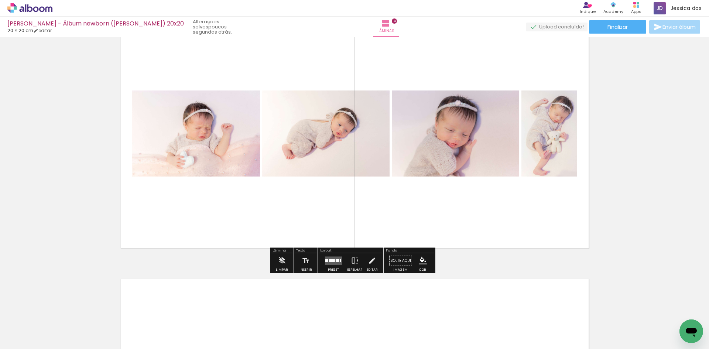
click at [339, 266] on div at bounding box center [334, 260] width 20 height 15
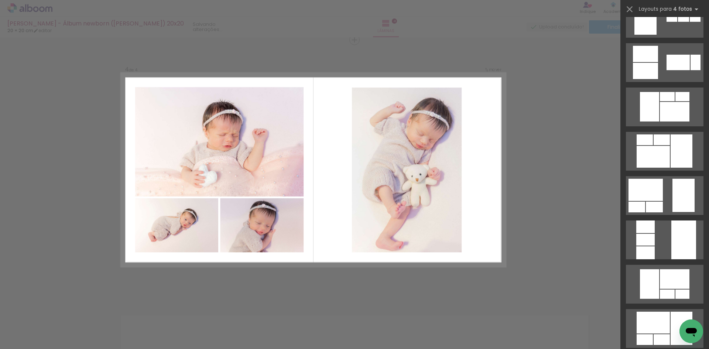
scroll to position [1182, 0]
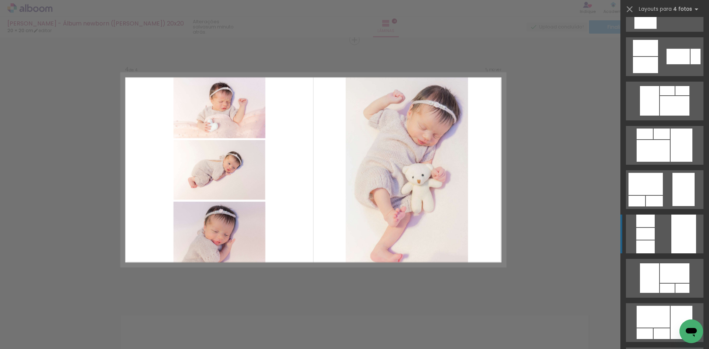
click at [679, 224] on div at bounding box center [683, 234] width 25 height 39
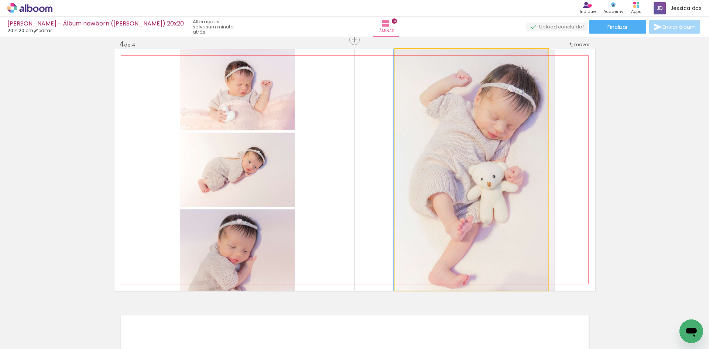
drag, startPoint x: 542, startPoint y: 222, endPoint x: 544, endPoint y: 213, distance: 9.9
click at [440, 196] on quentale-photo at bounding box center [471, 170] width 153 height 242
click at [452, 209] on quentale-photo at bounding box center [471, 170] width 153 height 242
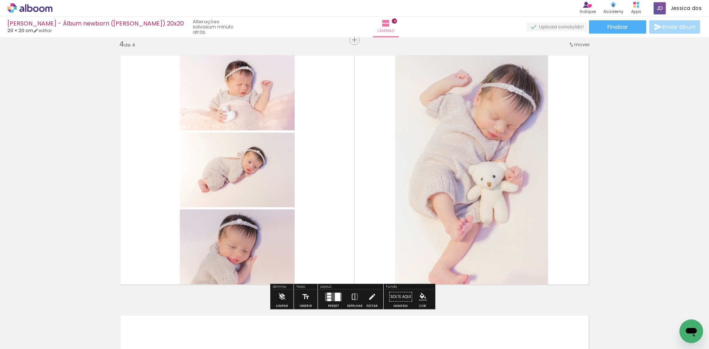
click at [452, 209] on quentale-photo at bounding box center [471, 170] width 153 height 242
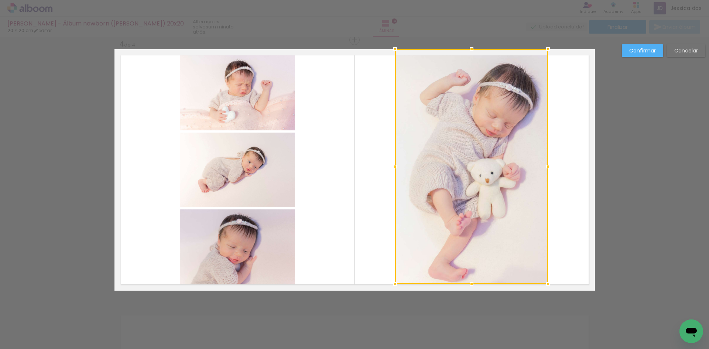
drag, startPoint x: 467, startPoint y: 288, endPoint x: 467, endPoint y: 282, distance: 6.7
click at [467, 282] on div at bounding box center [471, 284] width 15 height 15
drag, startPoint x: 469, startPoint y: 50, endPoint x: 469, endPoint y: 55, distance: 5.2
click at [469, 55] on div at bounding box center [471, 48] width 15 height 15
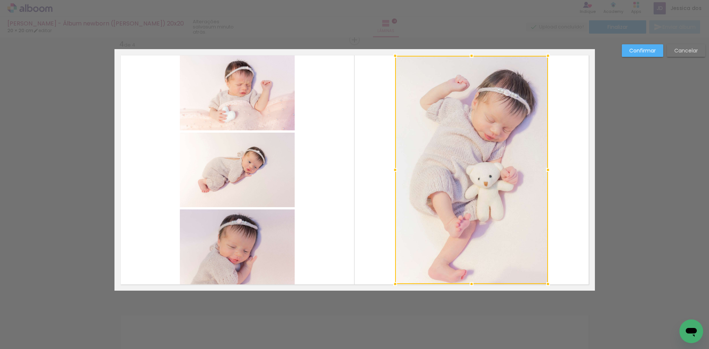
click at [468, 52] on div at bounding box center [471, 55] width 15 height 15
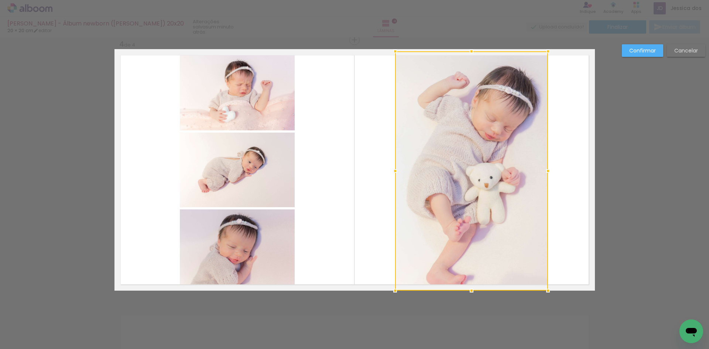
drag, startPoint x: 468, startPoint y: 50, endPoint x: 463, endPoint y: 55, distance: 7.3
click at [464, 55] on div at bounding box center [471, 51] width 15 height 15
click at [466, 55] on div at bounding box center [471, 54] width 15 height 15
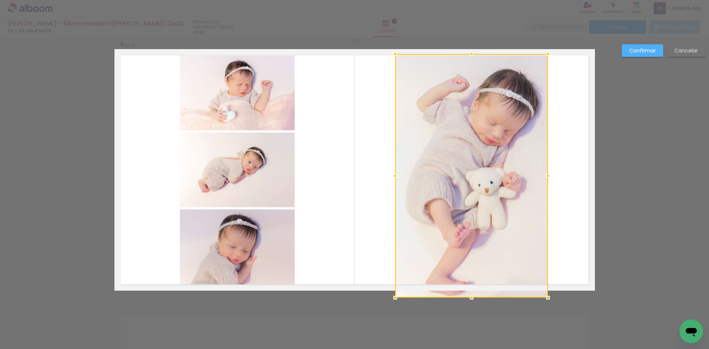
drag, startPoint x: 469, startPoint y: 289, endPoint x: 469, endPoint y: 284, distance: 5.2
click at [469, 290] on div at bounding box center [471, 297] width 15 height 15
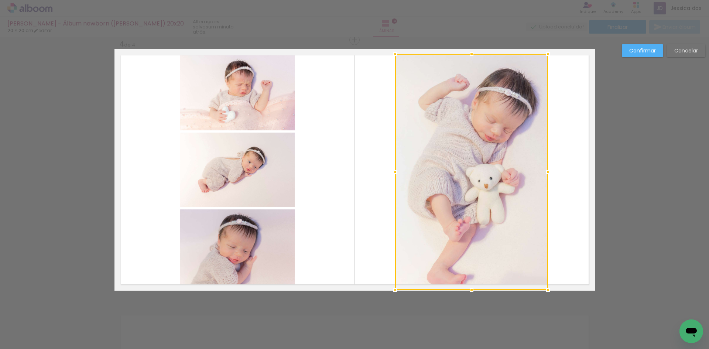
drag, startPoint x: 469, startPoint y: 291, endPoint x: 470, endPoint y: 285, distance: 6.3
click at [470, 285] on div at bounding box center [471, 290] width 15 height 15
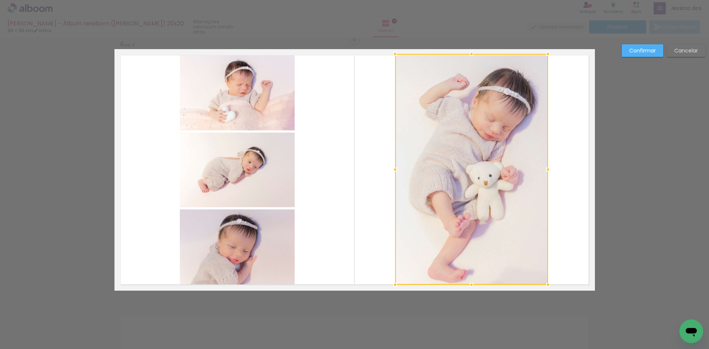
click at [469, 287] on div at bounding box center [471, 284] width 15 height 15
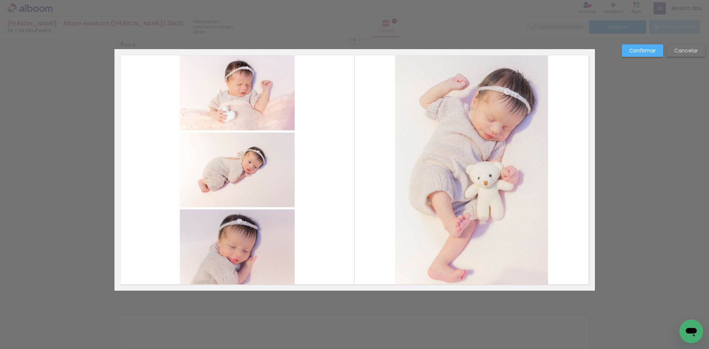
click at [0, 0] on slot "Confirmar" at bounding box center [0, 0] width 0 height 0
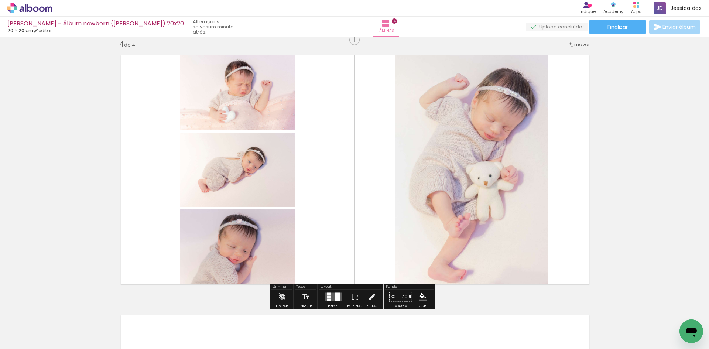
click at [449, 116] on quentale-photo at bounding box center [471, 169] width 153 height 231
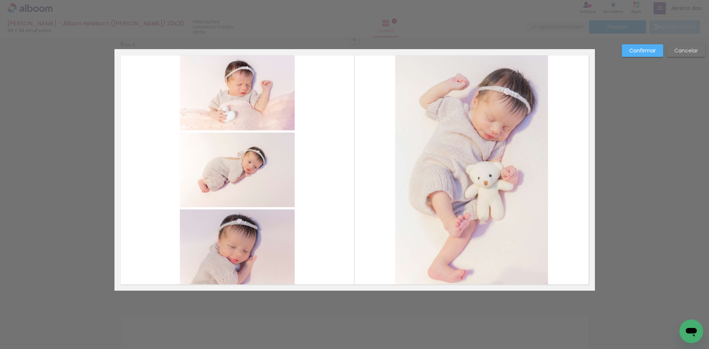
click at [449, 116] on quentale-photo at bounding box center [471, 169] width 153 height 231
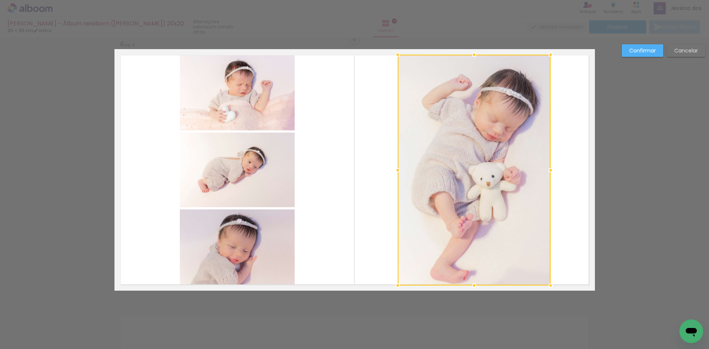
click at [448, 131] on div at bounding box center [474, 170] width 153 height 231
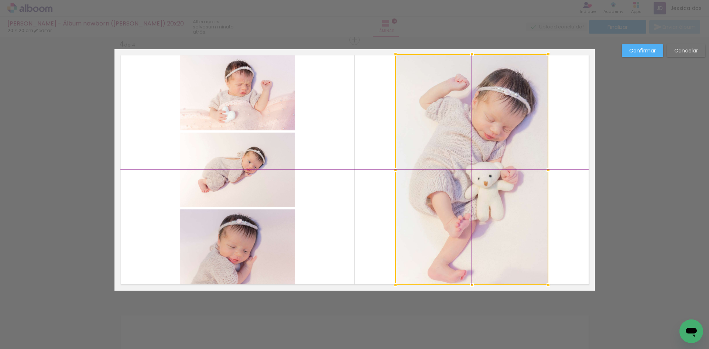
click at [469, 140] on div at bounding box center [472, 169] width 153 height 231
click at [0, 0] on slot "Confirmar" at bounding box center [0, 0] width 0 height 0
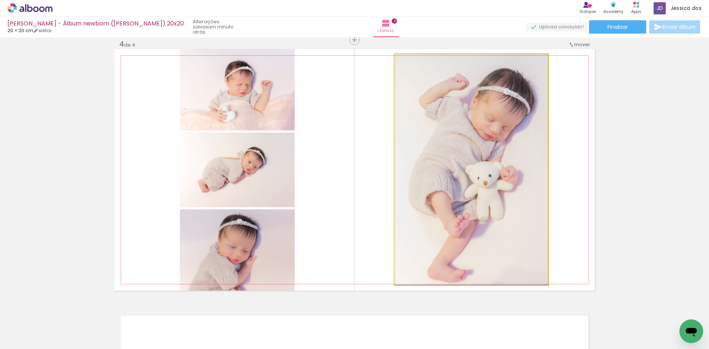
drag, startPoint x: 490, startPoint y: 181, endPoint x: 490, endPoint y: 172, distance: 8.9
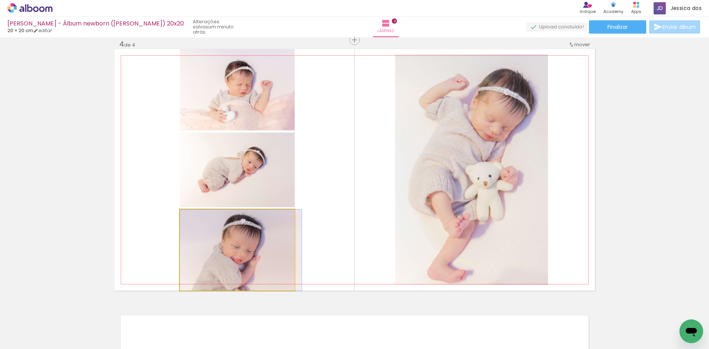
drag, startPoint x: 232, startPoint y: 264, endPoint x: 236, endPoint y: 253, distance: 12.6
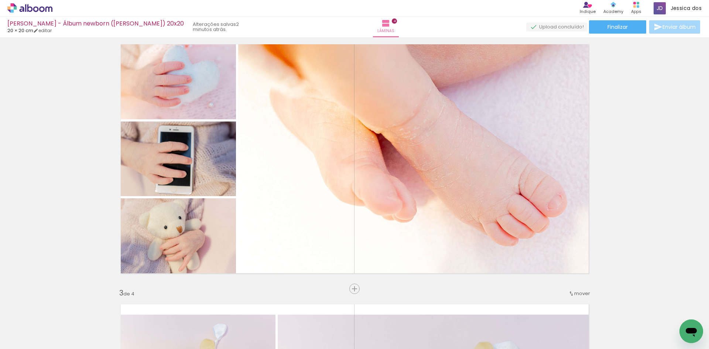
scroll to position [273, 0]
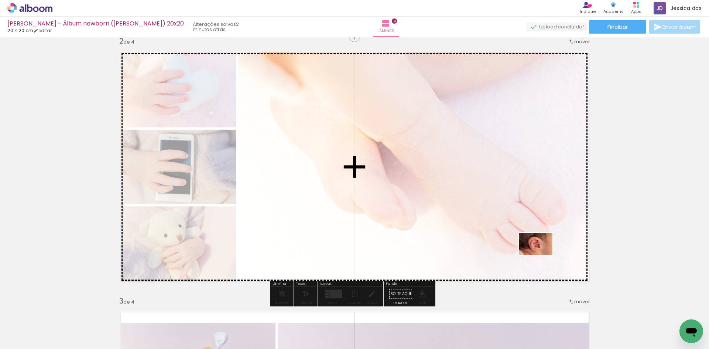
drag, startPoint x: 610, startPoint y: 330, endPoint x: 541, endPoint y: 255, distance: 101.4
click at [541, 255] on quentale-workspace at bounding box center [354, 174] width 709 height 349
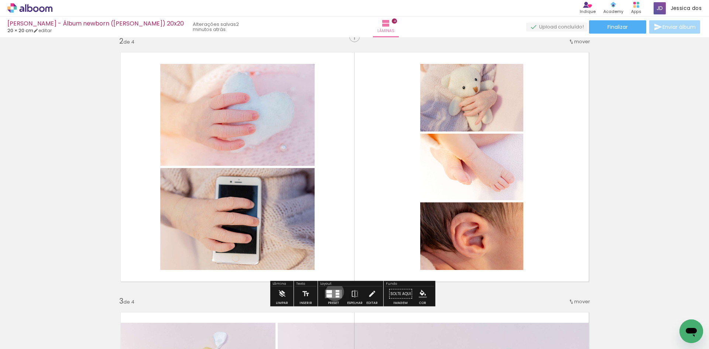
click at [333, 292] on quentale-layouter at bounding box center [333, 294] width 17 height 8
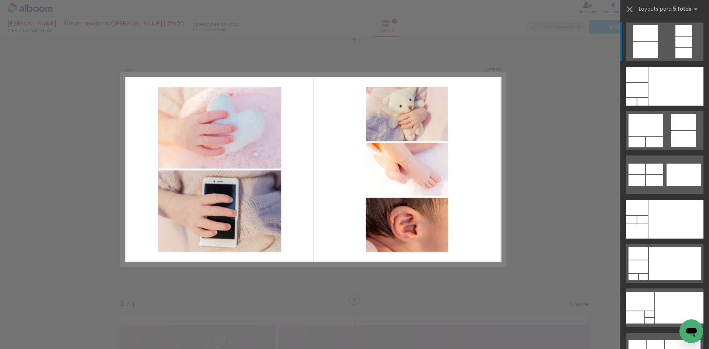
scroll to position [270, 0]
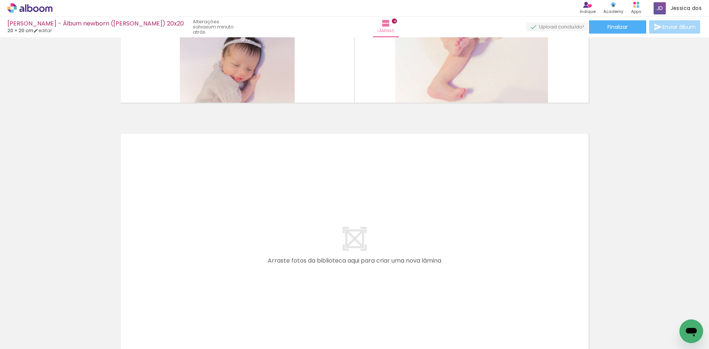
scroll to position [0, 1422]
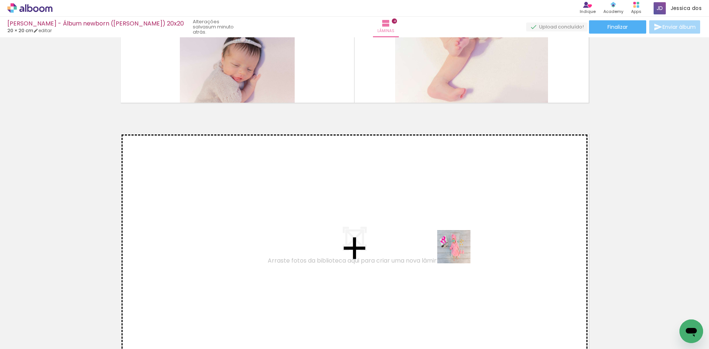
drag, startPoint x: 650, startPoint y: 328, endPoint x: 459, endPoint y: 252, distance: 205.9
click at [459, 252] on quentale-workspace at bounding box center [354, 174] width 709 height 349
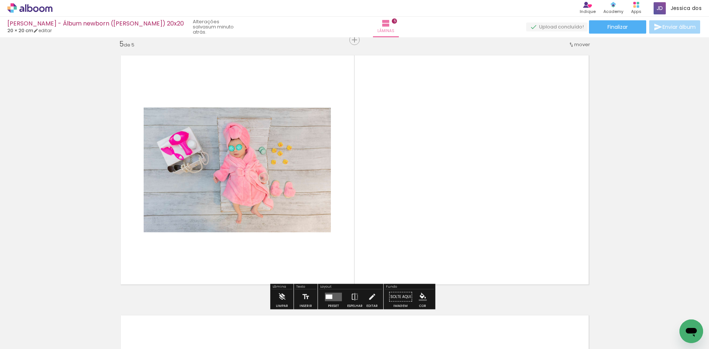
scroll to position [0, 0]
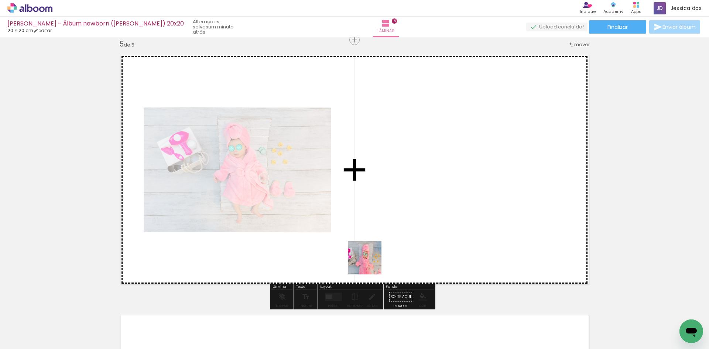
drag, startPoint x: 333, startPoint y: 325, endPoint x: 397, endPoint y: 239, distance: 107.4
click at [397, 239] on quentale-workspace at bounding box center [354, 174] width 709 height 349
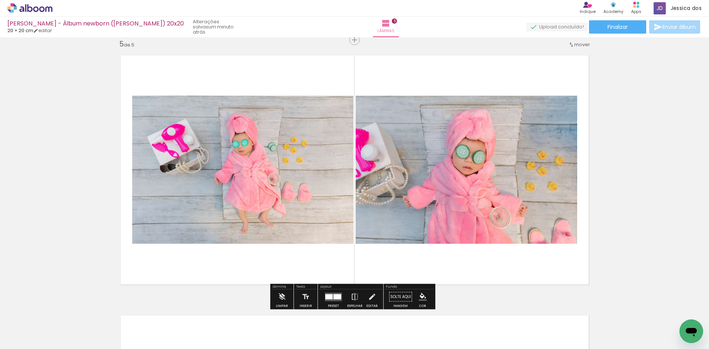
click at [333, 300] on quentale-layouter at bounding box center [333, 297] width 17 height 8
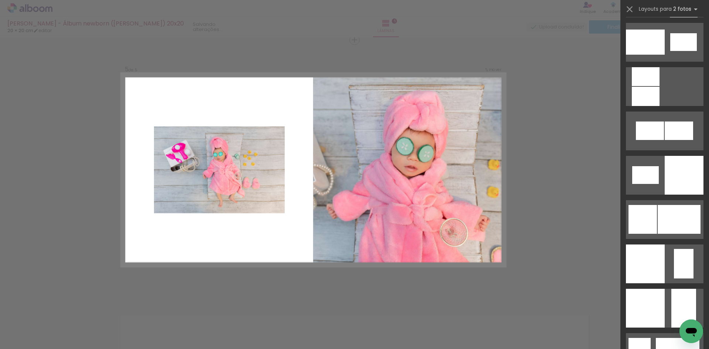
scroll to position [849, 0]
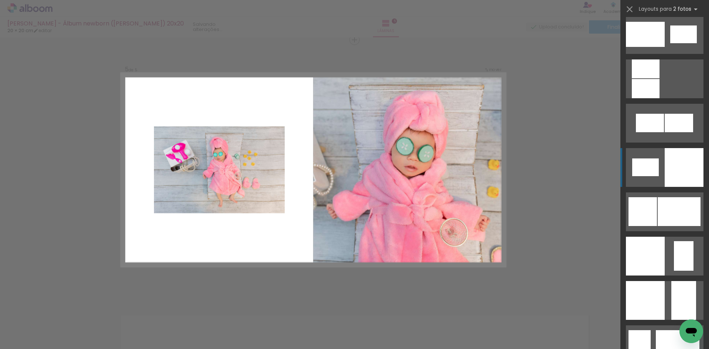
click at [660, 98] on div at bounding box center [646, 88] width 28 height 19
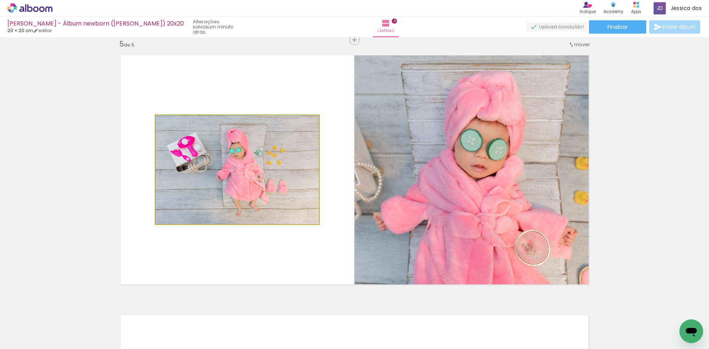
click at [266, 179] on quentale-photo at bounding box center [237, 169] width 164 height 109
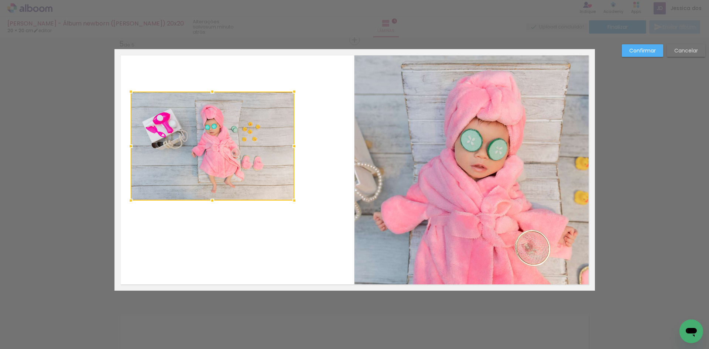
drag, startPoint x: 218, startPoint y: 170, endPoint x: 194, endPoint y: 146, distance: 34.2
click at [194, 146] on div at bounding box center [213, 146] width 164 height 109
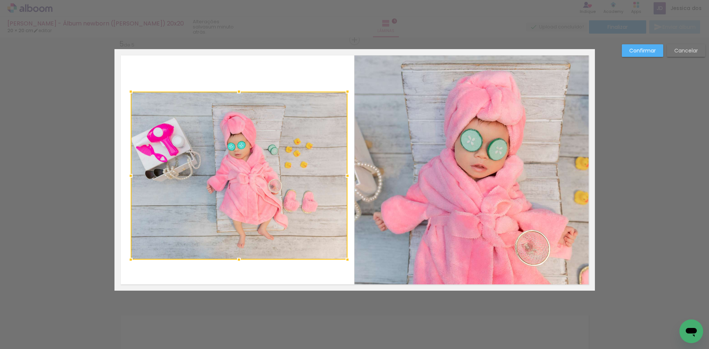
drag, startPoint x: 290, startPoint y: 199, endPoint x: 343, endPoint y: 258, distance: 79.5
click at [343, 258] on div at bounding box center [347, 259] width 15 height 15
click at [292, 230] on div at bounding box center [239, 176] width 217 height 168
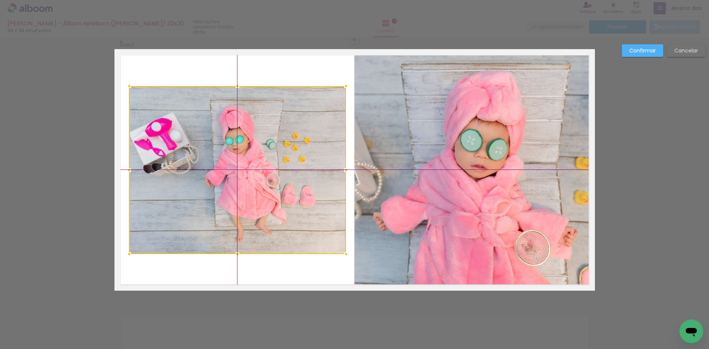
drag, startPoint x: 283, startPoint y: 220, endPoint x: 281, endPoint y: 216, distance: 4.8
click at [281, 216] on div at bounding box center [237, 170] width 217 height 168
click at [0, 0] on slot "Confirmar" at bounding box center [0, 0] width 0 height 0
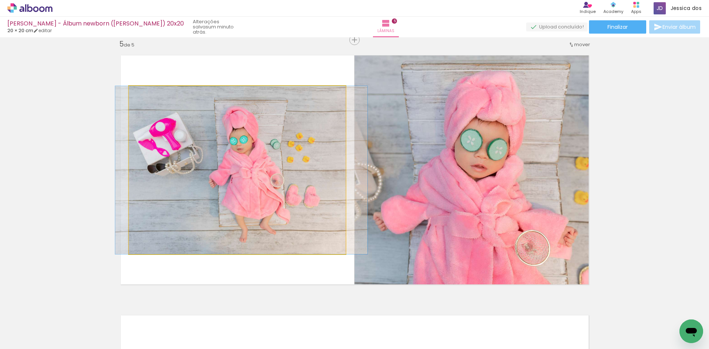
drag, startPoint x: 240, startPoint y: 147, endPoint x: 245, endPoint y: 147, distance: 4.1
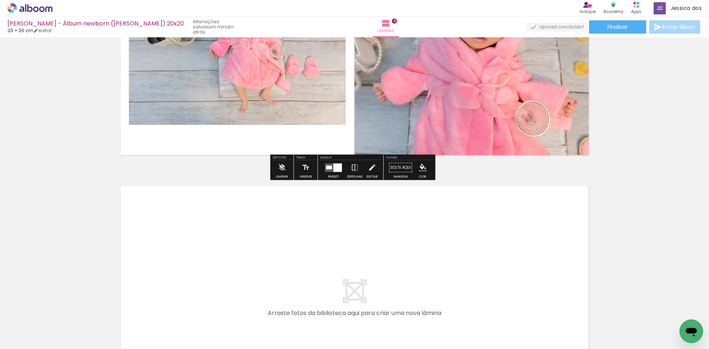
scroll to position [1197, 0]
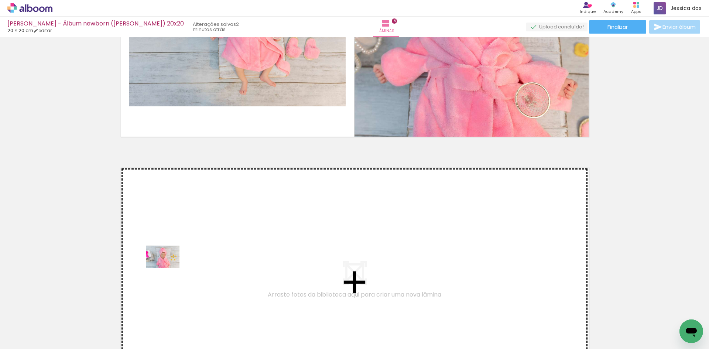
drag, startPoint x: 79, startPoint y: 328, endPoint x: 168, endPoint y: 268, distance: 107.8
click at [168, 268] on quentale-workspace at bounding box center [354, 174] width 709 height 349
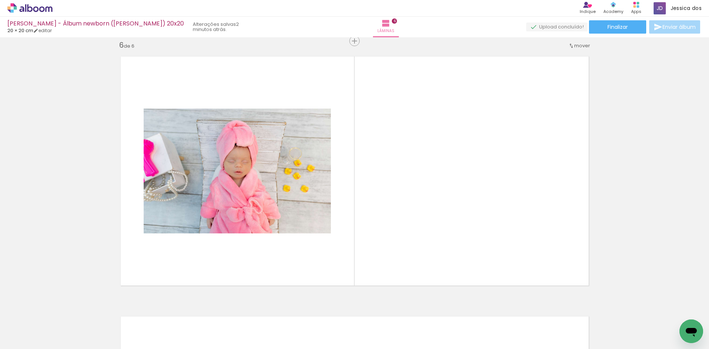
scroll to position [1310, 0]
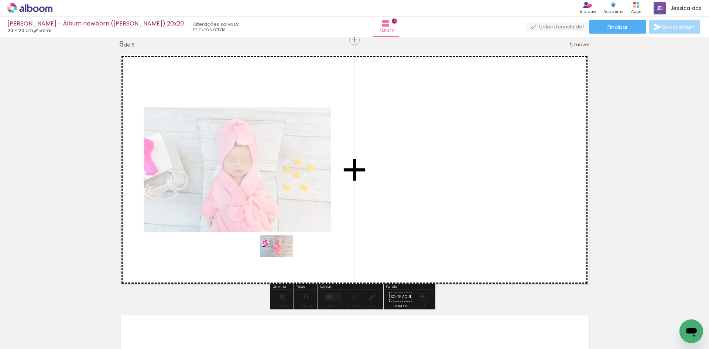
drag, startPoint x: 129, startPoint y: 327, endPoint x: 282, endPoint y: 257, distance: 168.6
click at [282, 257] on quentale-workspace at bounding box center [354, 174] width 709 height 349
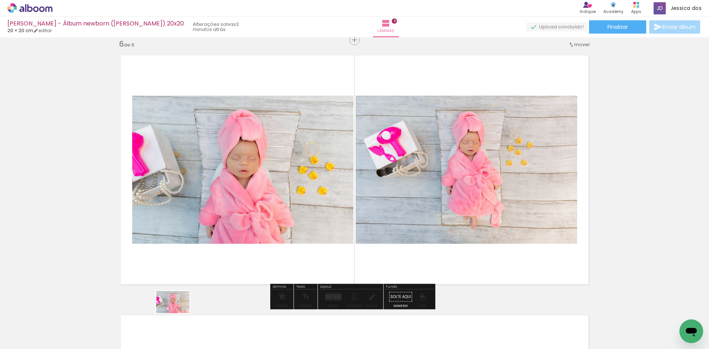
drag, startPoint x: 160, startPoint y: 320, endPoint x: 178, endPoint y: 313, distance: 19.8
click at [175, 313] on div at bounding box center [157, 324] width 37 height 24
click at [487, 219] on quentale-photo at bounding box center [467, 170] width 222 height 148
click at [488, 219] on quentale-photo at bounding box center [467, 170] width 222 height 148
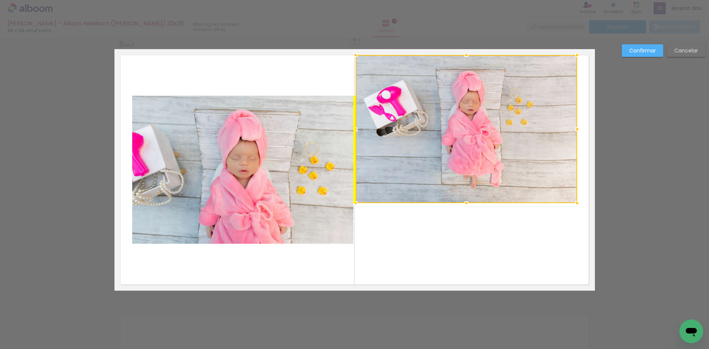
drag, startPoint x: 485, startPoint y: 208, endPoint x: 485, endPoint y: 174, distance: 34.0
click at [485, 174] on div at bounding box center [467, 129] width 222 height 148
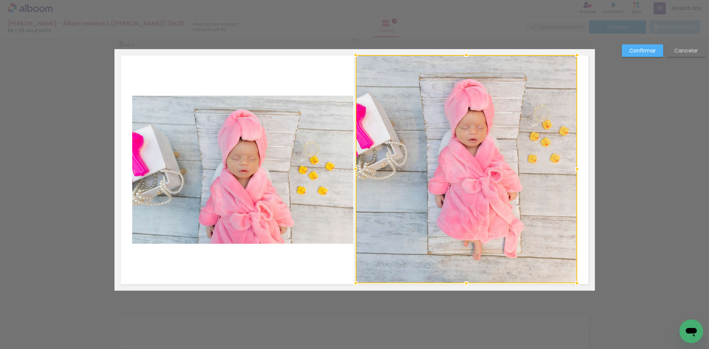
drag, startPoint x: 465, startPoint y: 204, endPoint x: 458, endPoint y: 284, distance: 80.5
click at [459, 284] on div at bounding box center [466, 283] width 15 height 15
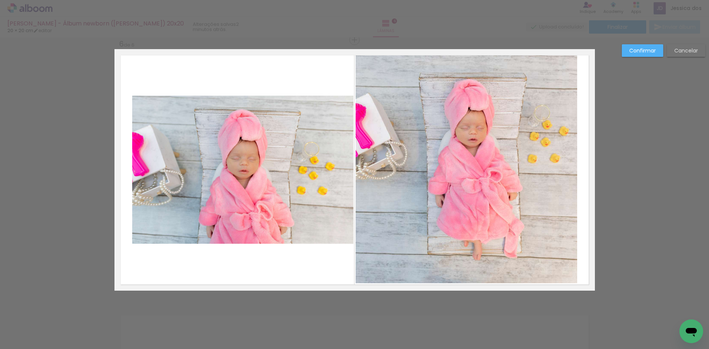
click at [555, 192] on quentale-photo at bounding box center [467, 169] width 222 height 228
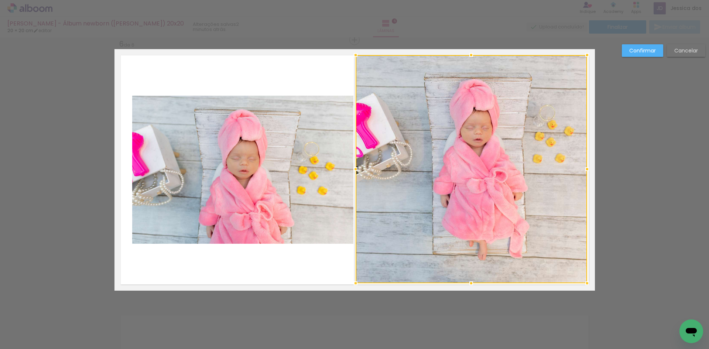
drag, startPoint x: 575, startPoint y: 169, endPoint x: 585, endPoint y: 168, distance: 10.0
click at [585, 168] on div at bounding box center [587, 169] width 15 height 15
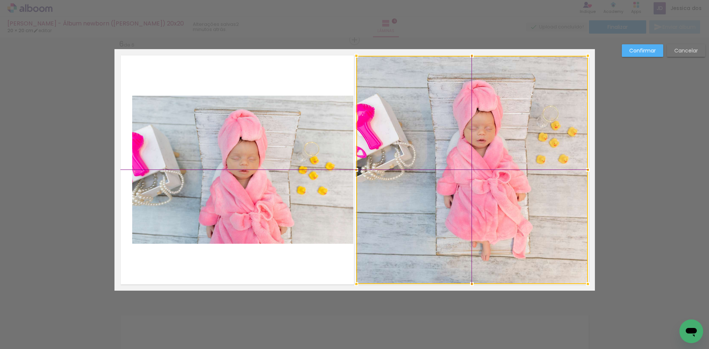
click at [474, 135] on div at bounding box center [472, 170] width 232 height 228
click at [0, 0] on slot "Confirmar" at bounding box center [0, 0] width 0 height 0
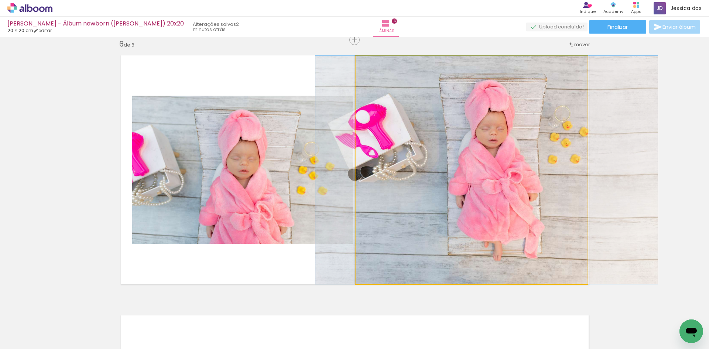
drag, startPoint x: 465, startPoint y: 155, endPoint x: 477, endPoint y: 155, distance: 11.8
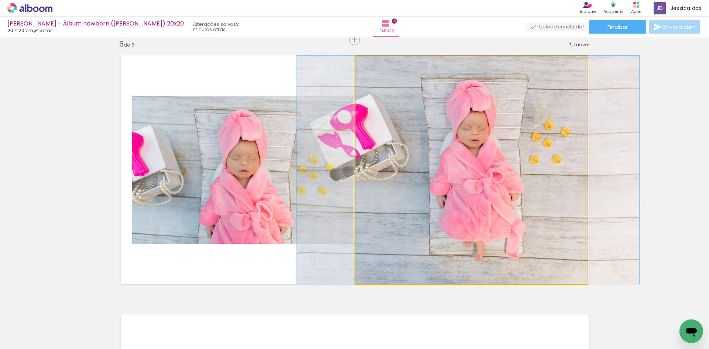
drag, startPoint x: 471, startPoint y: 168, endPoint x: 452, endPoint y: 169, distance: 18.5
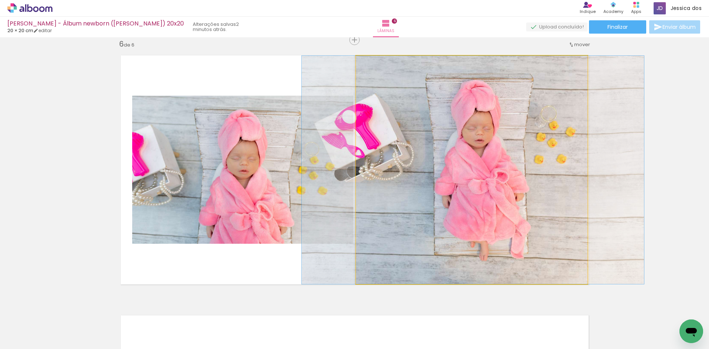
drag, startPoint x: 454, startPoint y: 171, endPoint x: 458, endPoint y: 171, distance: 4.1
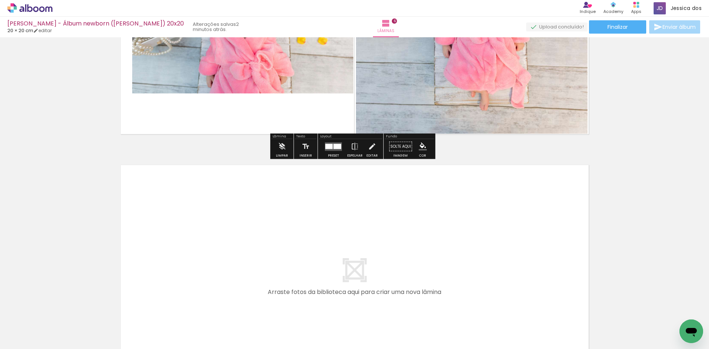
scroll to position [1494, 0]
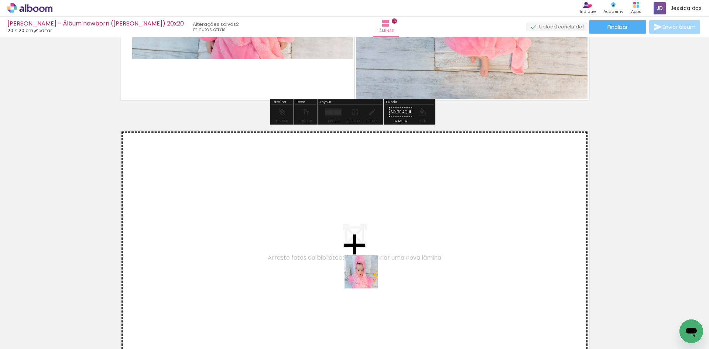
drag, startPoint x: 364, startPoint y: 321, endPoint x: 367, endPoint y: 258, distance: 63.6
click at [367, 258] on quentale-workspace at bounding box center [354, 174] width 709 height 349
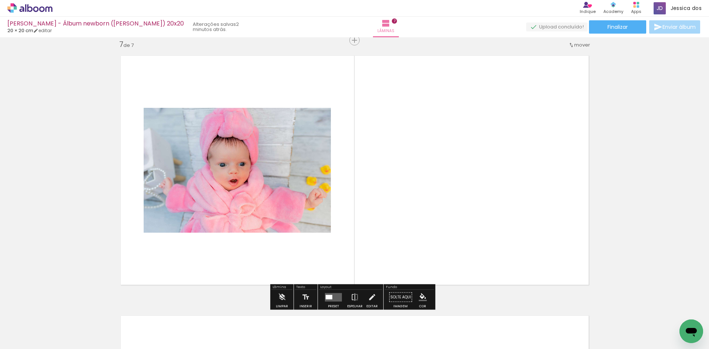
scroll to position [1570, 0]
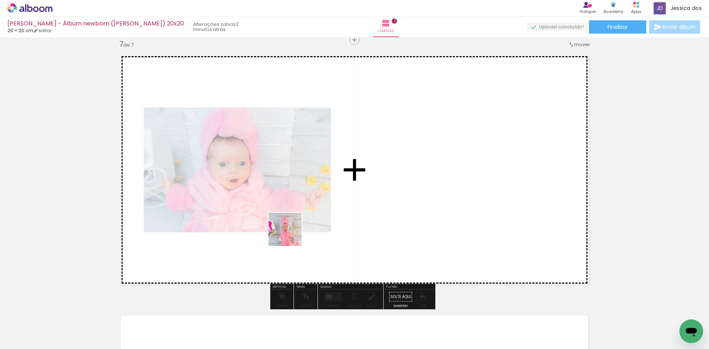
drag, startPoint x: 168, startPoint y: 328, endPoint x: 292, endPoint y: 234, distance: 155.7
click at [292, 234] on quentale-workspace at bounding box center [354, 174] width 709 height 349
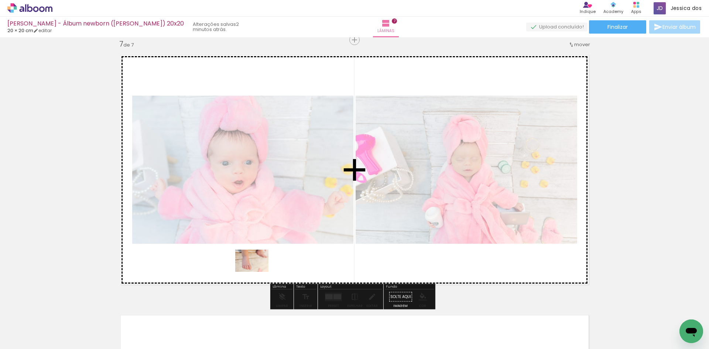
drag, startPoint x: 198, startPoint y: 322, endPoint x: 257, endPoint y: 272, distance: 77.6
click at [257, 272] on quentale-workspace at bounding box center [354, 174] width 709 height 349
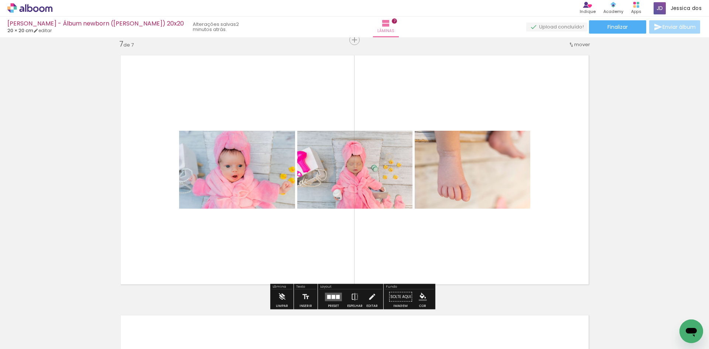
click at [324, 294] on div at bounding box center [334, 297] width 20 height 15
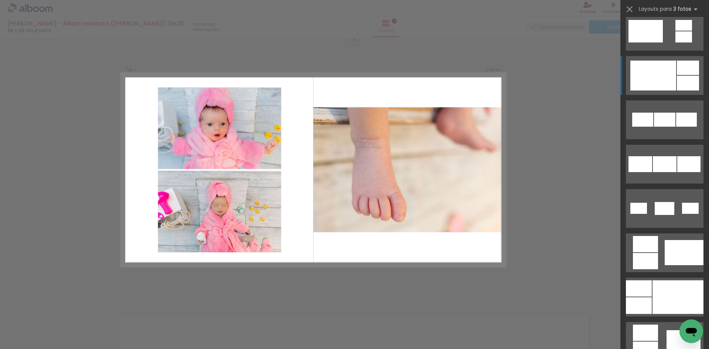
scroll to position [332, 0]
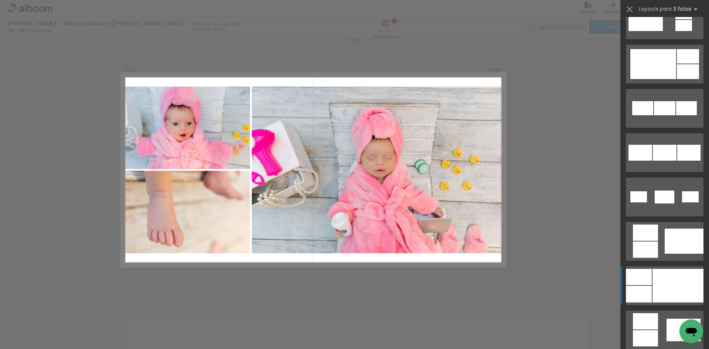
click at [653, 275] on div at bounding box center [678, 286] width 51 height 34
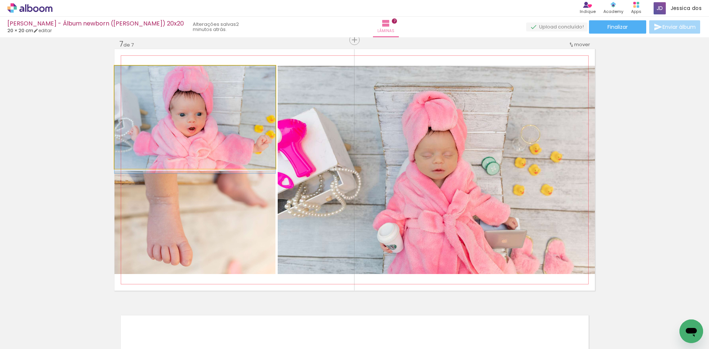
drag, startPoint x: 226, startPoint y: 137, endPoint x: 258, endPoint y: 153, distance: 35.7
drag, startPoint x: 213, startPoint y: 151, endPoint x: 214, endPoint y: 160, distance: 8.9
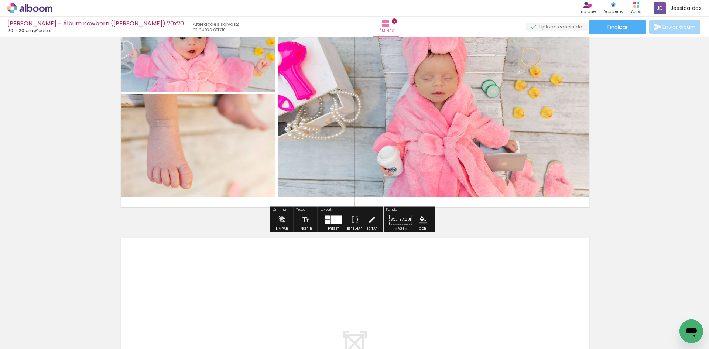
scroll to position [1644, 0]
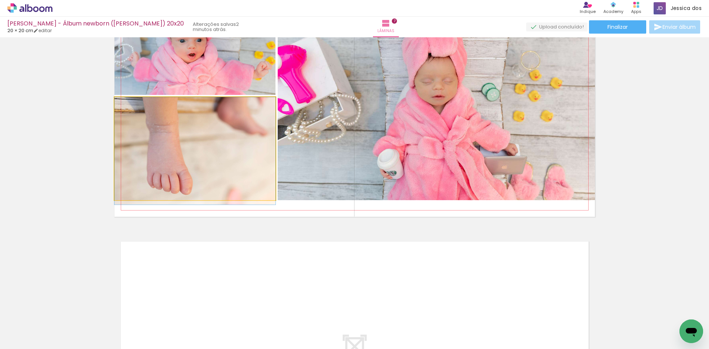
drag, startPoint x: 232, startPoint y: 134, endPoint x: 231, endPoint y: 141, distance: 7.1
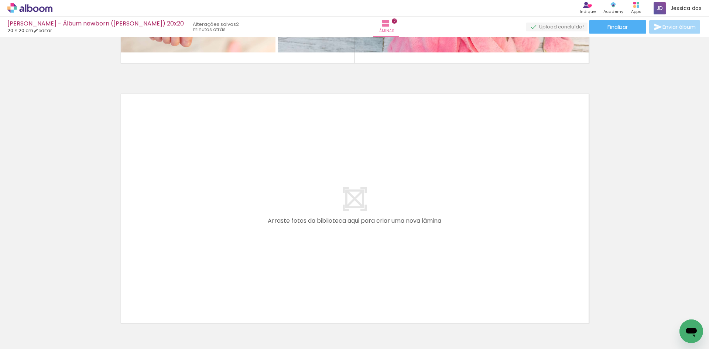
scroll to position [0, 10]
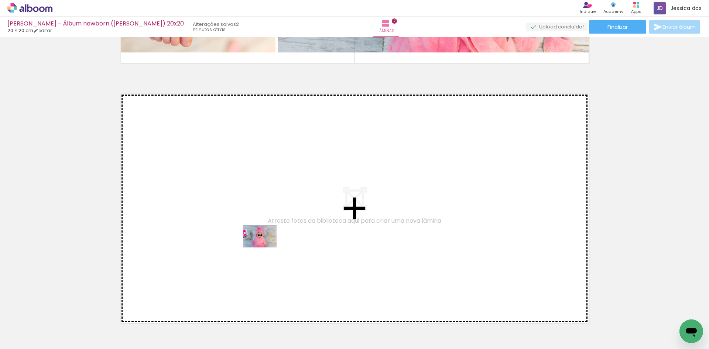
drag, startPoint x: 233, startPoint y: 325, endPoint x: 266, endPoint y: 247, distance: 84.0
click at [266, 247] on quentale-workspace at bounding box center [354, 174] width 709 height 349
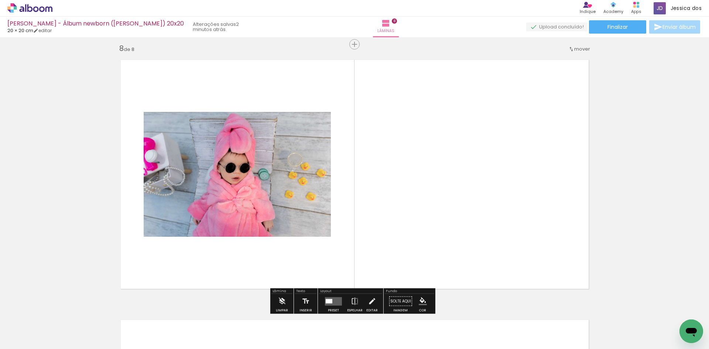
scroll to position [1830, 0]
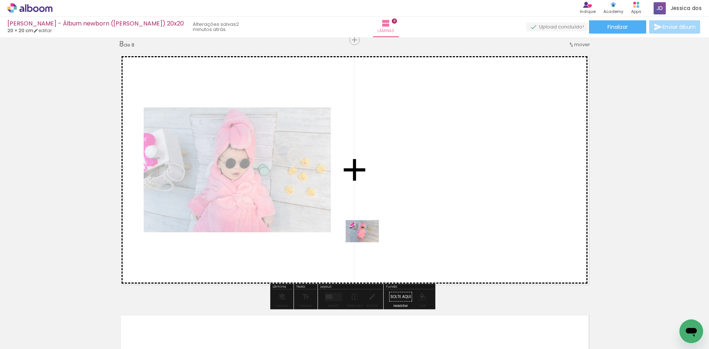
drag, startPoint x: 269, startPoint y: 324, endPoint x: 368, endPoint y: 242, distance: 128.0
click at [368, 242] on quentale-workspace at bounding box center [354, 174] width 709 height 349
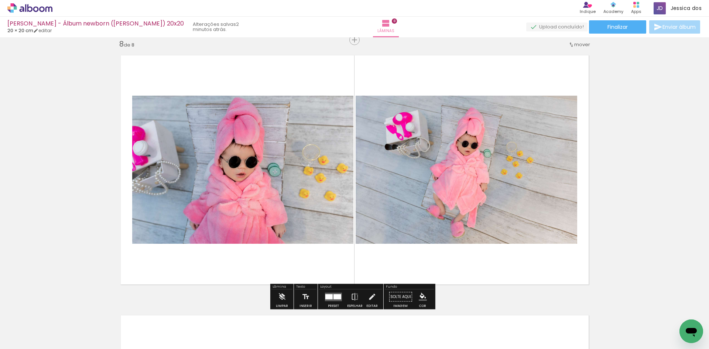
scroll to position [0, 180]
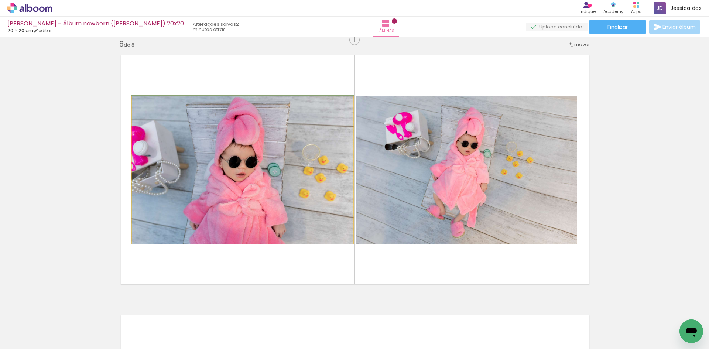
click at [250, 182] on quentale-photo at bounding box center [242, 170] width 221 height 148
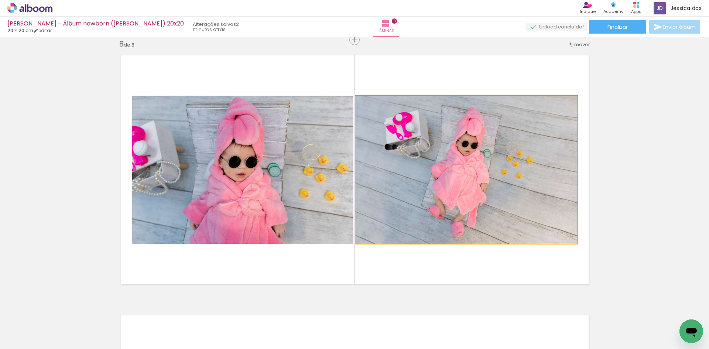
click at [422, 165] on quentale-photo at bounding box center [467, 170] width 222 height 148
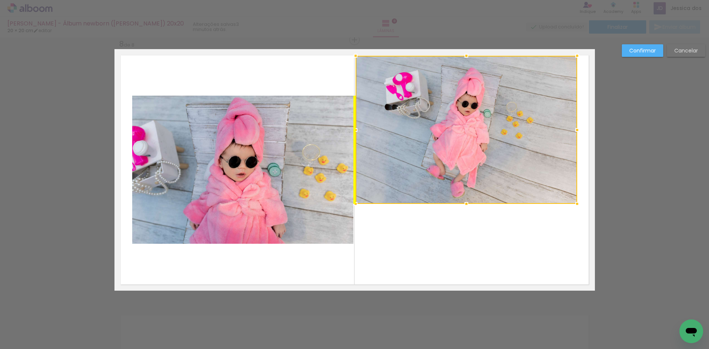
drag, startPoint x: 467, startPoint y: 157, endPoint x: 465, endPoint y: 117, distance: 40.0
click at [465, 117] on div at bounding box center [467, 130] width 222 height 148
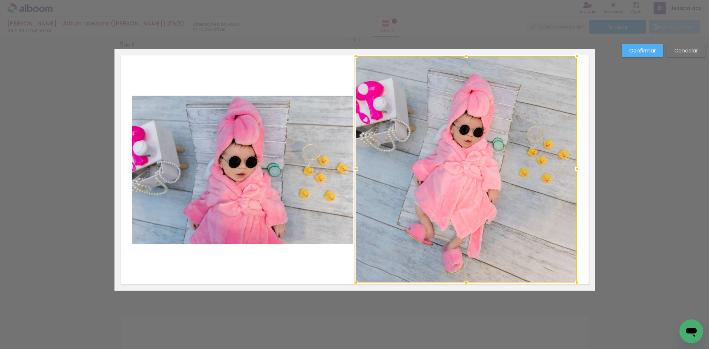
drag, startPoint x: 463, startPoint y: 205, endPoint x: 454, endPoint y: 280, distance: 76.2
click at [454, 280] on div at bounding box center [467, 169] width 222 height 227
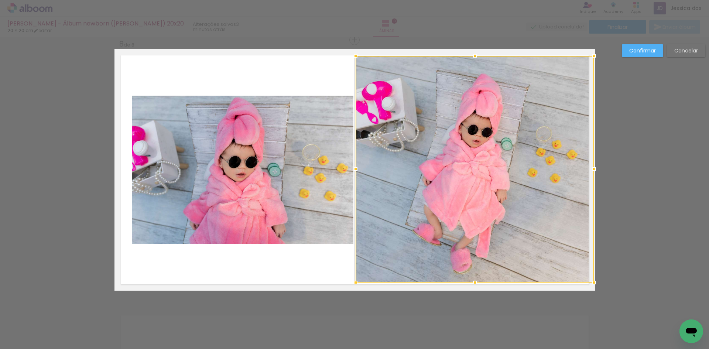
drag, startPoint x: 576, startPoint y: 168, endPoint x: 586, endPoint y: 170, distance: 9.7
click at [587, 170] on div at bounding box center [594, 169] width 15 height 15
click at [529, 172] on div at bounding box center [475, 169] width 239 height 227
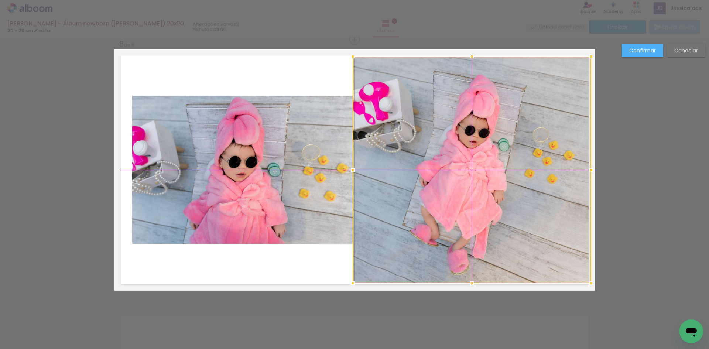
click at [520, 159] on div at bounding box center [472, 170] width 239 height 227
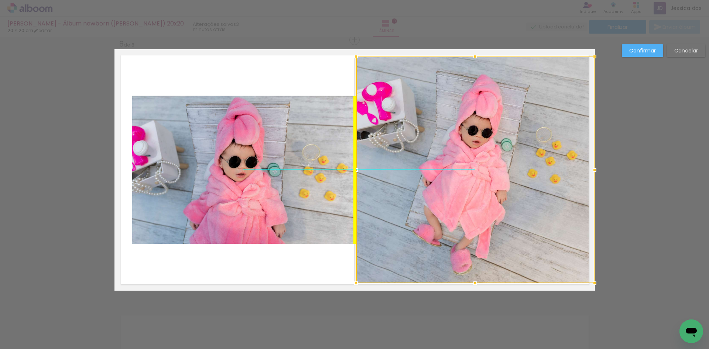
click at [502, 150] on div at bounding box center [475, 170] width 239 height 227
drag, startPoint x: 488, startPoint y: 165, endPoint x: 492, endPoint y: 162, distance: 5.2
click at [492, 162] on div at bounding box center [475, 169] width 239 height 227
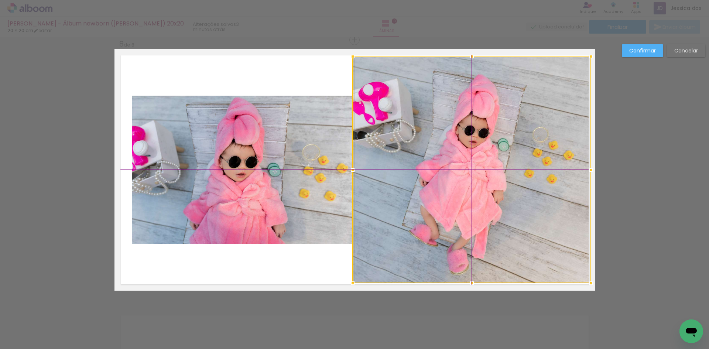
drag, startPoint x: 476, startPoint y: 172, endPoint x: 488, endPoint y: 167, distance: 13.0
click at [488, 167] on div at bounding box center [472, 170] width 239 height 227
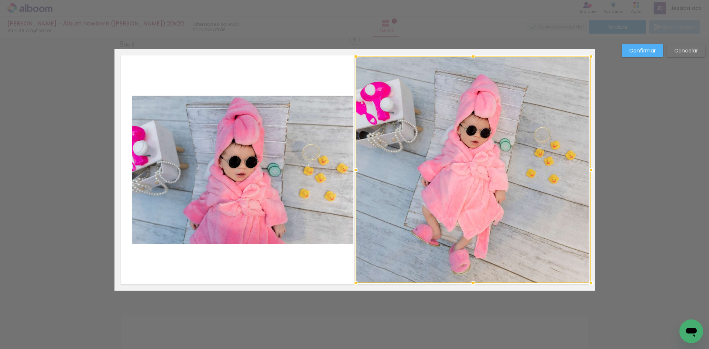
drag, startPoint x: 353, startPoint y: 174, endPoint x: 339, endPoint y: 172, distance: 13.8
click at [339, 172] on album-spread "8 de 8" at bounding box center [354, 170] width 481 height 242
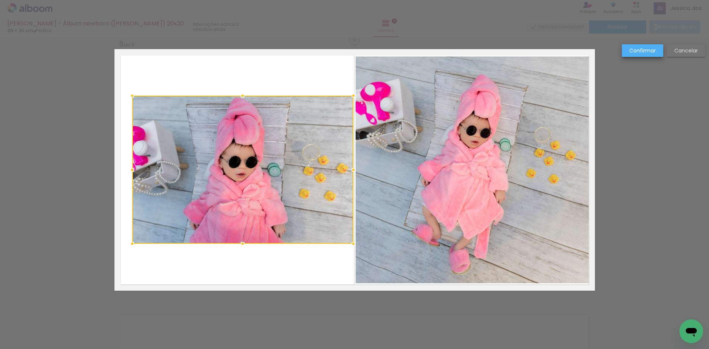
click at [657, 52] on paper-button "Confirmar" at bounding box center [642, 50] width 41 height 13
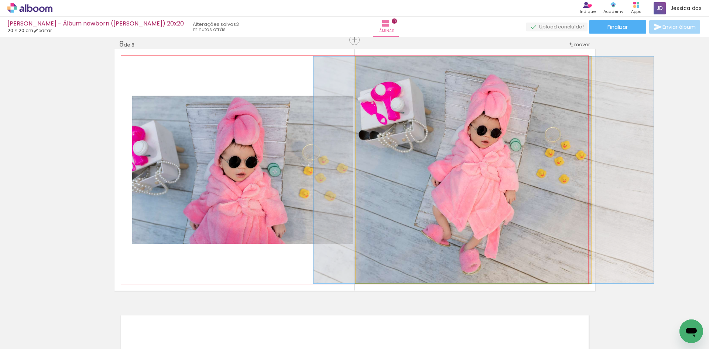
drag, startPoint x: 469, startPoint y: 165, endPoint x: 477, endPoint y: 165, distance: 8.1
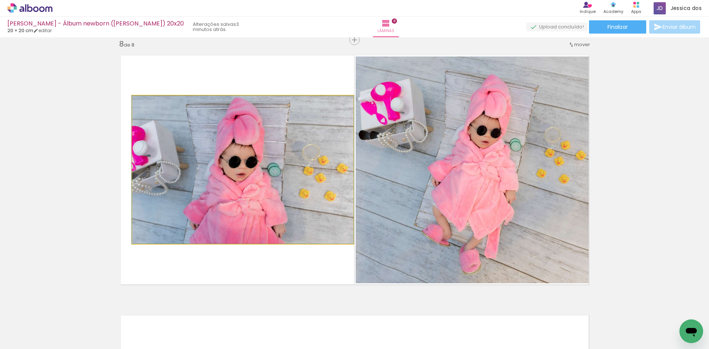
click at [223, 209] on quentale-photo at bounding box center [242, 170] width 221 height 148
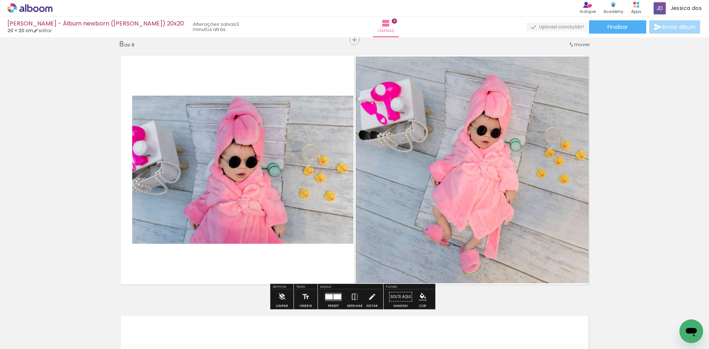
click at [223, 209] on quentale-photo at bounding box center [242, 170] width 221 height 148
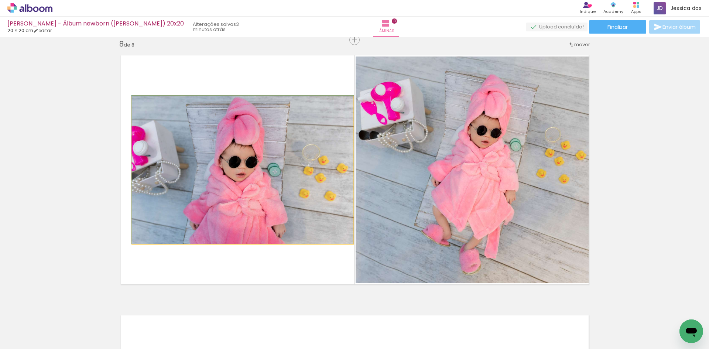
click at [223, 209] on quentale-photo at bounding box center [242, 170] width 221 height 148
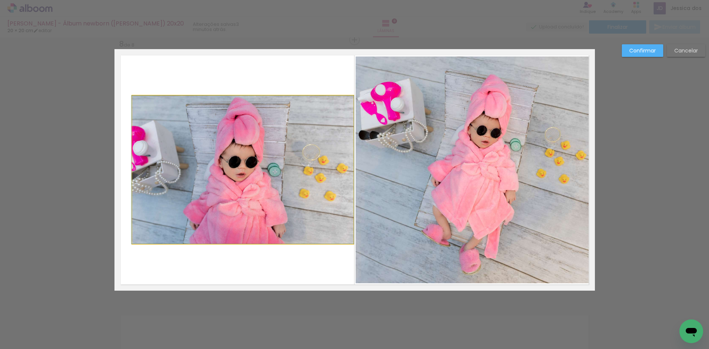
click at [227, 208] on quentale-photo at bounding box center [242, 170] width 221 height 148
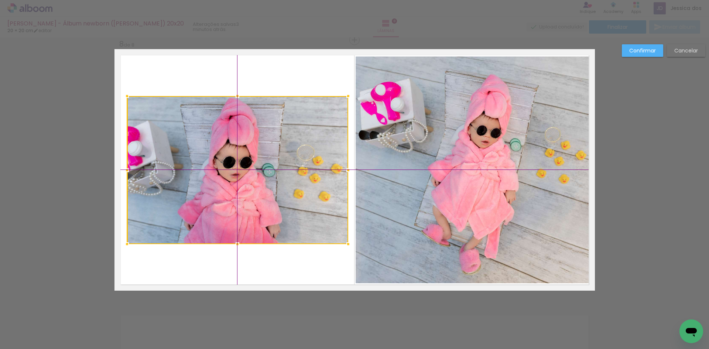
drag, startPoint x: 238, startPoint y: 204, endPoint x: 231, endPoint y: 204, distance: 6.7
click at [231, 204] on div at bounding box center [237, 170] width 221 height 148
click at [650, 54] on paper-button "Confirmar" at bounding box center [642, 50] width 41 height 13
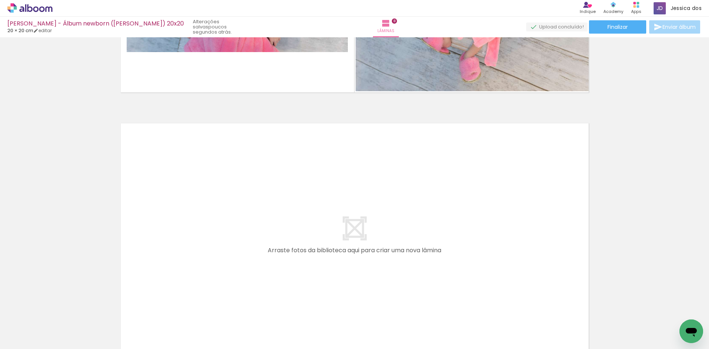
scroll to position [2051, 0]
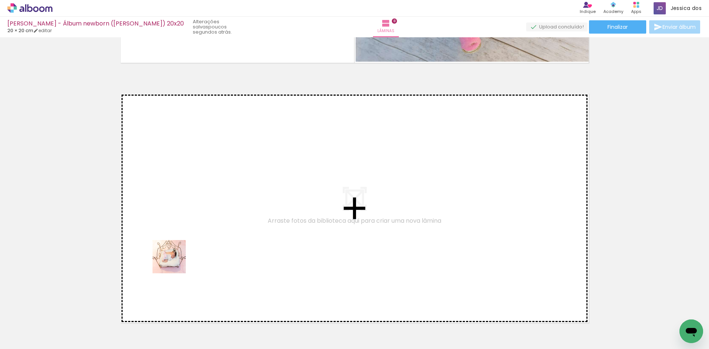
drag, startPoint x: 131, startPoint y: 326, endPoint x: 175, endPoint y: 261, distance: 77.8
click at [175, 261] on quentale-workspace at bounding box center [354, 174] width 709 height 349
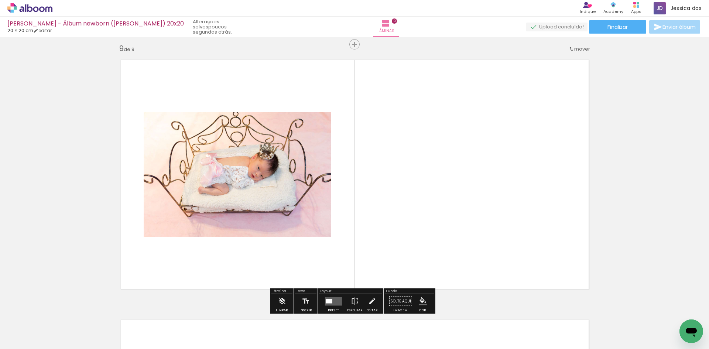
scroll to position [2090, 0]
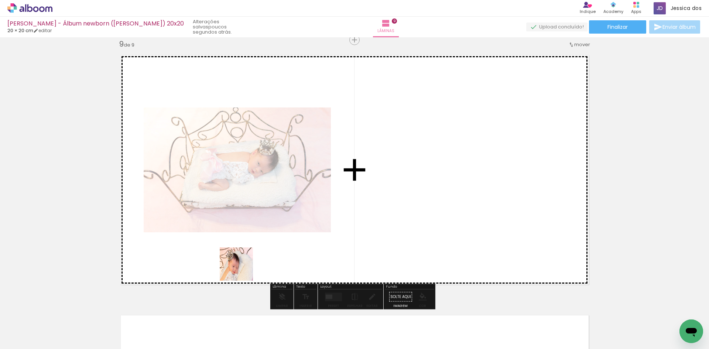
drag, startPoint x: 172, startPoint y: 323, endPoint x: 242, endPoint y: 270, distance: 88.1
click at [242, 270] on quentale-workspace at bounding box center [354, 174] width 709 height 349
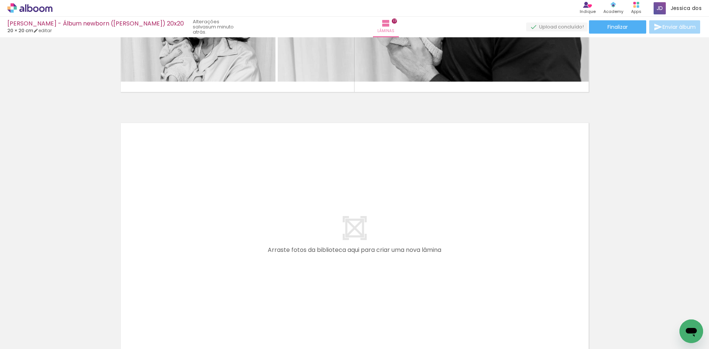
scroll to position [4427, 0]
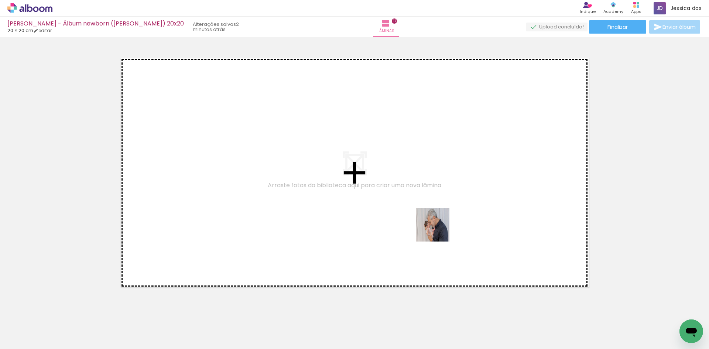
drag, startPoint x: 483, startPoint y: 323, endPoint x: 438, endPoint y: 230, distance: 103.1
click at [438, 230] on quentale-workspace at bounding box center [354, 174] width 709 height 349
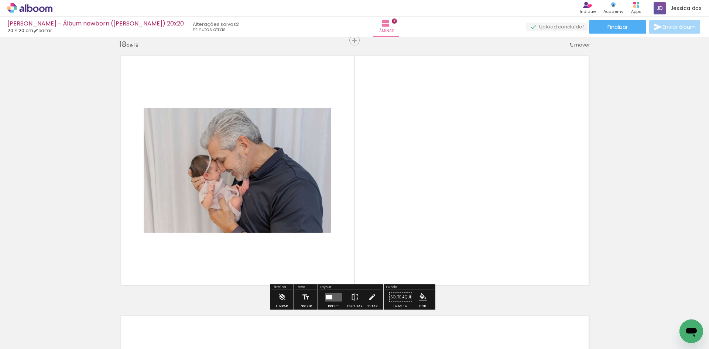
scroll to position [4430, 0]
click at [336, 294] on quentale-layouter at bounding box center [333, 297] width 17 height 8
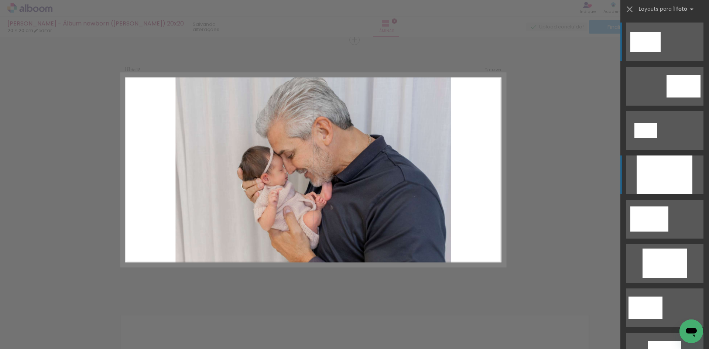
click at [653, 177] on div at bounding box center [665, 174] width 56 height 39
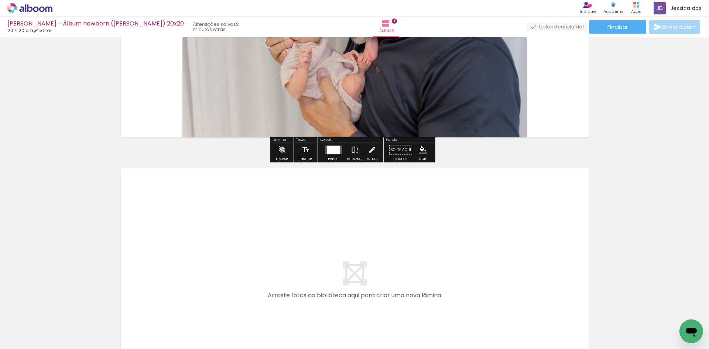
scroll to position [4578, 0]
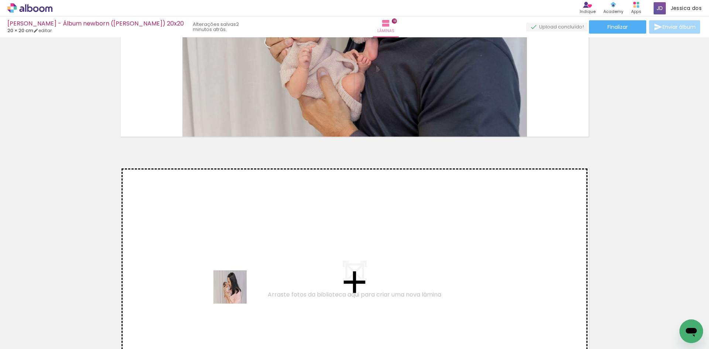
drag, startPoint x: 193, startPoint y: 330, endPoint x: 242, endPoint y: 288, distance: 64.1
click at [242, 288] on quentale-workspace at bounding box center [354, 174] width 709 height 349
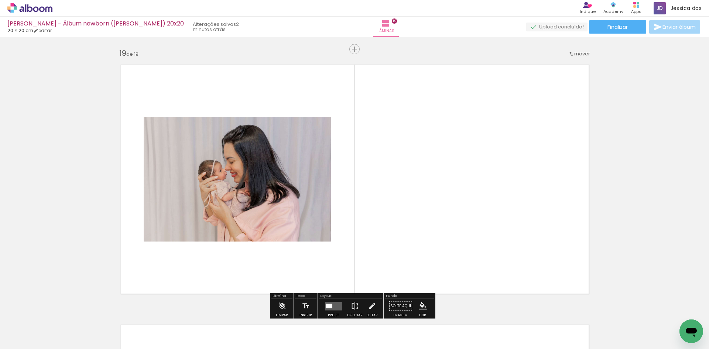
scroll to position [4690, 0]
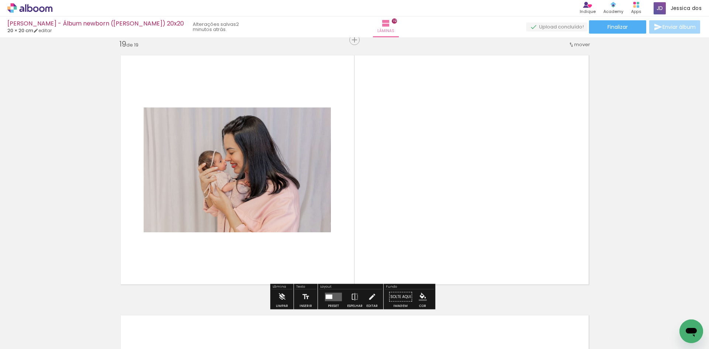
click at [331, 299] on quentale-layouter at bounding box center [333, 297] width 17 height 8
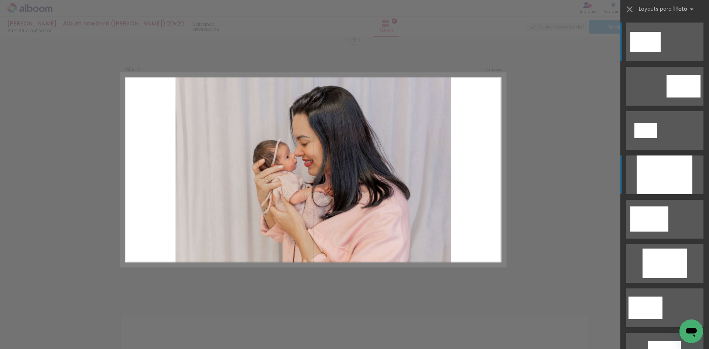
click at [665, 181] on div at bounding box center [665, 174] width 56 height 39
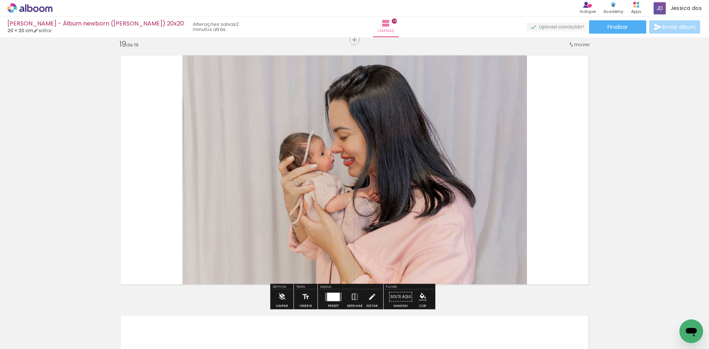
click at [476, 201] on quentale-photo at bounding box center [354, 170] width 345 height 242
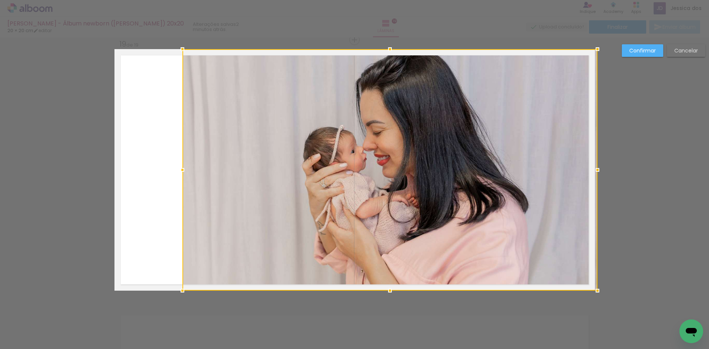
drag, startPoint x: 522, startPoint y: 168, endPoint x: 588, endPoint y: 175, distance: 67.2
click at [590, 175] on div at bounding box center [597, 170] width 15 height 15
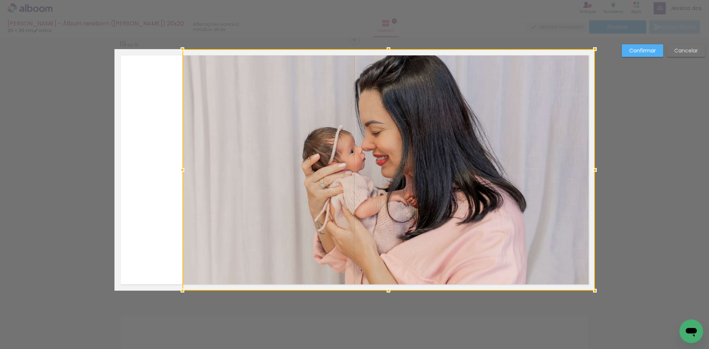
click at [474, 196] on div at bounding box center [388, 170] width 413 height 242
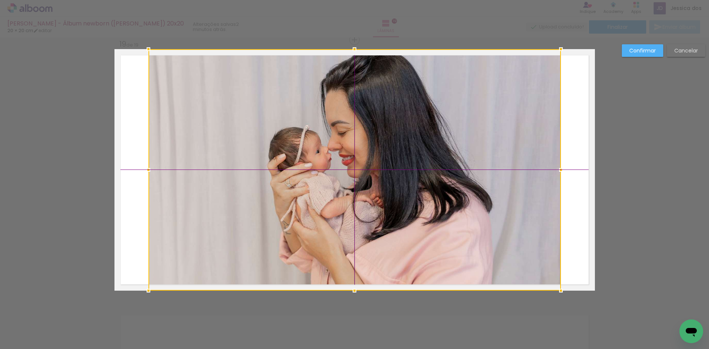
drag, startPoint x: 474, startPoint y: 196, endPoint x: 441, endPoint y: 197, distance: 33.2
click at [441, 197] on div at bounding box center [354, 170] width 413 height 242
click at [0, 0] on slot "Confirmar" at bounding box center [0, 0] width 0 height 0
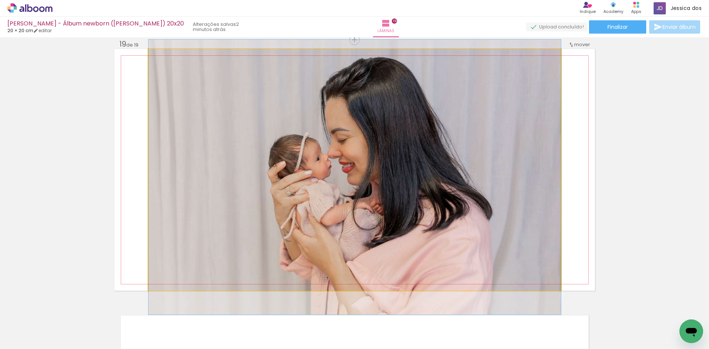
drag, startPoint x: 447, startPoint y: 135, endPoint x: 445, endPoint y: 141, distance: 6.7
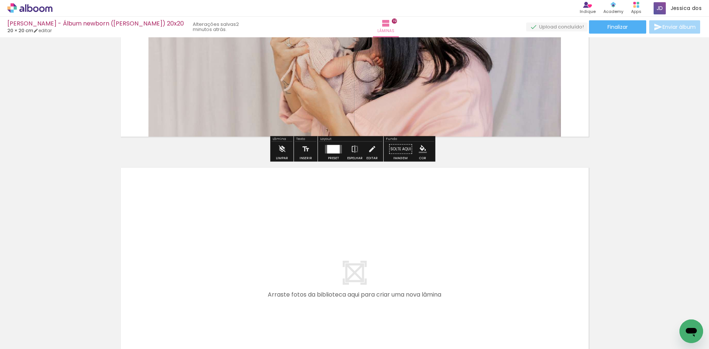
scroll to position [4875, 0]
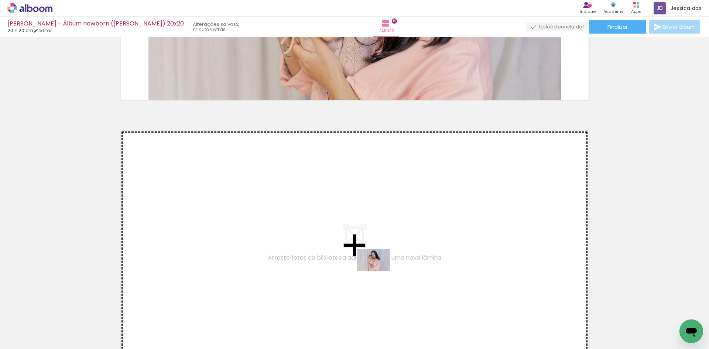
drag, startPoint x: 358, startPoint y: 327, endPoint x: 379, endPoint y: 271, distance: 59.1
click at [379, 271] on quentale-workspace at bounding box center [354, 174] width 709 height 349
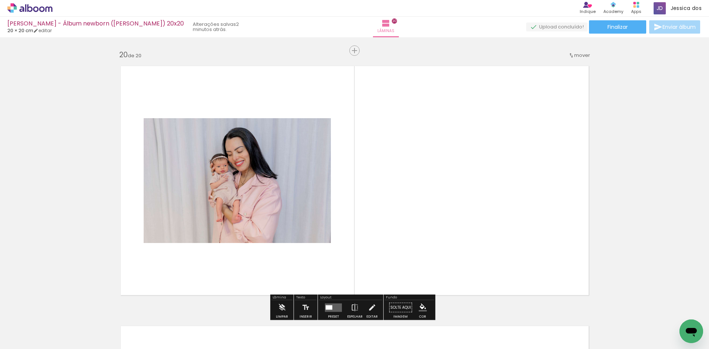
scroll to position [4950, 0]
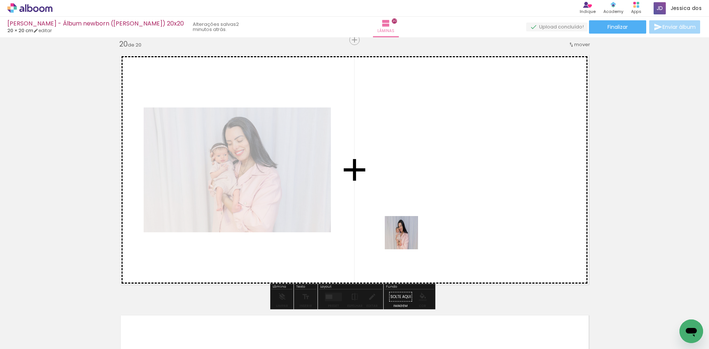
drag, startPoint x: 390, startPoint y: 323, endPoint x: 407, endPoint y: 233, distance: 91.3
click at [407, 233] on quentale-workspace at bounding box center [354, 174] width 709 height 349
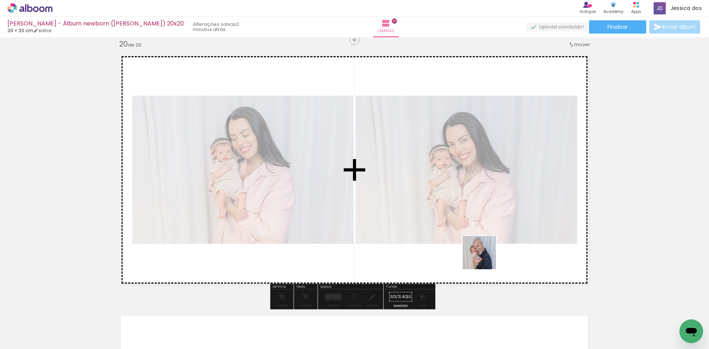
drag, startPoint x: 518, startPoint y: 329, endPoint x: 483, endPoint y: 254, distance: 83.6
click at [483, 254] on quentale-workspace at bounding box center [354, 174] width 709 height 349
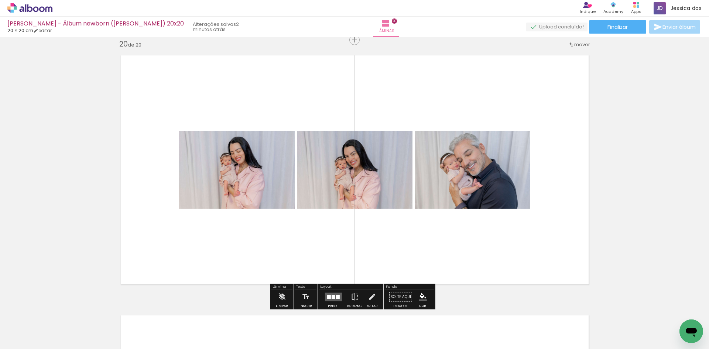
drag, startPoint x: 550, startPoint y: 322, endPoint x: 483, endPoint y: 270, distance: 84.5
click at [510, 273] on quentale-workspace at bounding box center [354, 174] width 709 height 349
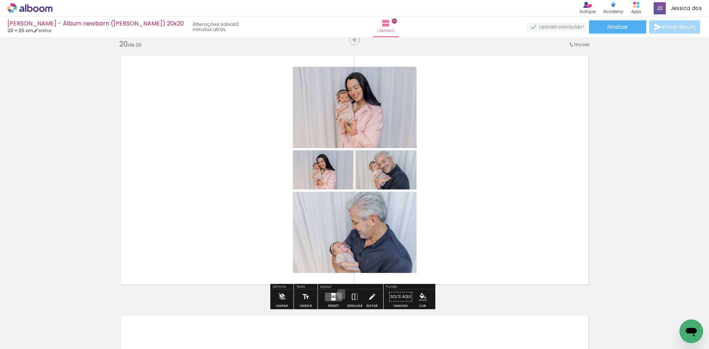
click at [341, 294] on div at bounding box center [334, 297] width 20 height 15
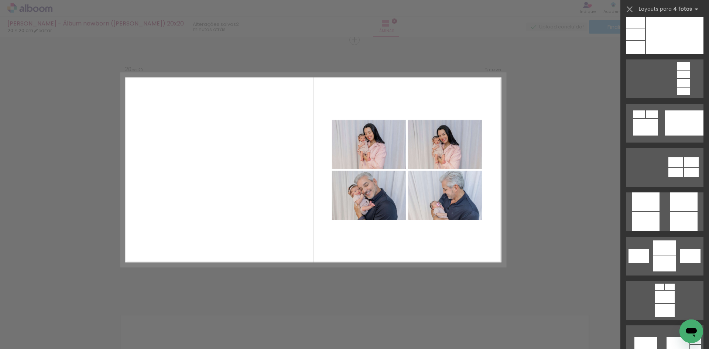
scroll to position [2475, 0]
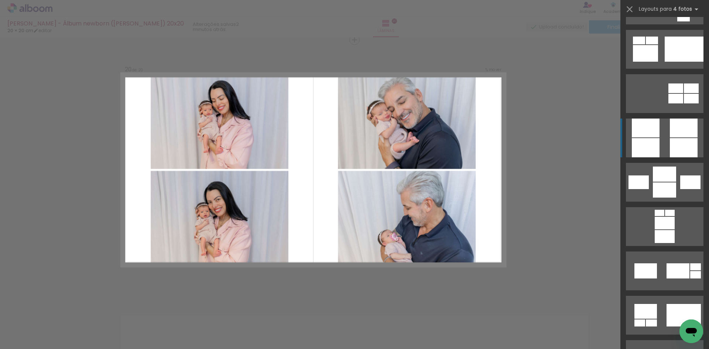
click at [657, 24] on quentale-layouter at bounding box center [665, 5] width 78 height 39
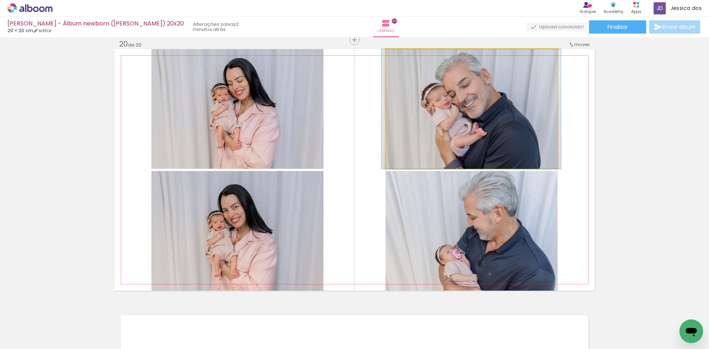
drag, startPoint x: 514, startPoint y: 161, endPoint x: 514, endPoint y: 168, distance: 7.0
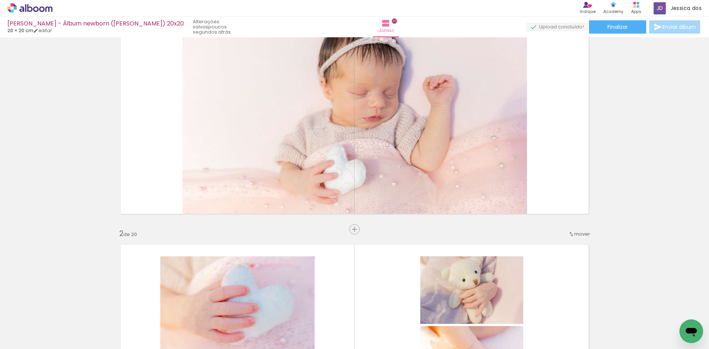
scroll to position [0, 0]
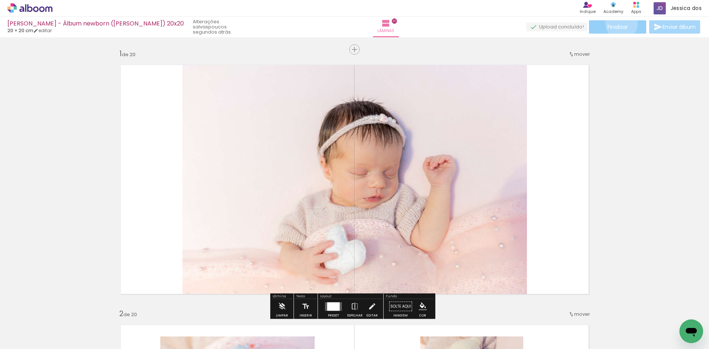
click at [619, 24] on span "Finalizar" at bounding box center [618, 26] width 20 height 5
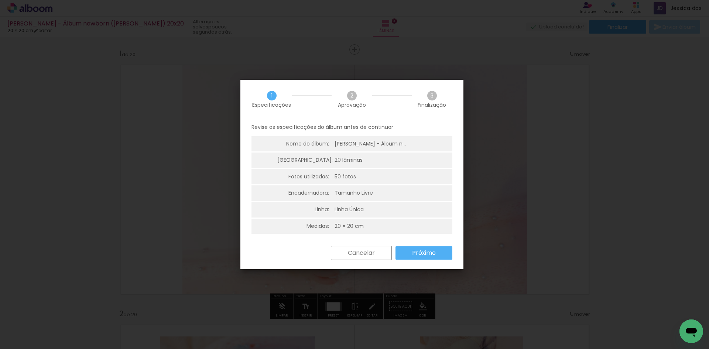
click at [406, 254] on paper-button "Próximo" at bounding box center [424, 252] width 57 height 13
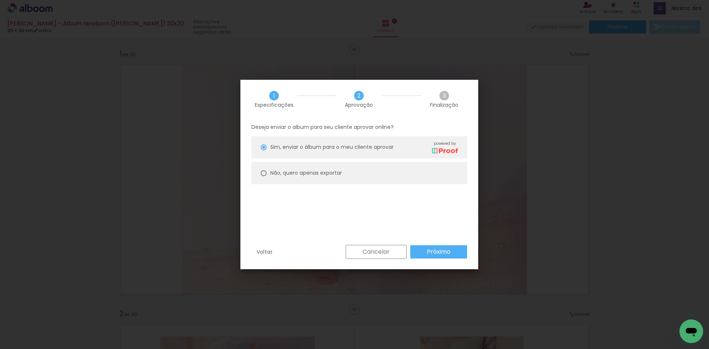
click at [423, 248] on paper-button "Próximo" at bounding box center [438, 251] width 57 height 13
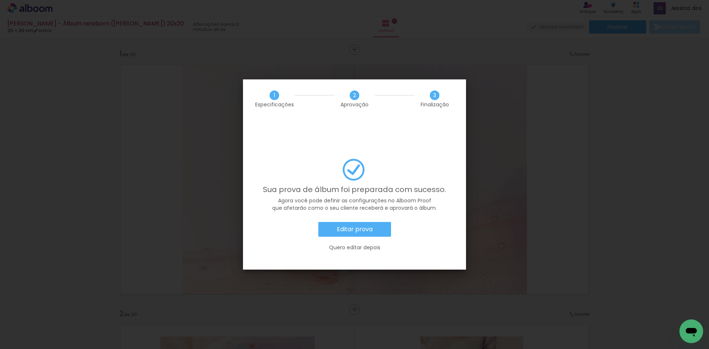
scroll to position [0, 1422]
click at [0, 0] on slot "Editar prova" at bounding box center [0, 0] width 0 height 0
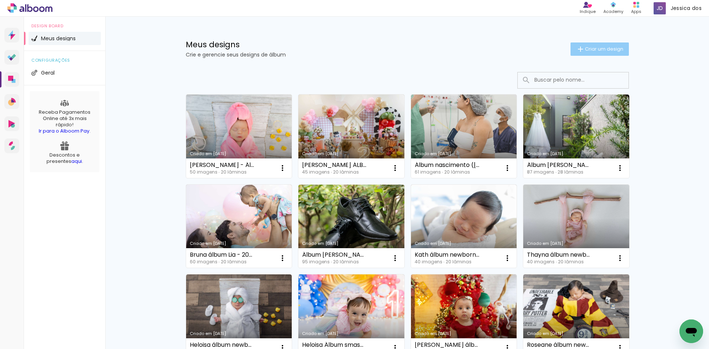
click at [586, 50] on span "Criar um design" at bounding box center [604, 49] width 38 height 5
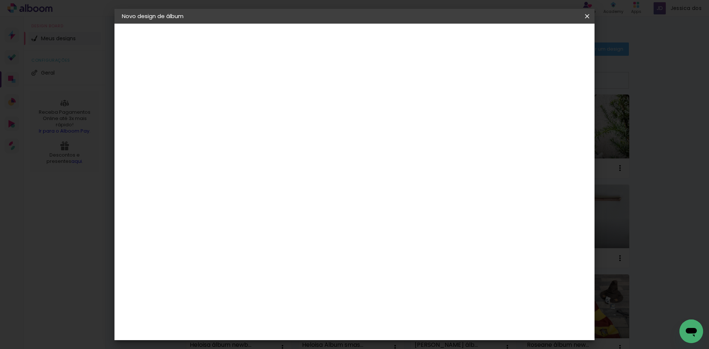
click at [243, 96] on input at bounding box center [243, 98] width 0 height 11
type input "[PERSON_NAME] álbum newborn ("
type paper-input "[PERSON_NAME] álbum newborn ("
type input "[PERSON_NAME] álbum newborn ([PERSON_NAME]) - 20x20"
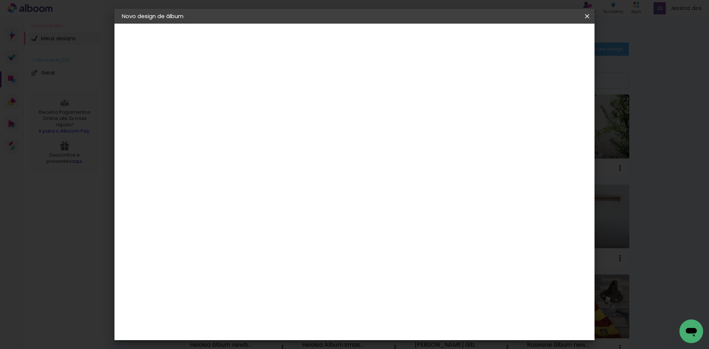
type paper-input "[PERSON_NAME] álbum newborn ([PERSON_NAME]) - 20x20"
click at [318, 34] on paper-button "Avançar" at bounding box center [300, 39] width 36 height 13
click at [381, 114] on paper-item "Tamanho Livre" at bounding box center [345, 112] width 71 height 16
click at [0, 0] on slot "Avançar" at bounding box center [0, 0] width 0 height 0
drag, startPoint x: 230, startPoint y: 210, endPoint x: 217, endPoint y: 210, distance: 13.7
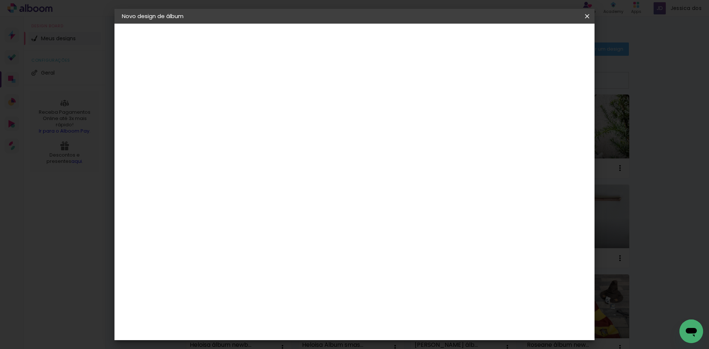
click at [217, 210] on div "30" at bounding box center [224, 209] width 28 height 11
type input "3"
type input "20,3"
type paper-input "20,3"
drag, startPoint x: 405, startPoint y: 261, endPoint x: 386, endPoint y: 262, distance: 18.9
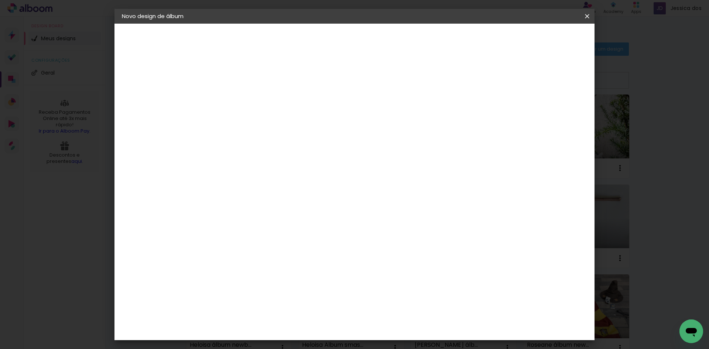
click at [386, 262] on div "60" at bounding box center [400, 261] width 28 height 11
type input "6"
type input "40,4"
type paper-input "40,4"
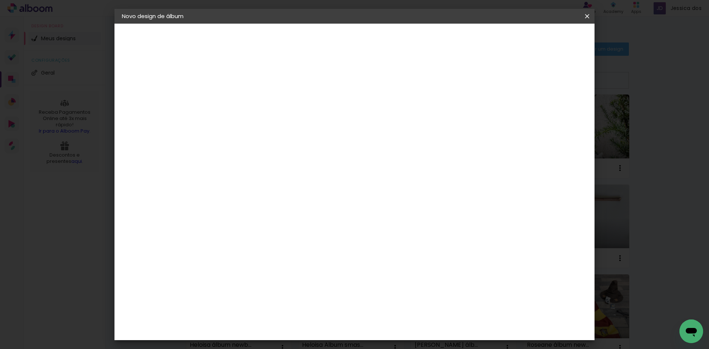
click at [537, 41] on paper-button "Iniciar design" at bounding box center [524, 39] width 48 height 13
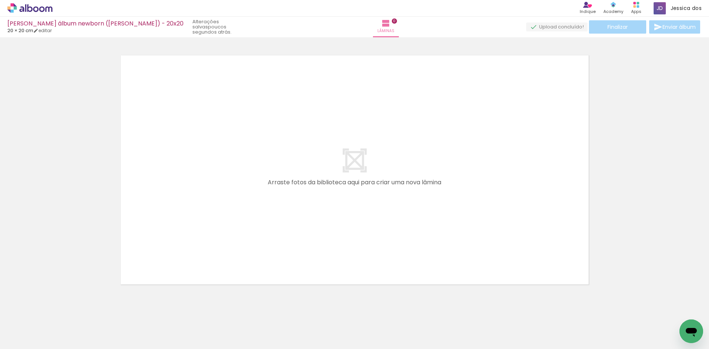
scroll to position [0, 1298]
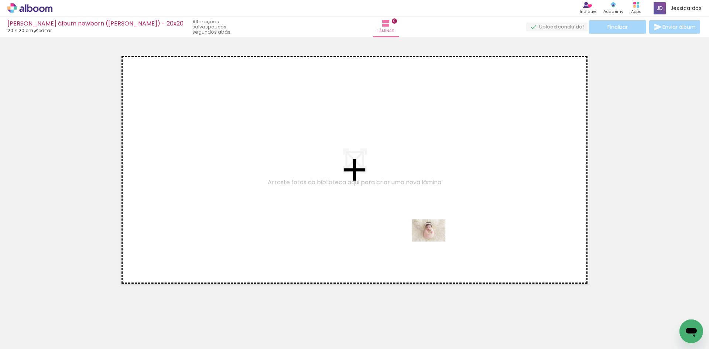
drag, startPoint x: 437, startPoint y: 327, endPoint x: 434, endPoint y: 241, distance: 85.7
click at [434, 241] on quentale-workspace at bounding box center [354, 174] width 709 height 349
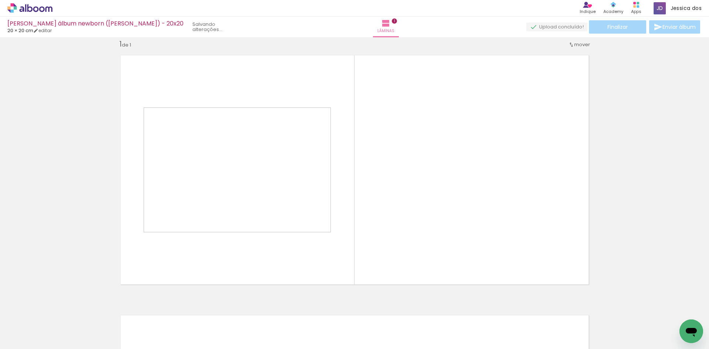
scroll to position [10, 0]
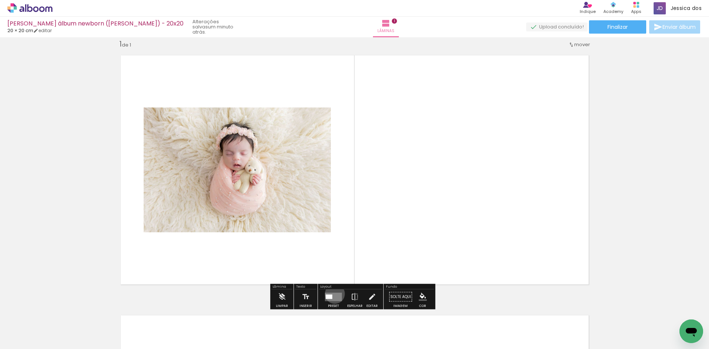
click at [333, 294] on quentale-layouter at bounding box center [333, 297] width 17 height 8
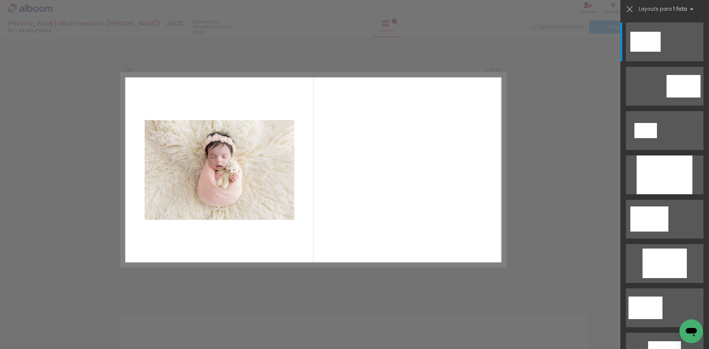
scroll to position [9, 0]
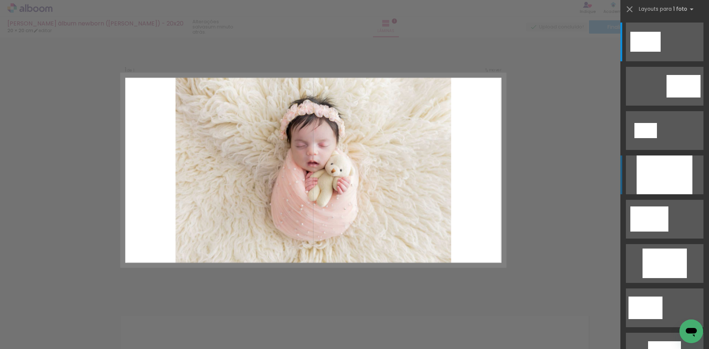
click at [667, 180] on div at bounding box center [665, 174] width 56 height 39
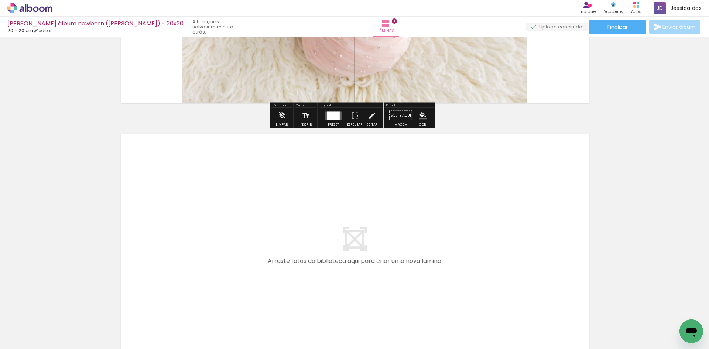
scroll to position [194, 0]
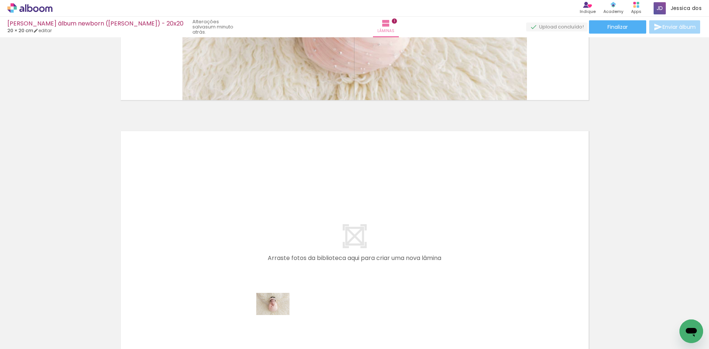
drag, startPoint x: 261, startPoint y: 326, endPoint x: 278, endPoint y: 322, distance: 17.8
click at [278, 322] on div at bounding box center [265, 324] width 37 height 24
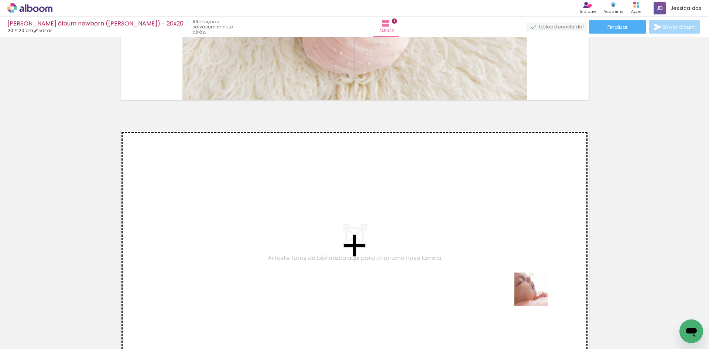
drag, startPoint x: 544, startPoint y: 326, endPoint x: 519, endPoint y: 263, distance: 68.3
click at [519, 263] on quentale-workspace at bounding box center [354, 174] width 709 height 349
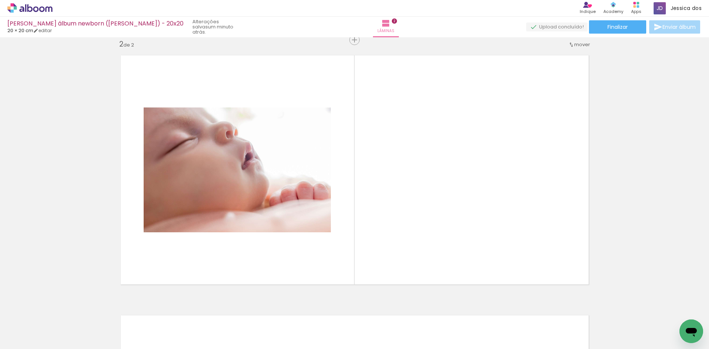
scroll to position [0, 1149]
drag, startPoint x: 453, startPoint y: 319, endPoint x: 443, endPoint y: 263, distance: 57.1
click at [444, 252] on quentale-workspace at bounding box center [354, 174] width 709 height 349
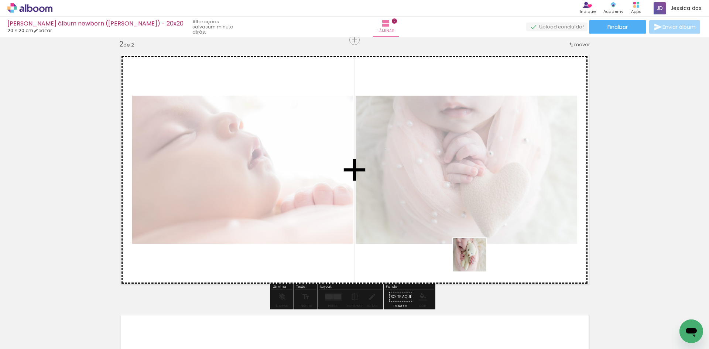
drag, startPoint x: 531, startPoint y: 327, endPoint x: 475, endPoint y: 260, distance: 86.8
click at [475, 260] on quentale-workspace at bounding box center [354, 174] width 709 height 349
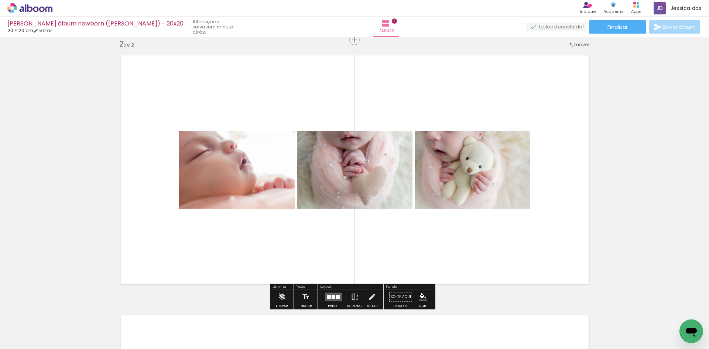
scroll to position [0, 1042]
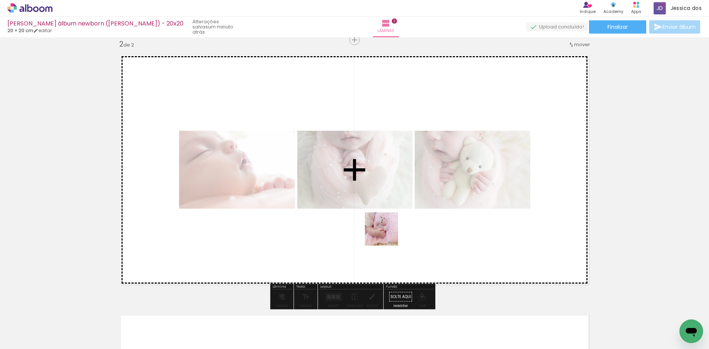
drag, startPoint x: 396, startPoint y: 335, endPoint x: 385, endPoint y: 223, distance: 112.8
click at [385, 223] on quentale-workspace at bounding box center [354, 174] width 709 height 349
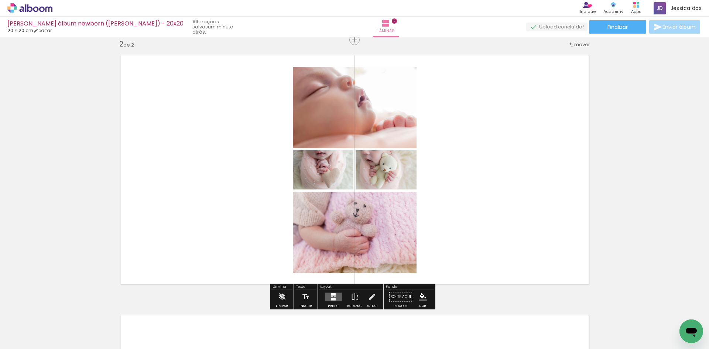
scroll to position [0, 986]
drag, startPoint x: 379, startPoint y: 322, endPoint x: 403, endPoint y: 293, distance: 38.3
click at [403, 243] on quentale-workspace at bounding box center [354, 174] width 709 height 349
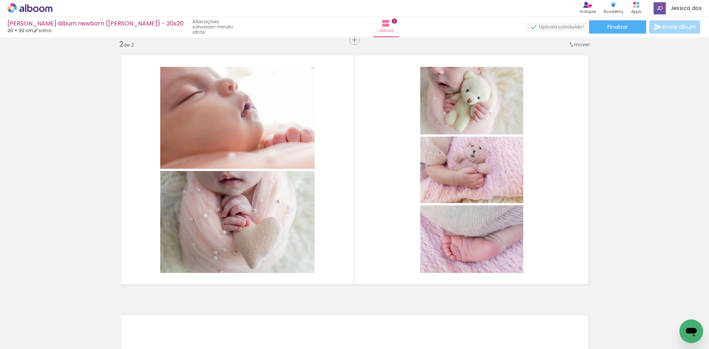
scroll to position [0, 84]
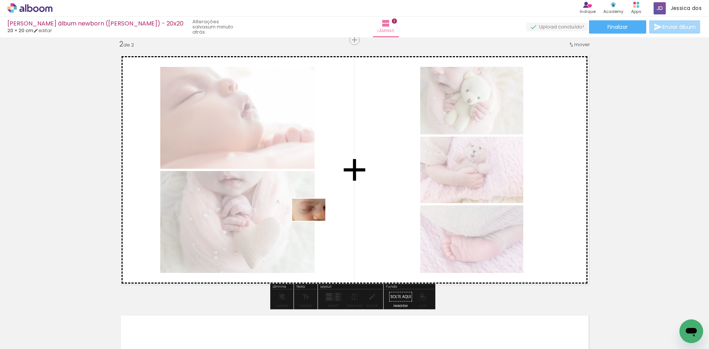
drag, startPoint x: 280, startPoint y: 335, endPoint x: 314, endPoint y: 221, distance: 118.8
click at [314, 221] on quentale-workspace at bounding box center [354, 174] width 709 height 349
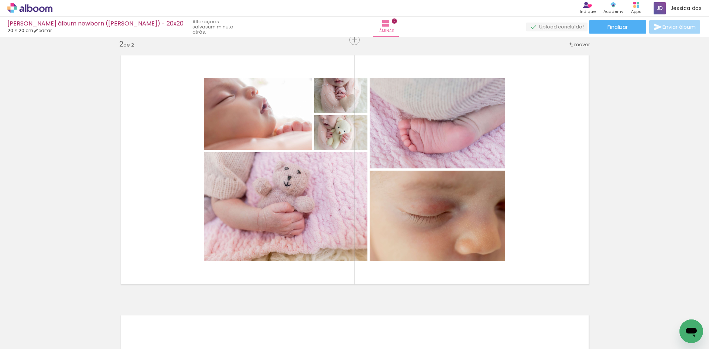
scroll to position [0, 429]
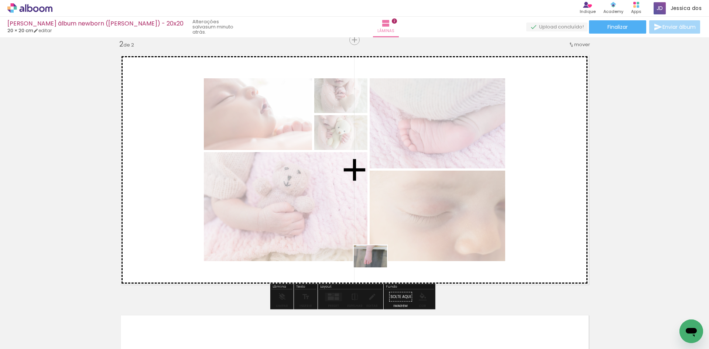
drag, startPoint x: 346, startPoint y: 324, endPoint x: 376, endPoint y: 267, distance: 63.8
click at [376, 267] on quentale-workspace at bounding box center [354, 174] width 709 height 349
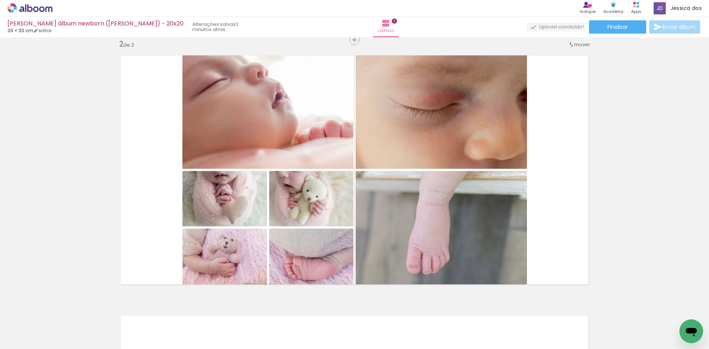
scroll to position [0, 1422]
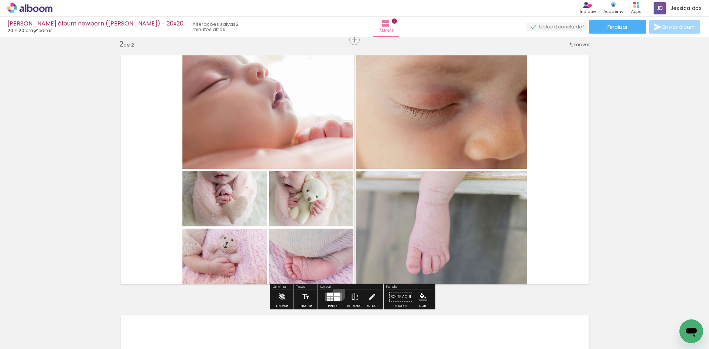
click at [338, 294] on div at bounding box center [337, 295] width 6 height 4
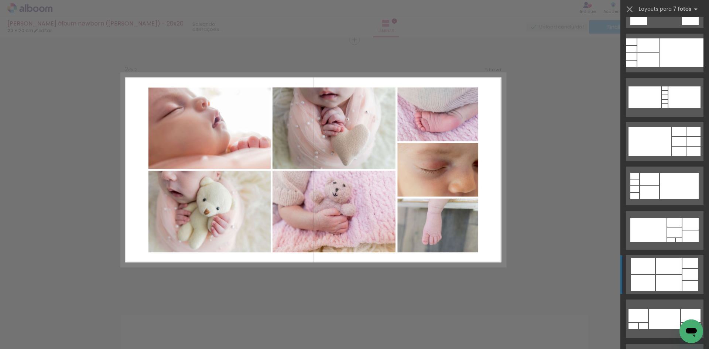
scroll to position [443, 0]
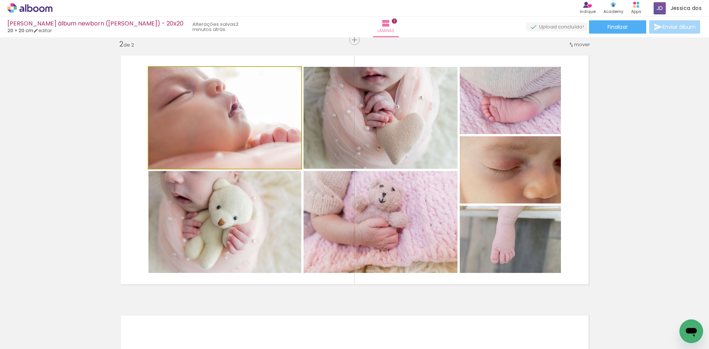
click at [241, 134] on quentale-photo at bounding box center [224, 118] width 153 height 102
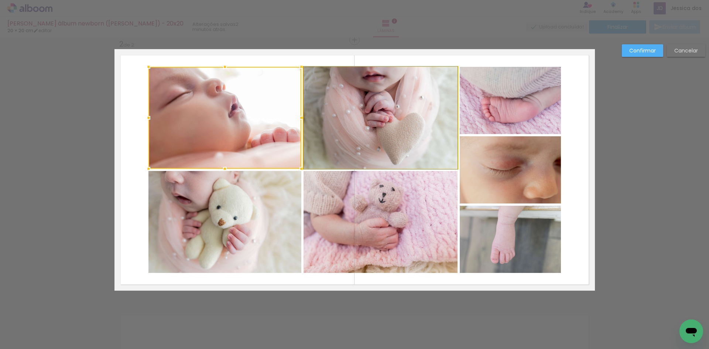
click at [351, 135] on quentale-photo at bounding box center [381, 118] width 154 height 102
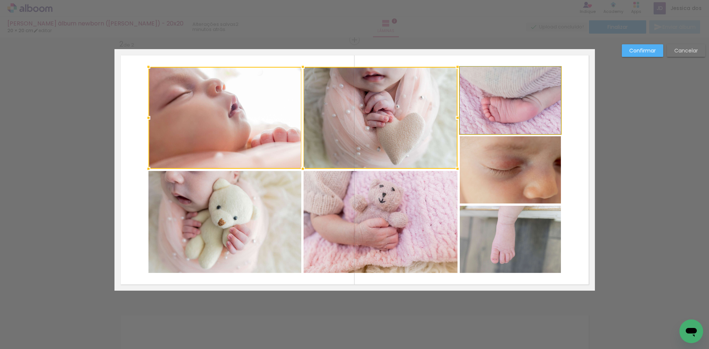
click at [496, 110] on quentale-photo at bounding box center [510, 100] width 101 height 67
click at [501, 165] on div at bounding box center [354, 118] width 413 height 102
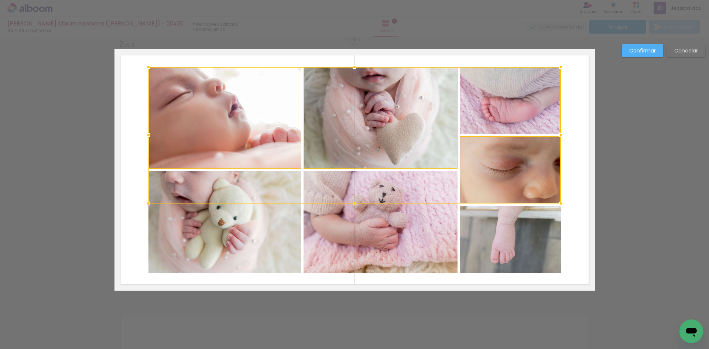
click at [505, 232] on quentale-photo at bounding box center [510, 239] width 101 height 67
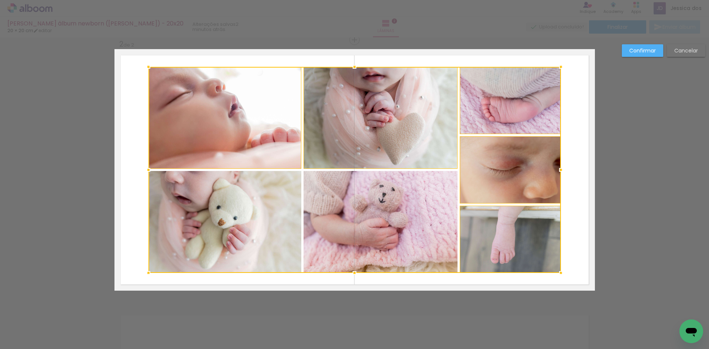
click at [368, 224] on div at bounding box center [354, 170] width 413 height 206
click at [246, 215] on div at bounding box center [354, 170] width 413 height 206
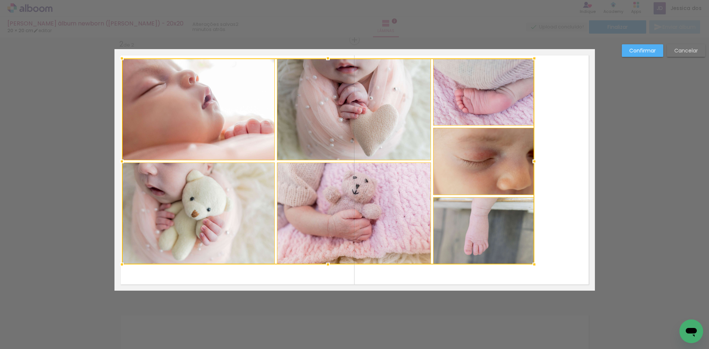
drag, startPoint x: 365, startPoint y: 140, endPoint x: 345, endPoint y: 133, distance: 22.0
click at [345, 133] on div at bounding box center [328, 161] width 413 height 206
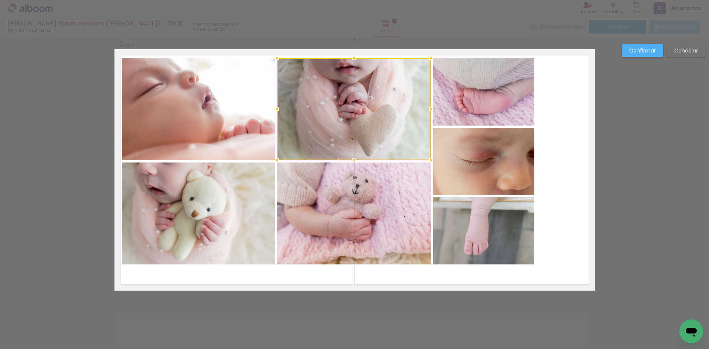
click at [237, 135] on quentale-photo at bounding box center [198, 109] width 153 height 102
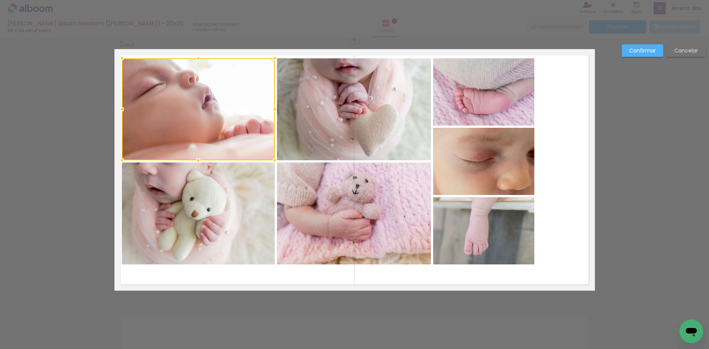
click at [317, 135] on quentale-photo at bounding box center [354, 109] width 154 height 102
click at [494, 98] on quentale-photo at bounding box center [483, 91] width 101 height 67
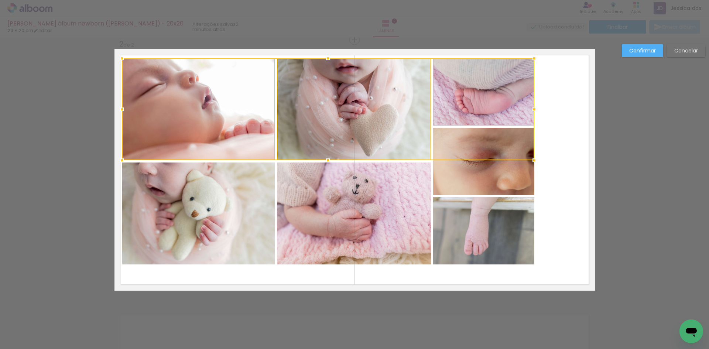
click at [493, 161] on quentale-photo at bounding box center [483, 161] width 101 height 67
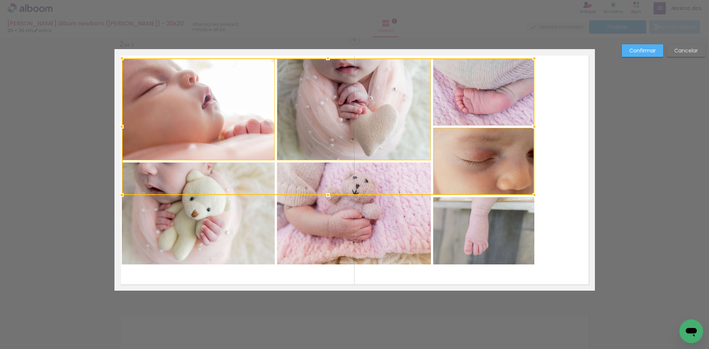
click at [481, 232] on quentale-photo at bounding box center [483, 230] width 101 height 67
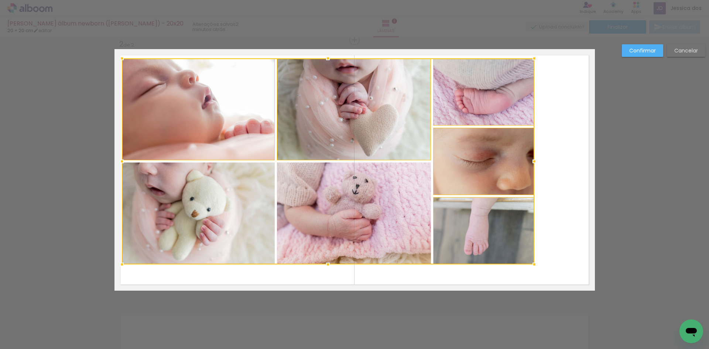
click at [370, 215] on div at bounding box center [328, 161] width 413 height 206
click at [250, 212] on div at bounding box center [328, 161] width 413 height 206
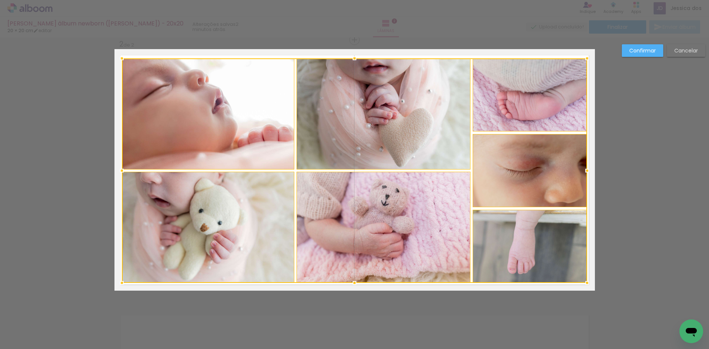
drag, startPoint x: 532, startPoint y: 266, endPoint x: 585, endPoint y: 284, distance: 56.0
click at [585, 284] on div at bounding box center [587, 283] width 15 height 15
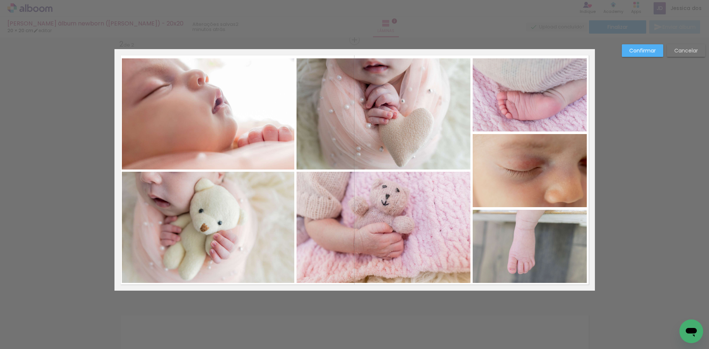
click at [256, 112] on quentale-photo at bounding box center [208, 113] width 172 height 111
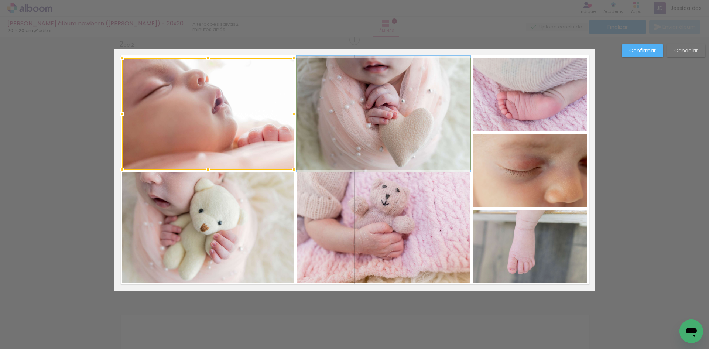
click at [379, 114] on quentale-photo at bounding box center [384, 113] width 174 height 111
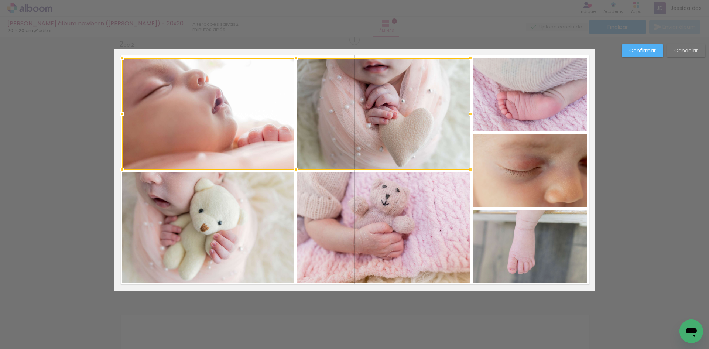
click at [520, 102] on quentale-photo at bounding box center [530, 94] width 114 height 73
click at [517, 180] on quentale-photo at bounding box center [530, 170] width 114 height 73
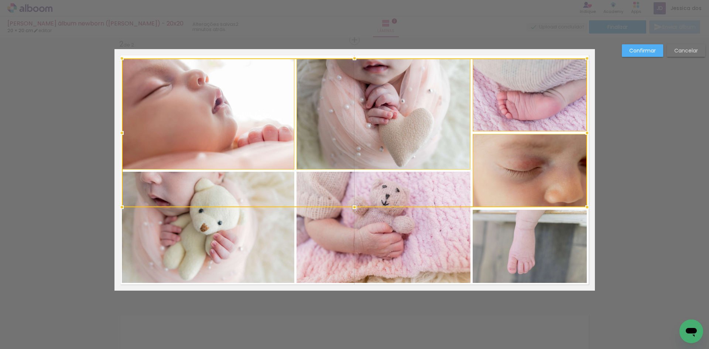
click at [521, 240] on quentale-photo at bounding box center [530, 246] width 114 height 73
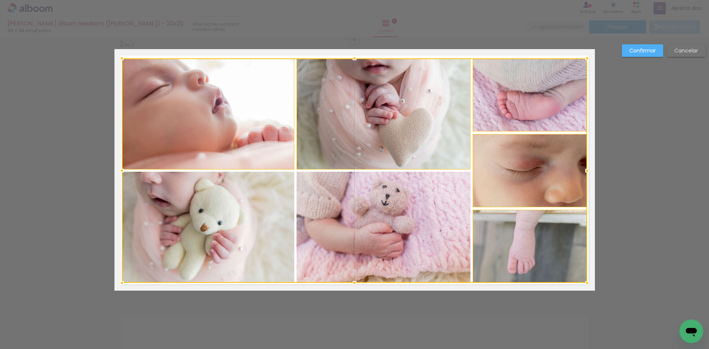
click at [426, 239] on div at bounding box center [354, 170] width 465 height 225
click at [278, 231] on div at bounding box center [354, 170] width 465 height 225
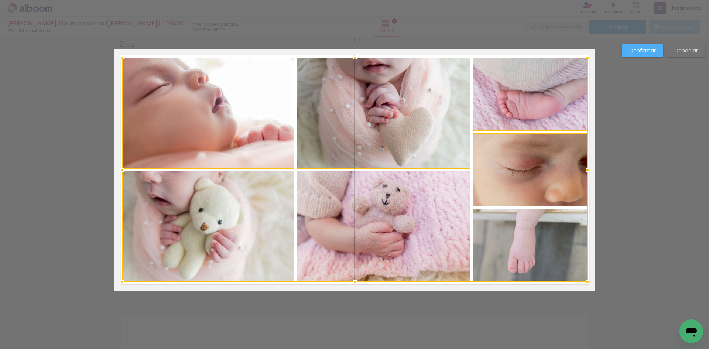
click at [361, 207] on div at bounding box center [354, 170] width 465 height 225
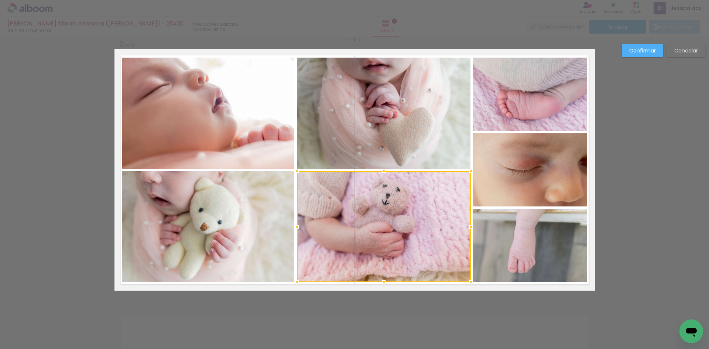
click at [626, 54] on paper-button "Confirmar" at bounding box center [642, 50] width 41 height 13
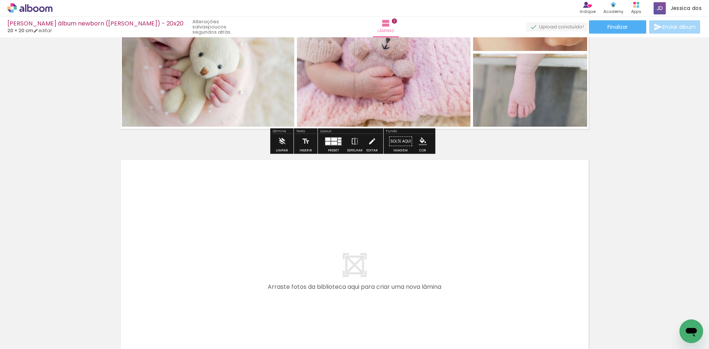
scroll to position [454, 0]
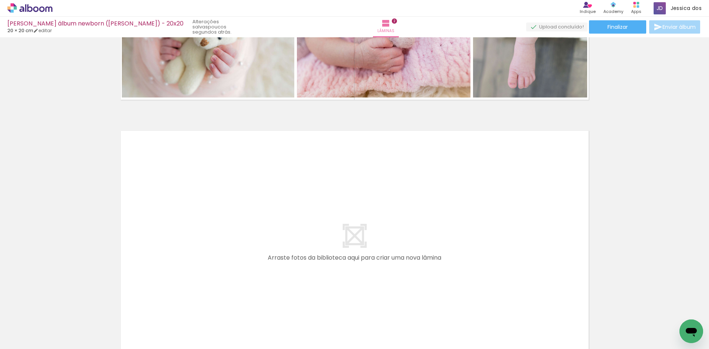
drag, startPoint x: 160, startPoint y: 327, endPoint x: 153, endPoint y: 326, distance: 7.1
click at [289, 326] on iron-image at bounding box center [306, 324] width 35 height 24
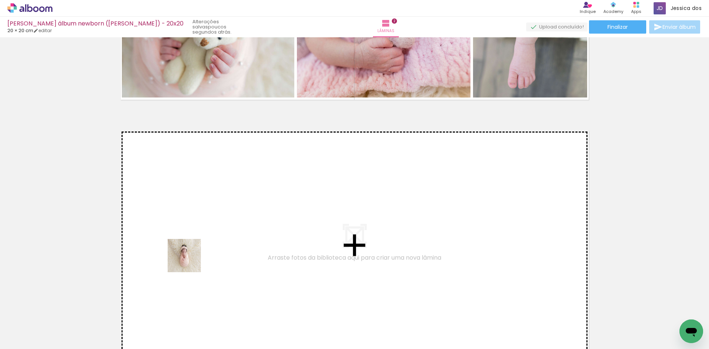
drag, startPoint x: 151, startPoint y: 327, endPoint x: 207, endPoint y: 309, distance: 58.2
click at [192, 258] on quentale-workspace at bounding box center [354, 174] width 709 height 349
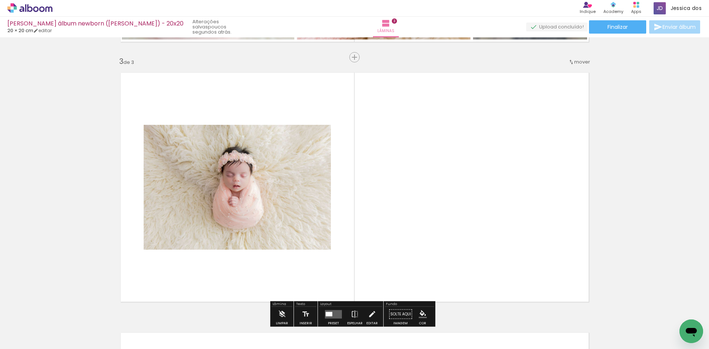
scroll to position [530, 0]
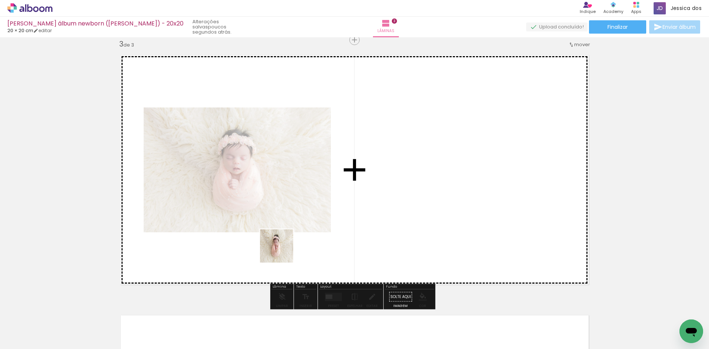
drag, startPoint x: 265, startPoint y: 277, endPoint x: 283, endPoint y: 250, distance: 32.8
click at [283, 250] on quentale-workspace at bounding box center [354, 174] width 709 height 349
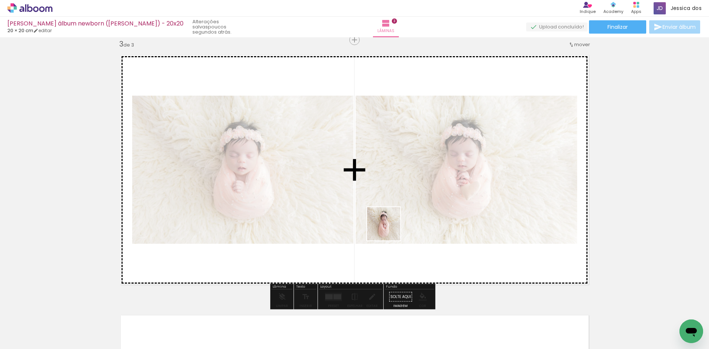
drag, startPoint x: 394, startPoint y: 335, endPoint x: 389, endPoint y: 227, distance: 108.4
click at [389, 227] on quentale-workspace at bounding box center [354, 174] width 709 height 349
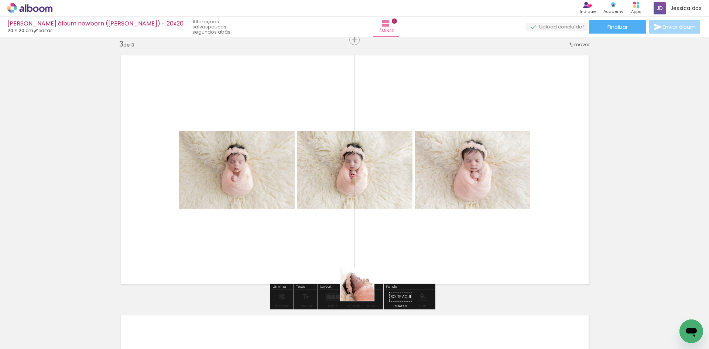
drag, startPoint x: 364, startPoint y: 327, endPoint x: 363, endPoint y: 259, distance: 68.3
click at [363, 259] on quentale-workspace at bounding box center [354, 174] width 709 height 349
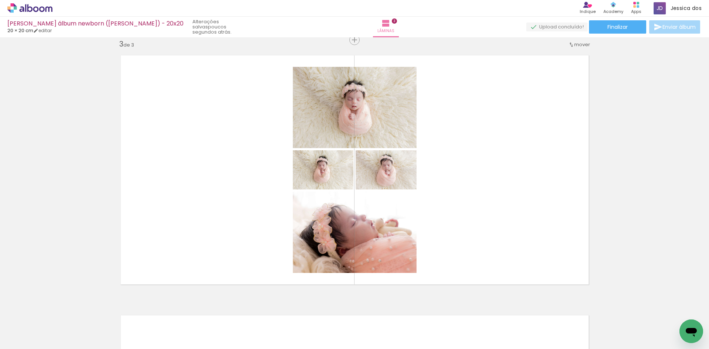
scroll to position [0, 1238]
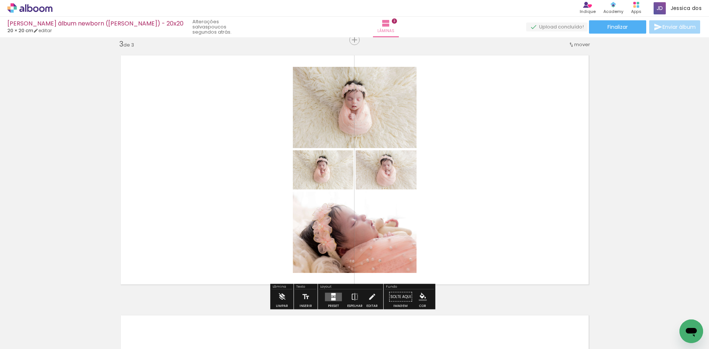
click at [336, 292] on div at bounding box center [334, 297] width 20 height 15
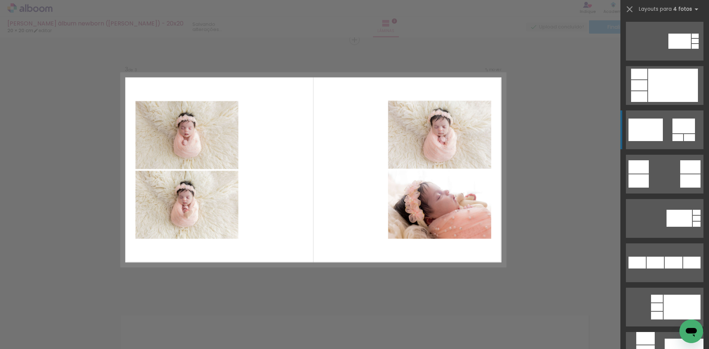
scroll to position [849, 0]
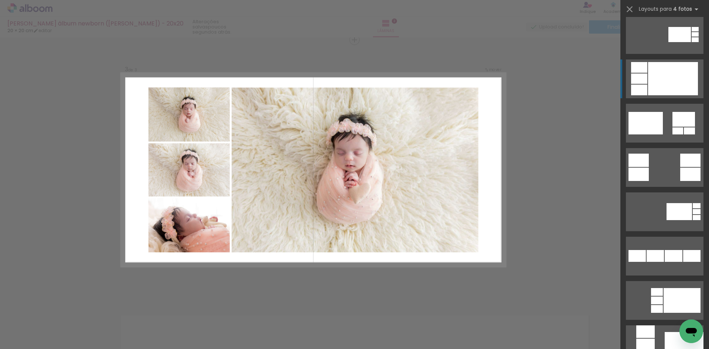
click at [662, 83] on div at bounding box center [673, 78] width 50 height 33
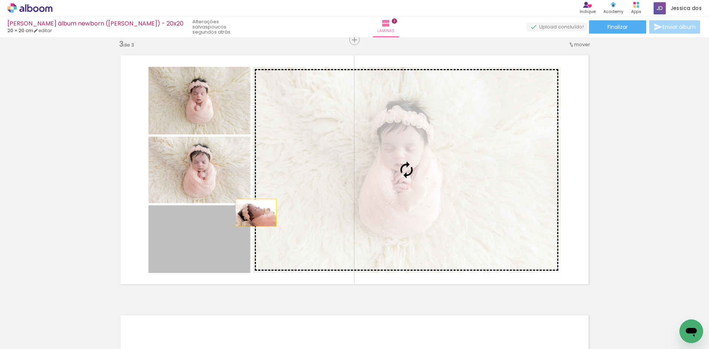
drag, startPoint x: 208, startPoint y: 246, endPoint x: 253, endPoint y: 213, distance: 56.5
click at [0, 0] on slot at bounding box center [0, 0] width 0 height 0
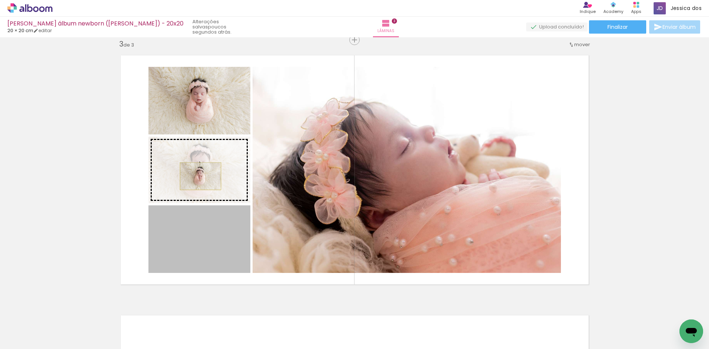
drag, startPoint x: 197, startPoint y: 251, endPoint x: 198, endPoint y: 176, distance: 74.6
click at [0, 0] on slot at bounding box center [0, 0] width 0 height 0
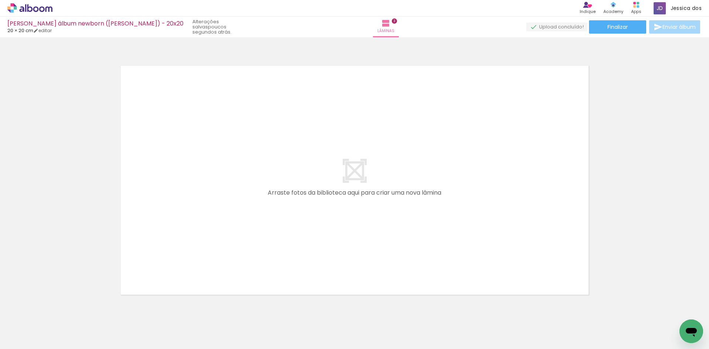
scroll to position [766, 0]
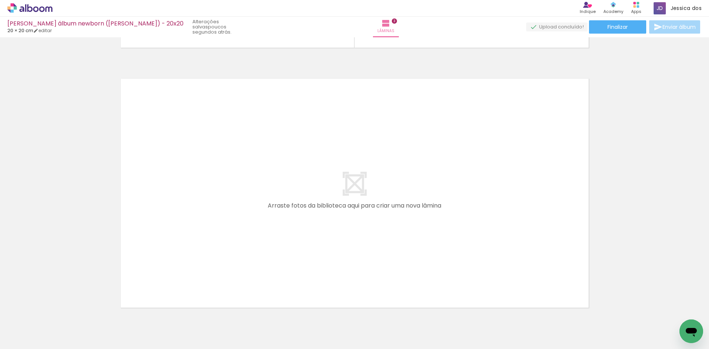
drag, startPoint x: 320, startPoint y: 328, endPoint x: 390, endPoint y: 306, distance: 72.9
click at [331, 242] on quentale-workspace at bounding box center [354, 174] width 709 height 349
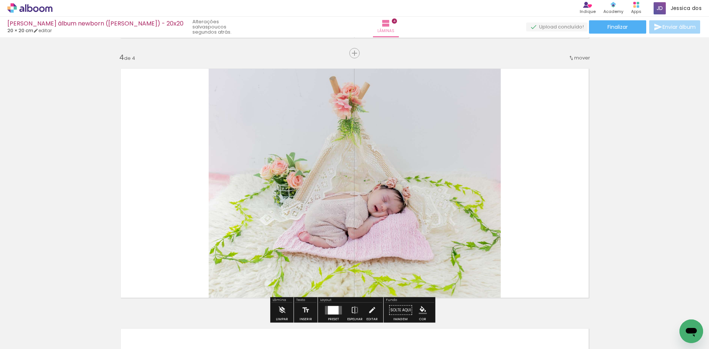
scroll to position [790, 0]
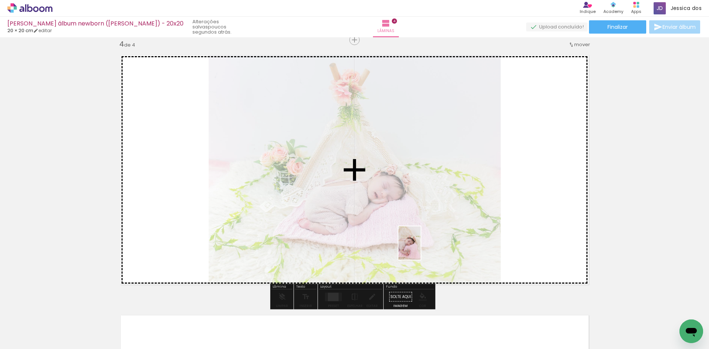
drag, startPoint x: 403, startPoint y: 331, endPoint x: 421, endPoint y: 249, distance: 83.8
click at [421, 249] on quentale-workspace at bounding box center [354, 174] width 709 height 349
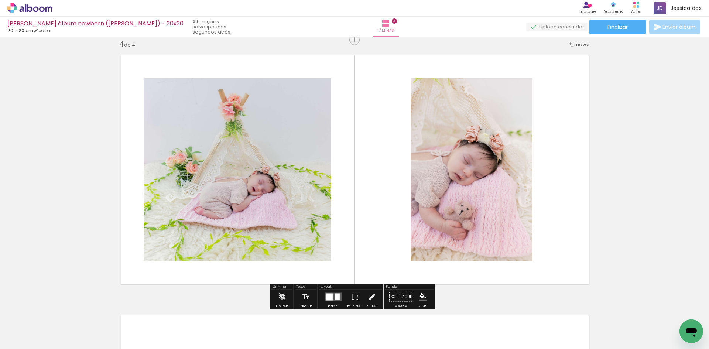
click at [326, 293] on div at bounding box center [329, 296] width 7 height 7
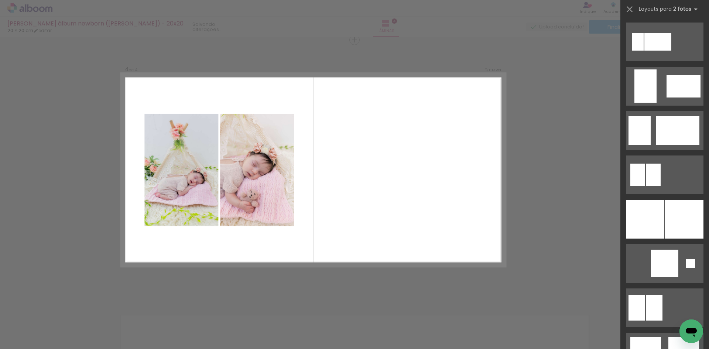
scroll to position [702, 0]
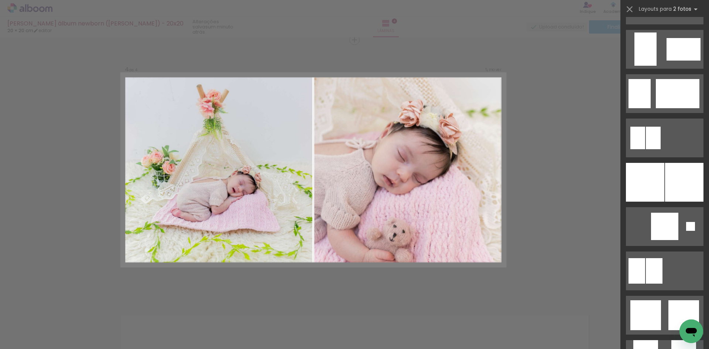
click at [648, 161] on div at bounding box center [665, 179] width 89 height 44
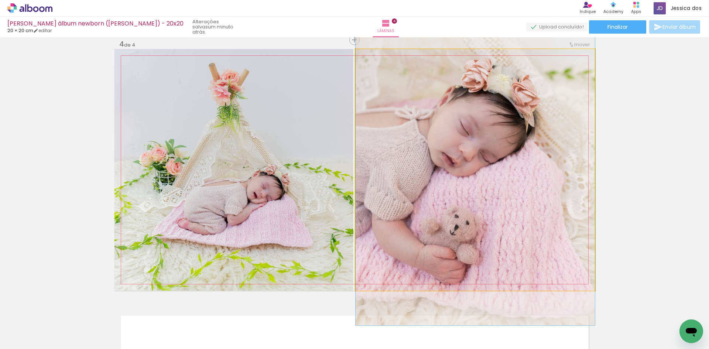
drag, startPoint x: 540, startPoint y: 213, endPoint x: 549, endPoint y: 189, distance: 25.9
click at [520, 192] on quentale-photo at bounding box center [475, 170] width 239 height 242
click at [0, 0] on div at bounding box center [0, 0] width 0 height 0
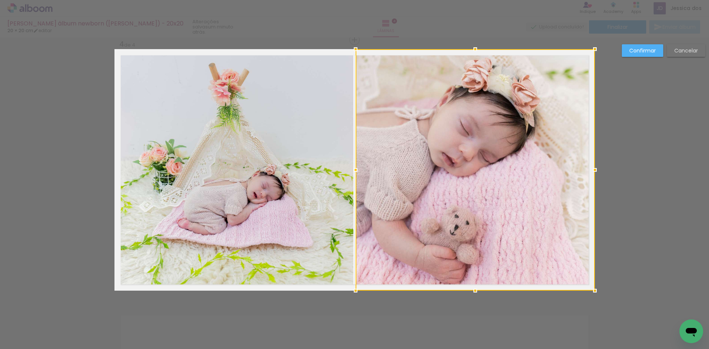
click at [0, 0] on slot "Confirmar" at bounding box center [0, 0] width 0 height 0
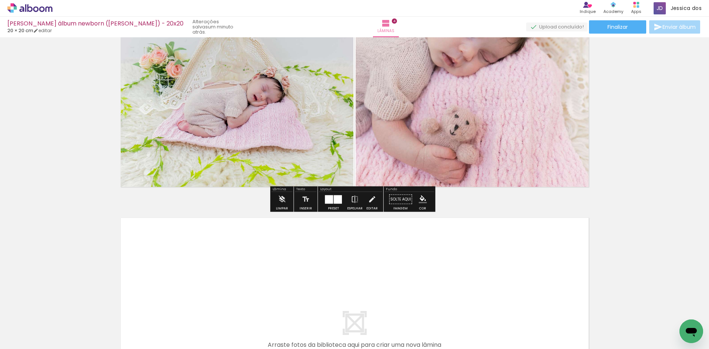
scroll to position [900, 0]
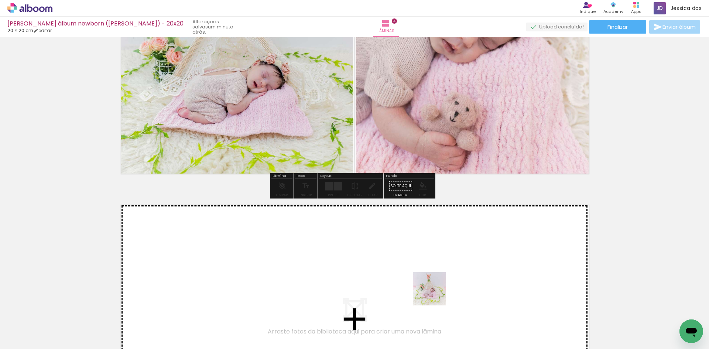
drag, startPoint x: 448, startPoint y: 327, endPoint x: 413, endPoint y: 262, distance: 73.9
click at [413, 262] on quentale-workspace at bounding box center [354, 174] width 709 height 349
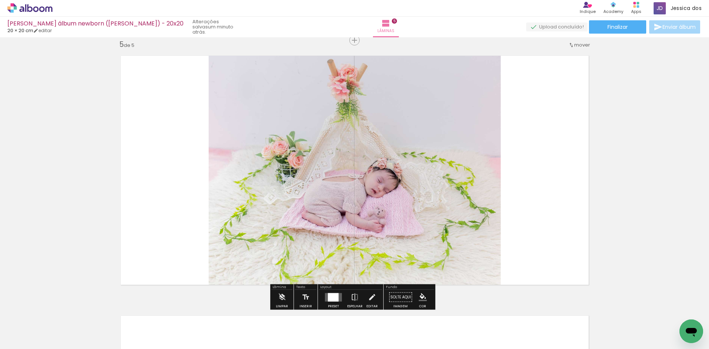
scroll to position [1050, 0]
drag, startPoint x: 245, startPoint y: 324, endPoint x: 323, endPoint y: 264, distance: 98.0
click at [321, 261] on quentale-workspace at bounding box center [354, 174] width 709 height 349
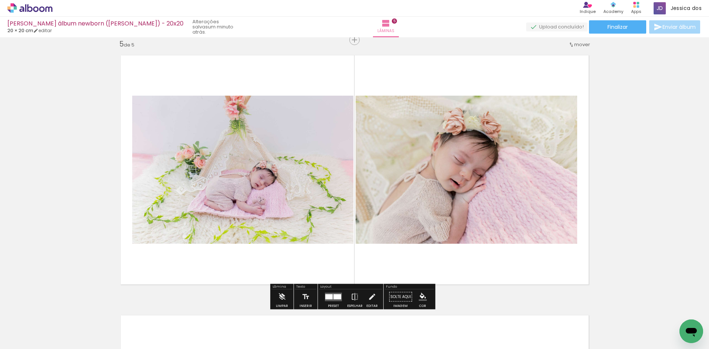
click at [638, 319] on div at bounding box center [654, 324] width 33 height 22
click at [339, 299] on quentale-layouter at bounding box center [333, 297] width 17 height 8
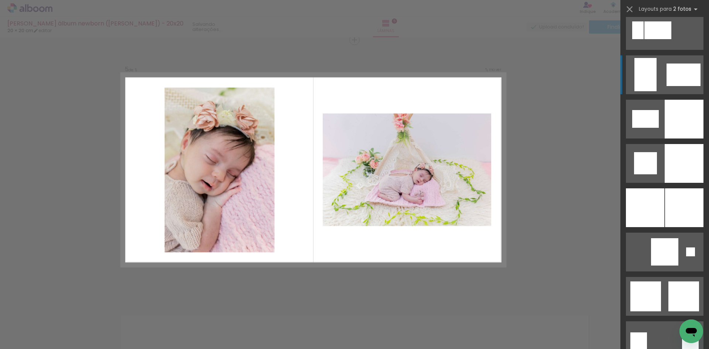
scroll to position [1699, 0]
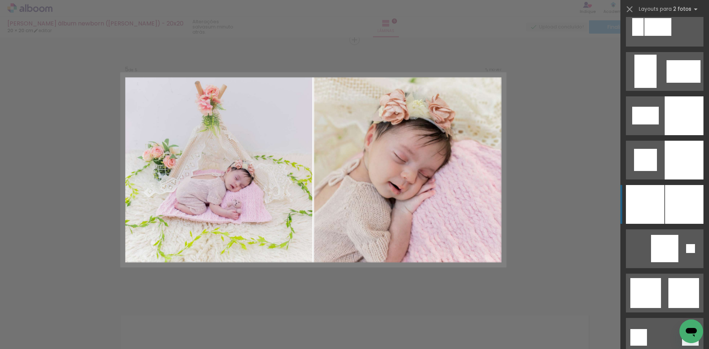
click at [666, 135] on div at bounding box center [684, 115] width 39 height 39
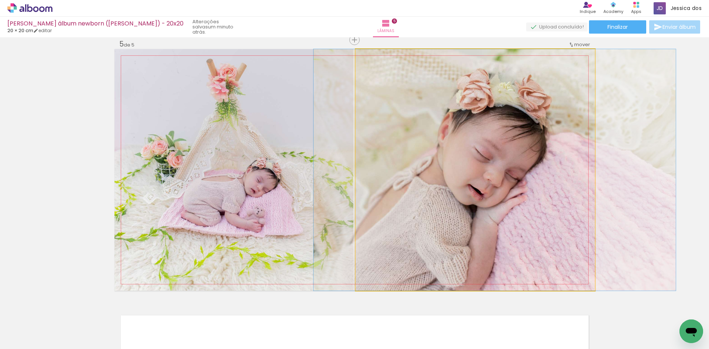
drag, startPoint x: 503, startPoint y: 190, endPoint x: 523, endPoint y: 185, distance: 20.2
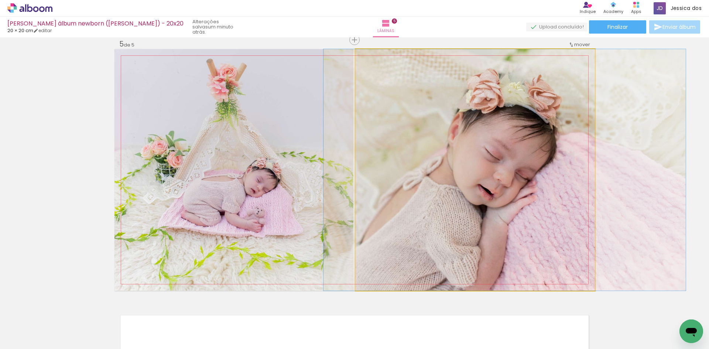
drag, startPoint x: 497, startPoint y: 195, endPoint x: 507, endPoint y: 194, distance: 10.1
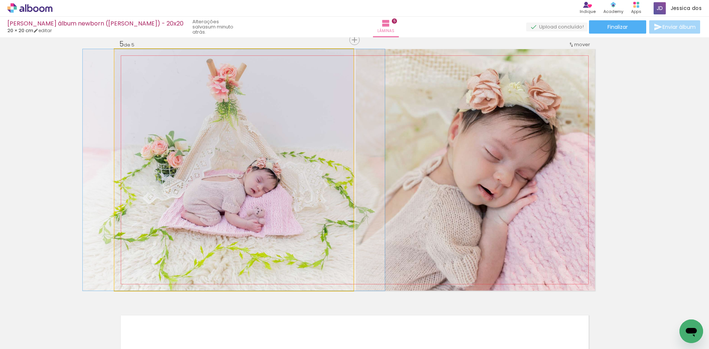
click at [287, 213] on quentale-photo at bounding box center [233, 170] width 239 height 242
click at [250, 192] on quentale-photo at bounding box center [233, 170] width 239 height 242
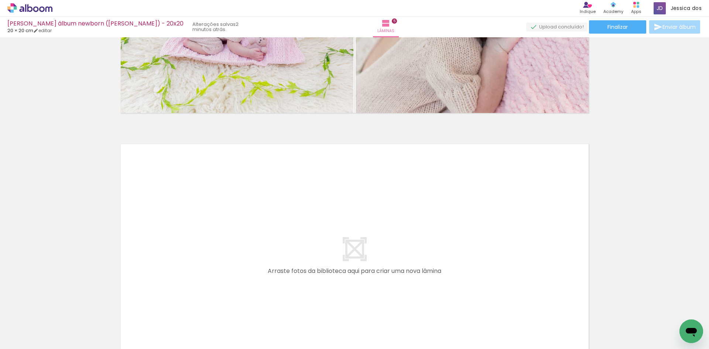
scroll to position [1234, 0]
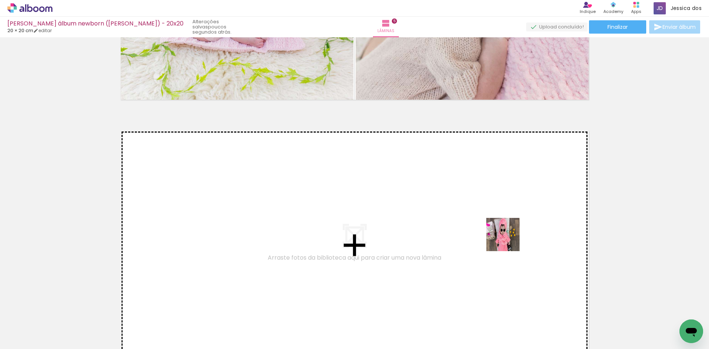
drag, startPoint x: 526, startPoint y: 330, endPoint x: 506, endPoint y: 234, distance: 98.2
click at [506, 234] on quentale-workspace at bounding box center [354, 174] width 709 height 349
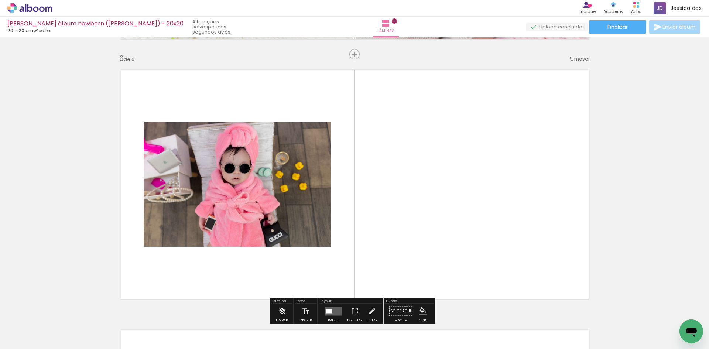
scroll to position [1310, 0]
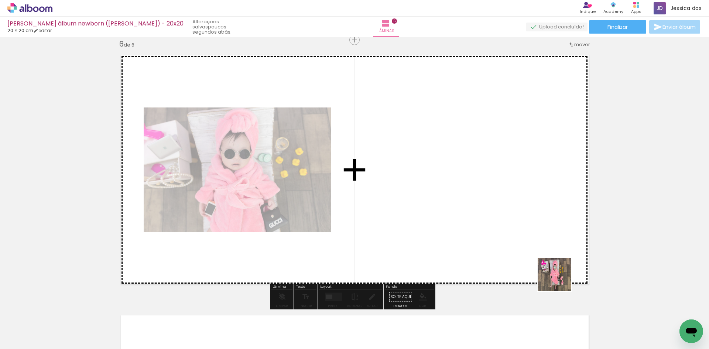
drag, startPoint x: 569, startPoint y: 317, endPoint x: 527, endPoint y: 230, distance: 96.3
click at [527, 230] on quentale-workspace at bounding box center [354, 174] width 709 height 349
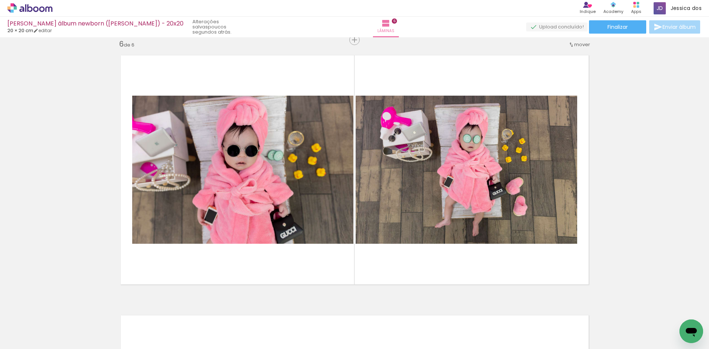
scroll to position [0, 483]
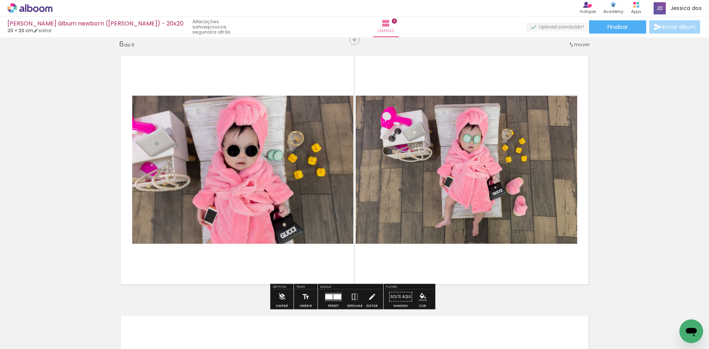
click at [459, 160] on quentale-photo at bounding box center [467, 170] width 222 height 148
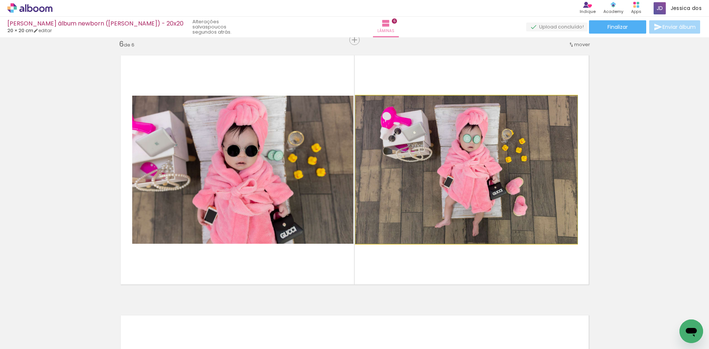
click at [459, 160] on quentale-photo at bounding box center [467, 170] width 222 height 148
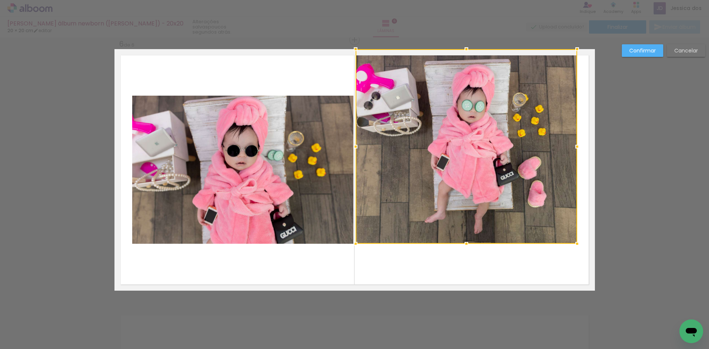
drag, startPoint x: 462, startPoint y: 96, endPoint x: 465, endPoint y: 48, distance: 48.2
click at [465, 48] on div at bounding box center [466, 49] width 15 height 15
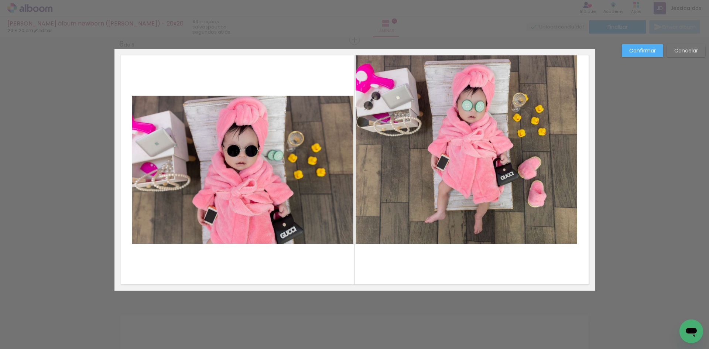
click at [465, 128] on quentale-photo at bounding box center [467, 146] width 222 height 195
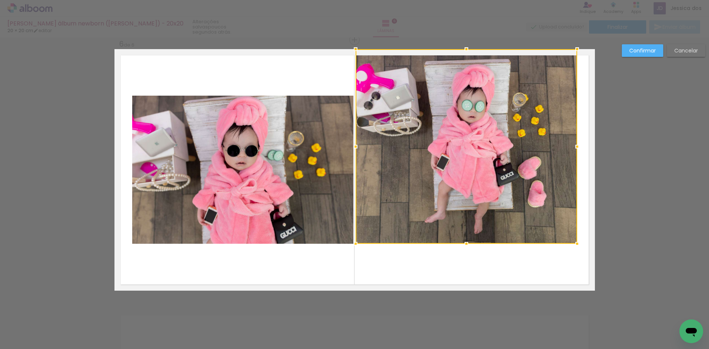
click at [459, 158] on div at bounding box center [467, 146] width 222 height 195
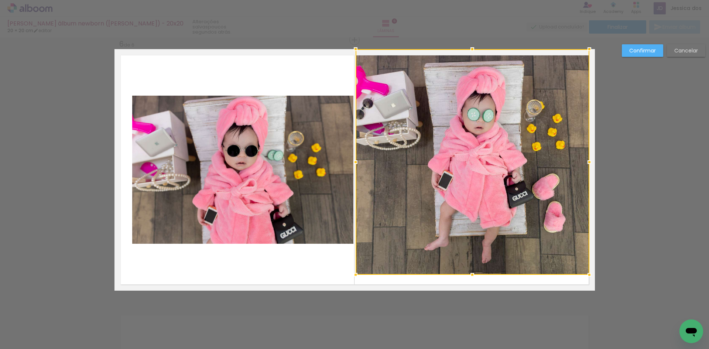
drag, startPoint x: 574, startPoint y: 246, endPoint x: 585, endPoint y: 277, distance: 33.5
click at [585, 277] on div at bounding box center [589, 274] width 15 height 15
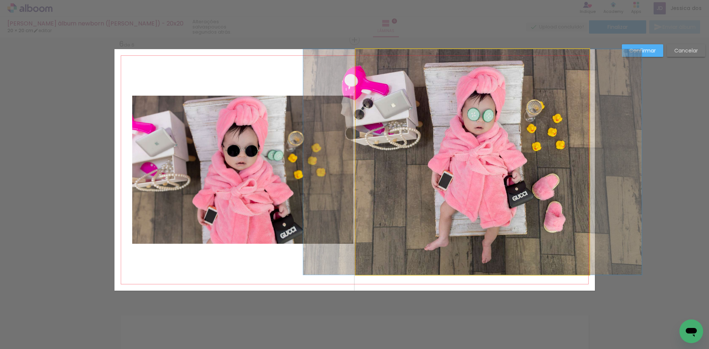
click at [519, 201] on quentale-photo at bounding box center [473, 162] width 234 height 226
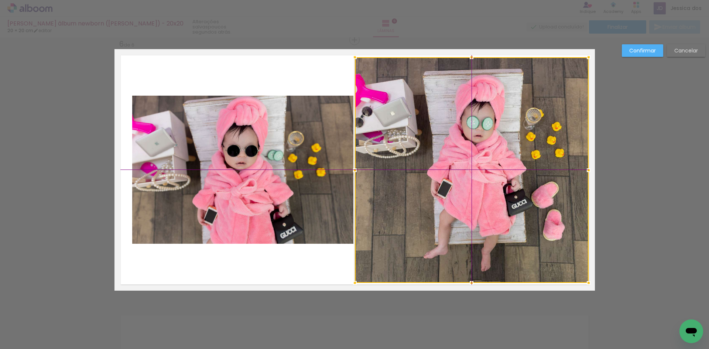
drag, startPoint x: 510, startPoint y: 181, endPoint x: 512, endPoint y: 187, distance: 6.7
click at [512, 187] on div at bounding box center [472, 170] width 234 height 226
click at [0, 0] on slot "Confirmar" at bounding box center [0, 0] width 0 height 0
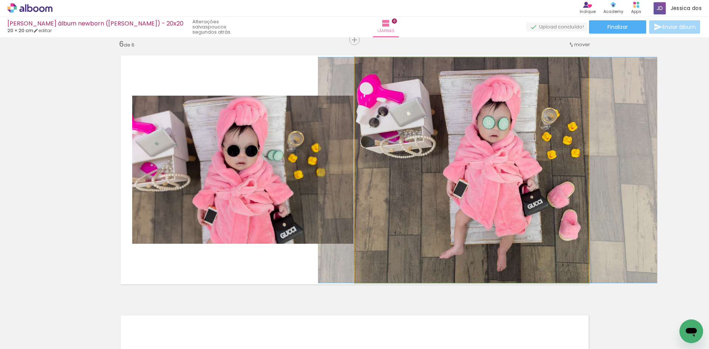
drag, startPoint x: 512, startPoint y: 168, endPoint x: 527, endPoint y: 166, distance: 16.0
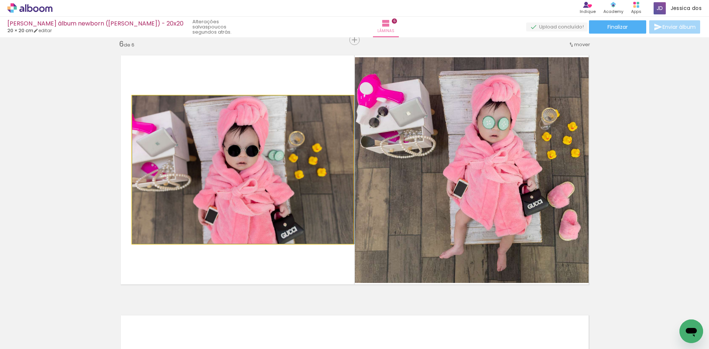
drag, startPoint x: 233, startPoint y: 176, endPoint x: 249, endPoint y: 173, distance: 16.2
click at [249, 173] on quentale-photo at bounding box center [242, 170] width 221 height 148
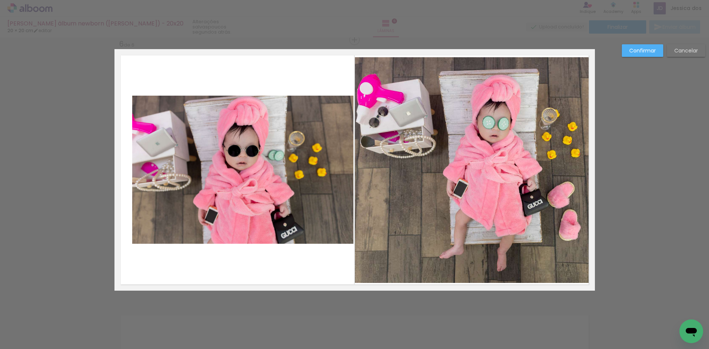
click at [162, 115] on quentale-photo at bounding box center [242, 170] width 221 height 148
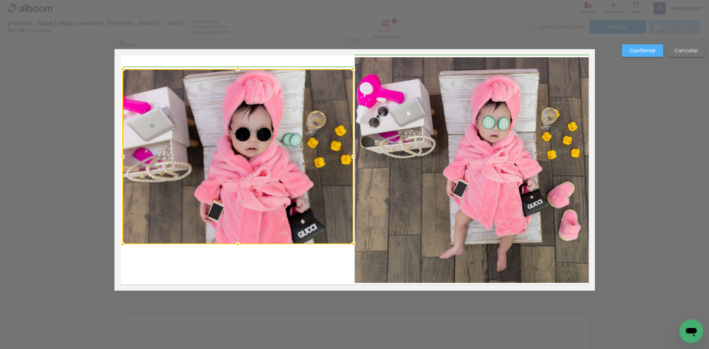
drag, startPoint x: 130, startPoint y: 93, endPoint x: 120, endPoint y: 68, distance: 27.0
click at [120, 68] on div at bounding box center [122, 69] width 15 height 15
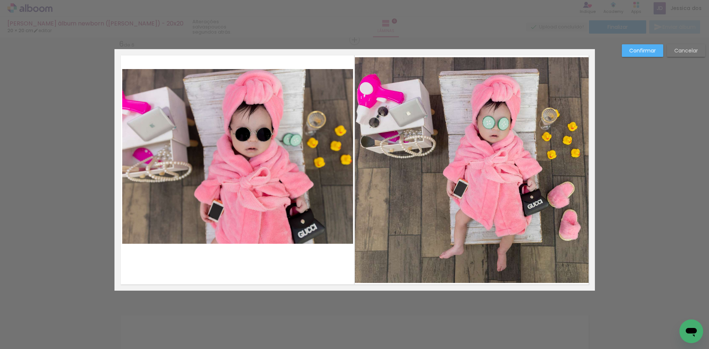
click at [196, 127] on quentale-photo at bounding box center [237, 156] width 231 height 175
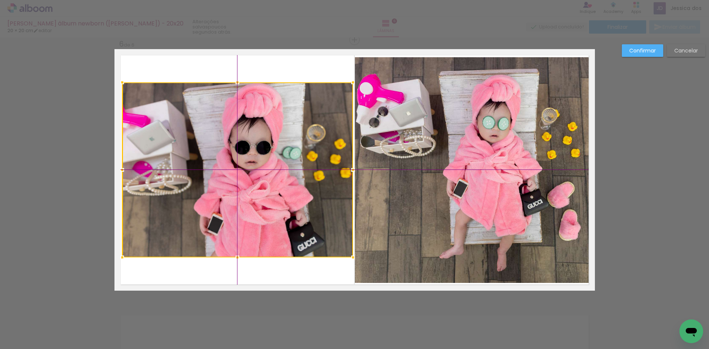
drag, startPoint x: 234, startPoint y: 156, endPoint x: 229, endPoint y: 175, distance: 20.2
click at [229, 175] on div at bounding box center [237, 169] width 231 height 175
click at [0, 0] on slot "Confirmar" at bounding box center [0, 0] width 0 height 0
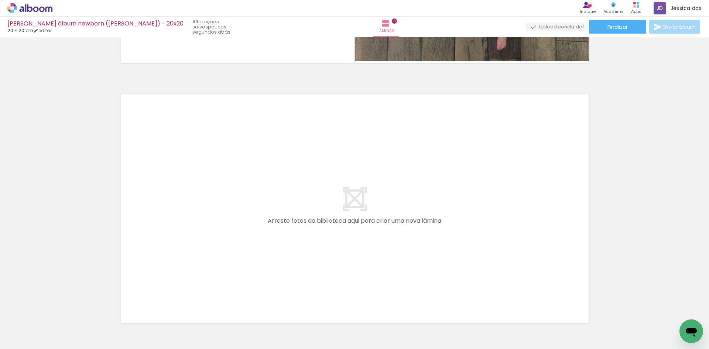
scroll to position [0, 563]
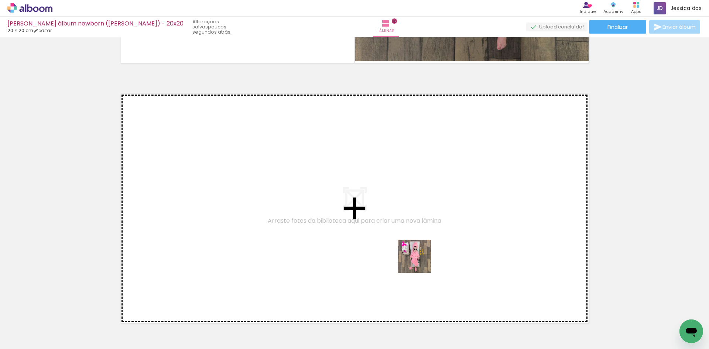
drag, startPoint x: 421, startPoint y: 318, endPoint x: 409, endPoint y: 304, distance: 18.7
click at [420, 261] on quentale-workspace at bounding box center [354, 174] width 709 height 349
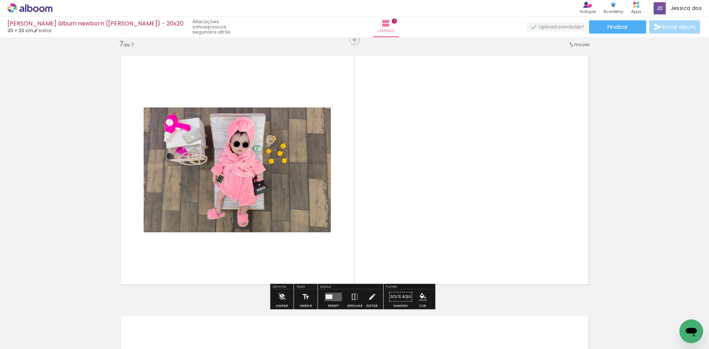
scroll to position [0, 424]
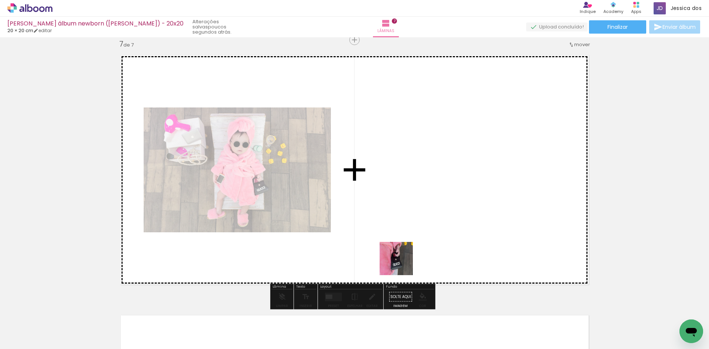
drag, startPoint x: 395, startPoint y: 327, endPoint x: 404, endPoint y: 249, distance: 78.1
click at [404, 249] on quentale-workspace at bounding box center [354, 174] width 709 height 349
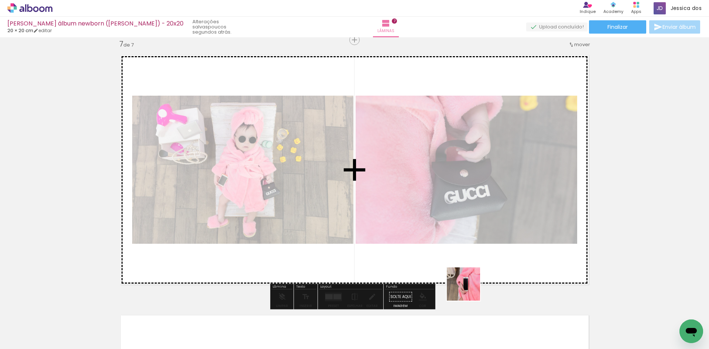
drag, startPoint x: 479, startPoint y: 325, endPoint x: 466, endPoint y: 284, distance: 43.5
click at [466, 284] on quentale-workspace at bounding box center [354, 174] width 709 height 349
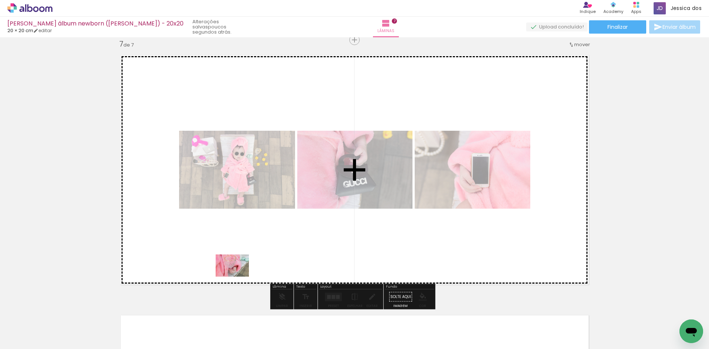
drag, startPoint x: 199, startPoint y: 322, endPoint x: 238, endPoint y: 277, distance: 59.7
click at [238, 277] on quentale-workspace at bounding box center [354, 174] width 709 height 349
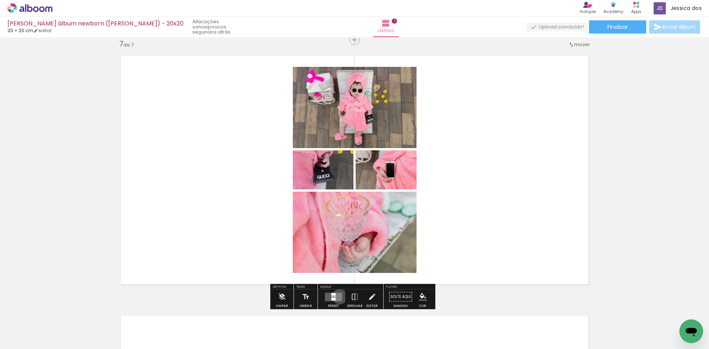
click at [338, 297] on quentale-layouter at bounding box center [333, 297] width 17 height 8
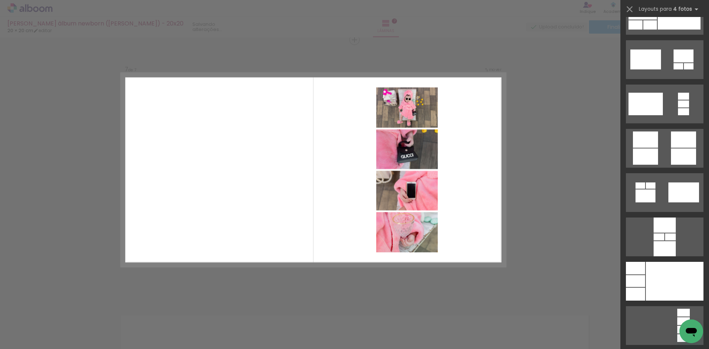
scroll to position [2290, 0]
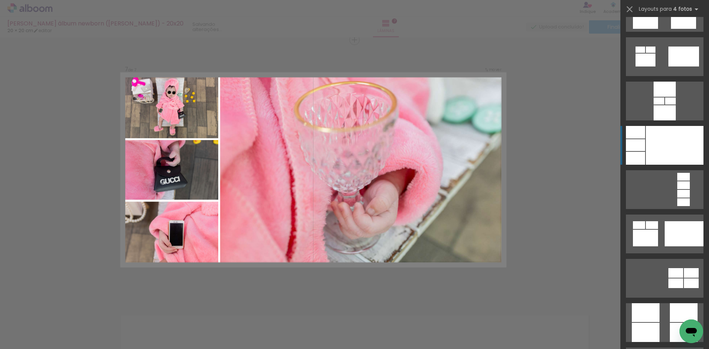
click at [671, 120] on div at bounding box center [665, 112] width 22 height 15
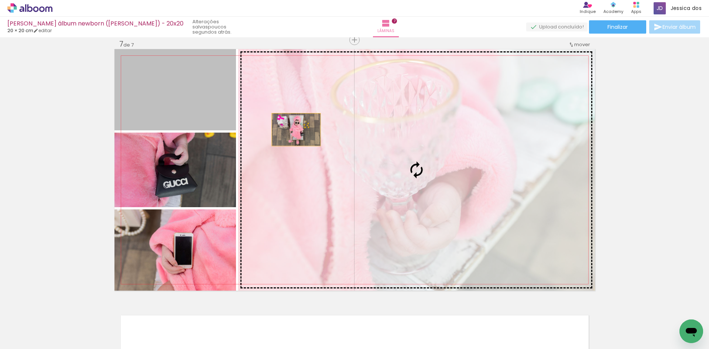
drag, startPoint x: 196, startPoint y: 114, endPoint x: 293, endPoint y: 130, distance: 98.8
click at [0, 0] on slot at bounding box center [0, 0] width 0 height 0
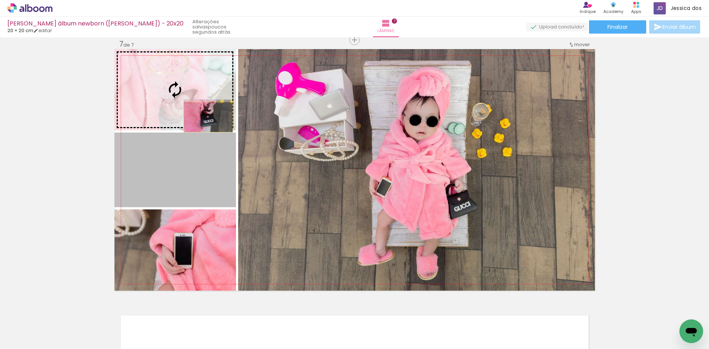
drag, startPoint x: 200, startPoint y: 167, endPoint x: 205, endPoint y: 117, distance: 50.2
click at [0, 0] on slot at bounding box center [0, 0] width 0 height 0
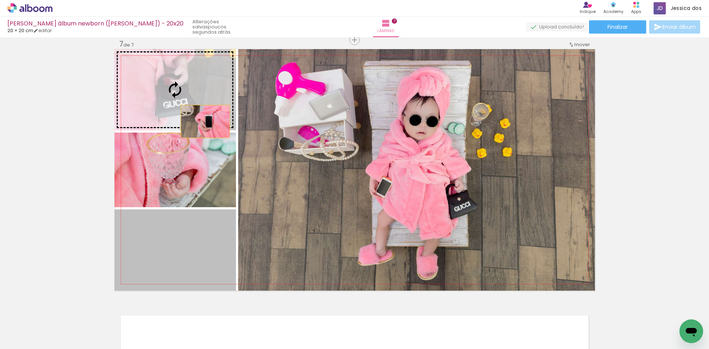
drag, startPoint x: 202, startPoint y: 235, endPoint x: 202, endPoint y: 122, distance: 113.0
click at [0, 0] on slot at bounding box center [0, 0] width 0 height 0
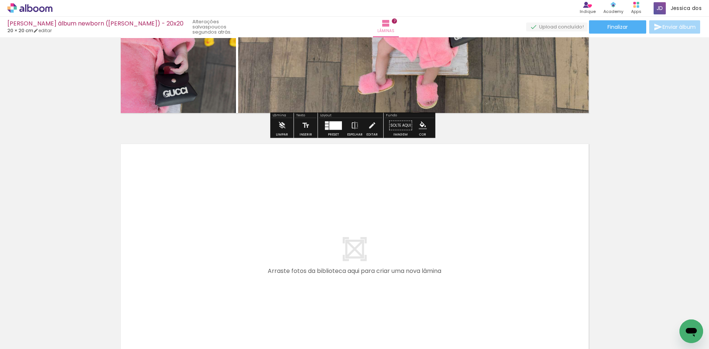
scroll to position [1754, 0]
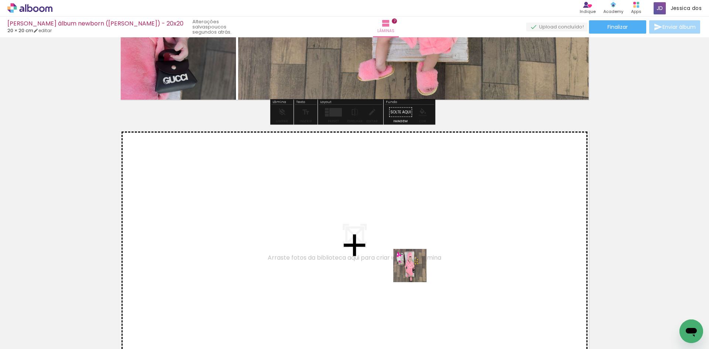
drag, startPoint x: 436, startPoint y: 325, endPoint x: 410, endPoint y: 260, distance: 70.1
click at [410, 260] on quentale-workspace at bounding box center [354, 174] width 709 height 349
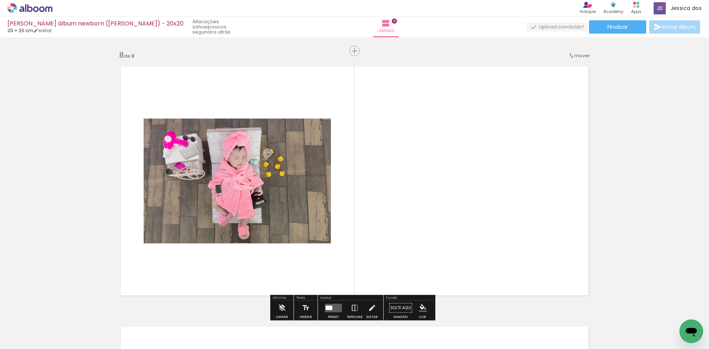
scroll to position [1830, 0]
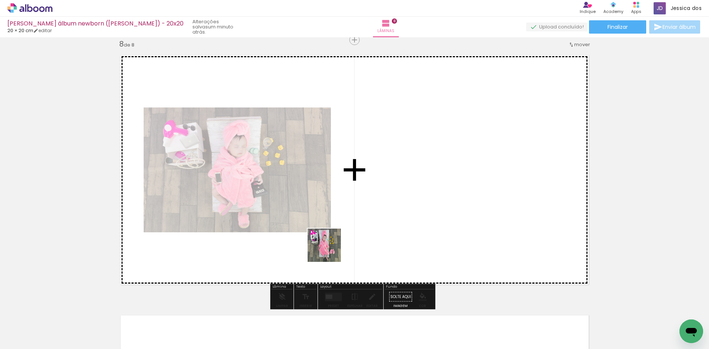
drag, startPoint x: 233, startPoint y: 330, endPoint x: 347, endPoint y: 239, distance: 146.1
click at [347, 239] on quentale-workspace at bounding box center [354, 174] width 709 height 349
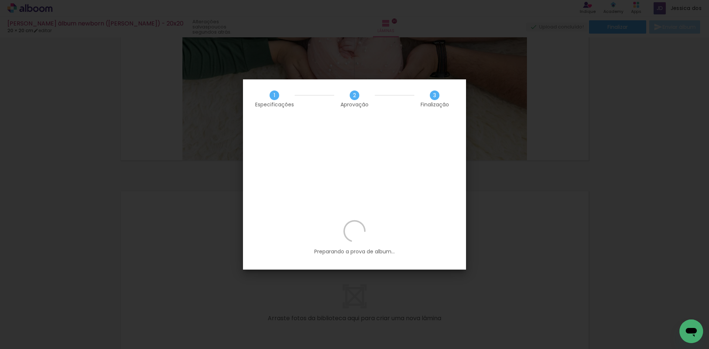
scroll to position [0, 1013]
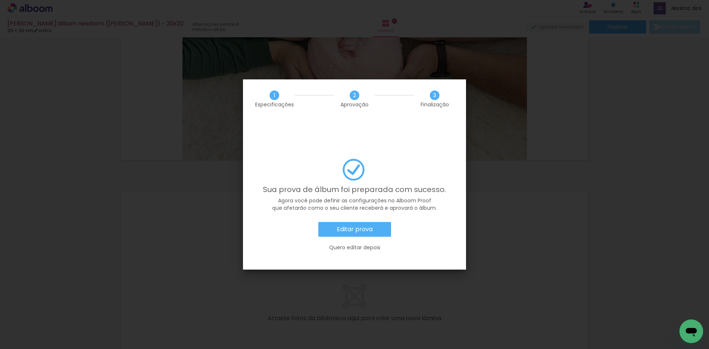
scroll to position [0, 1013]
click at [377, 222] on paper-button "Editar prova" at bounding box center [354, 229] width 73 height 15
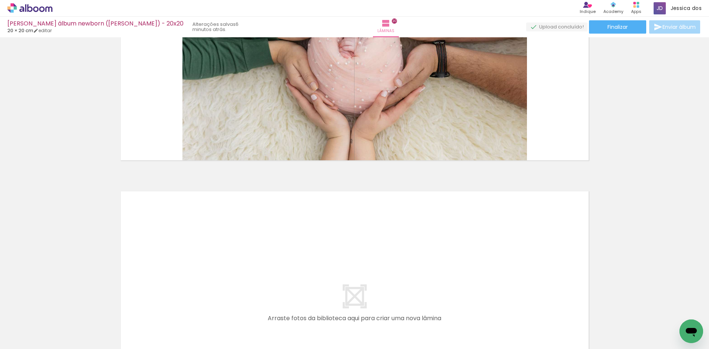
scroll to position [0, 1013]
